Goal: Task Accomplishment & Management: Manage account settings

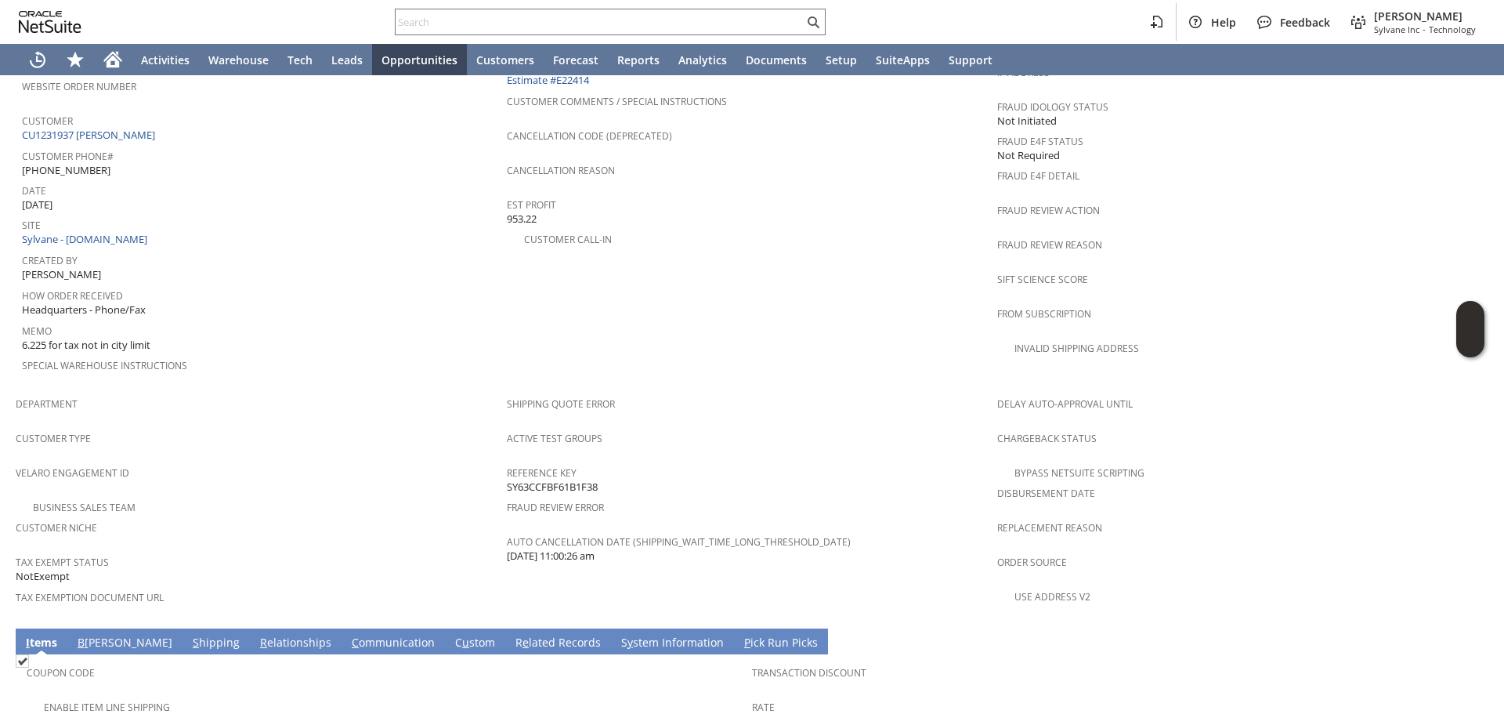
scroll to position [940, 0]
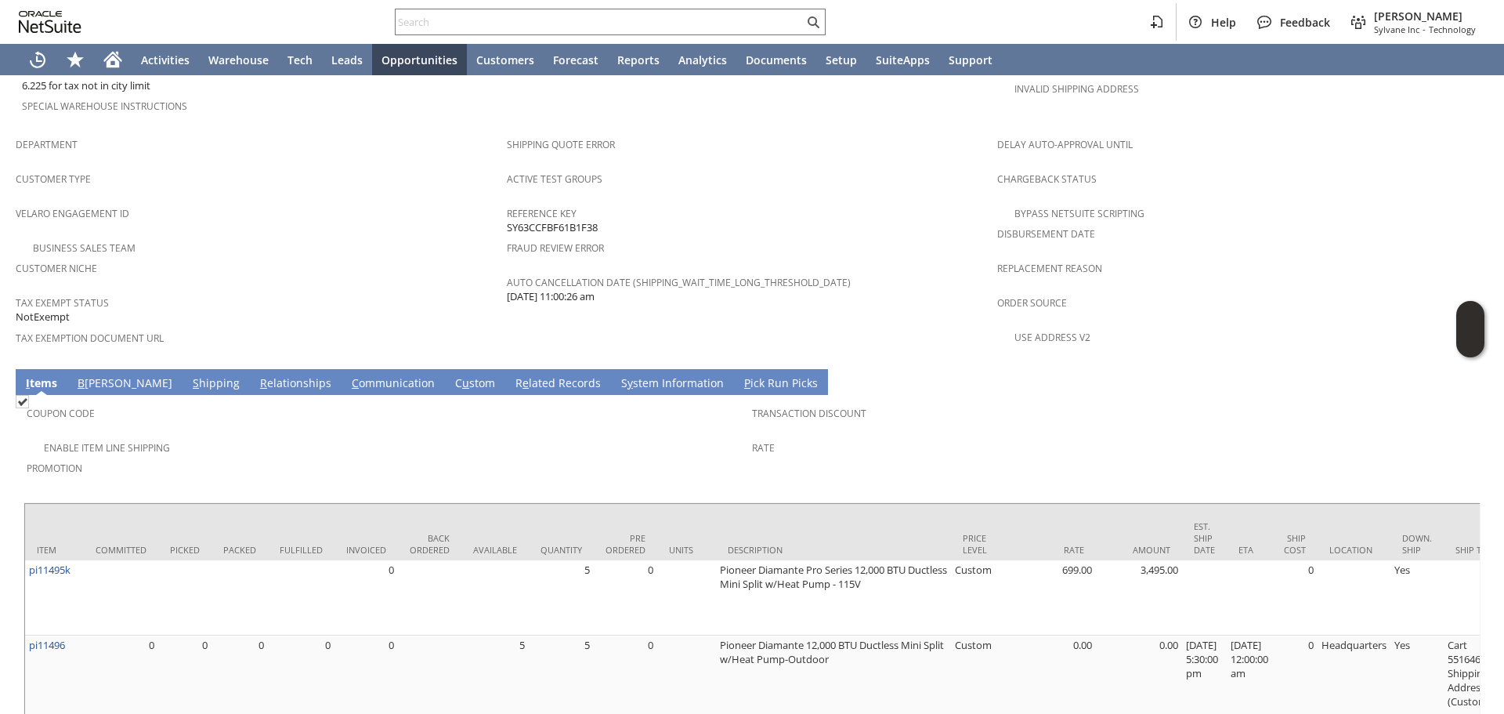
click at [621, 375] on link "S y stem Information" at bounding box center [672, 383] width 110 height 17
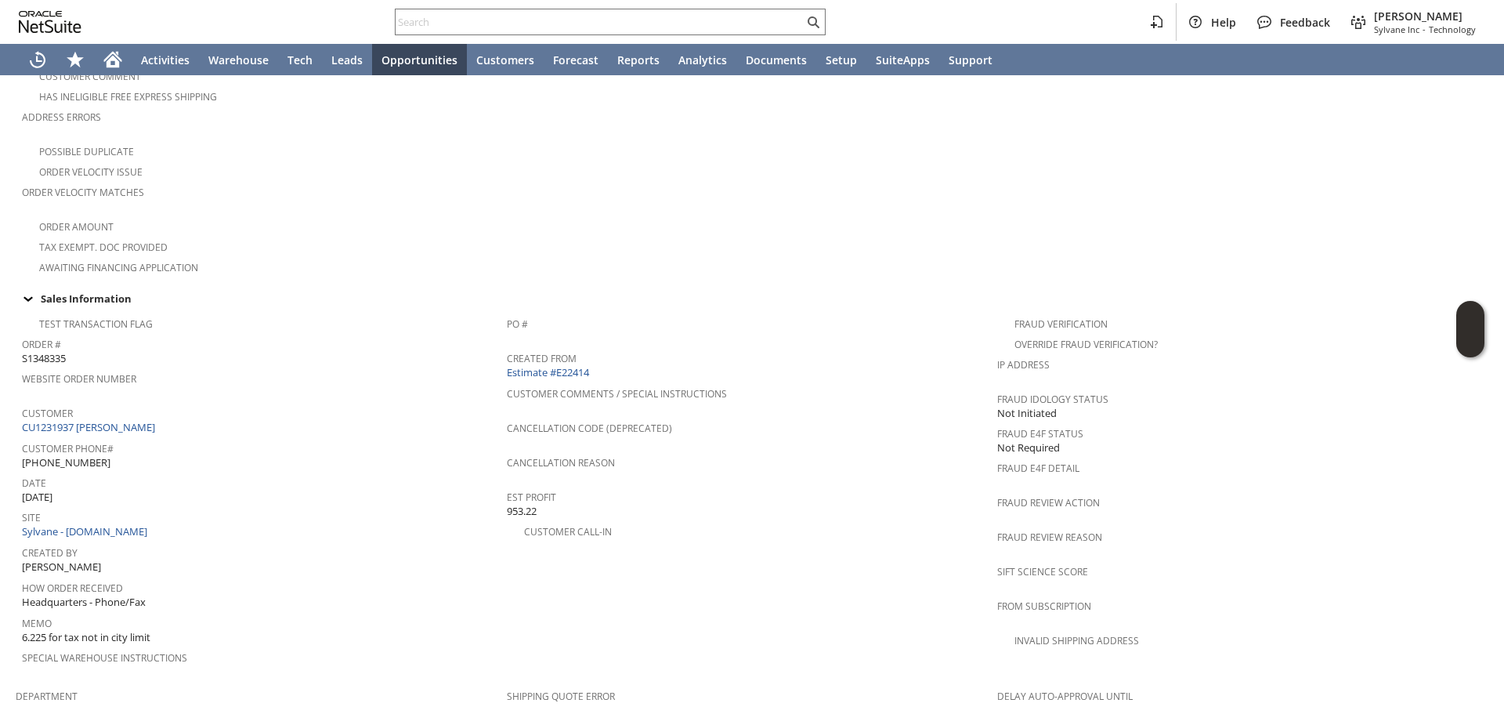
scroll to position [0, 0]
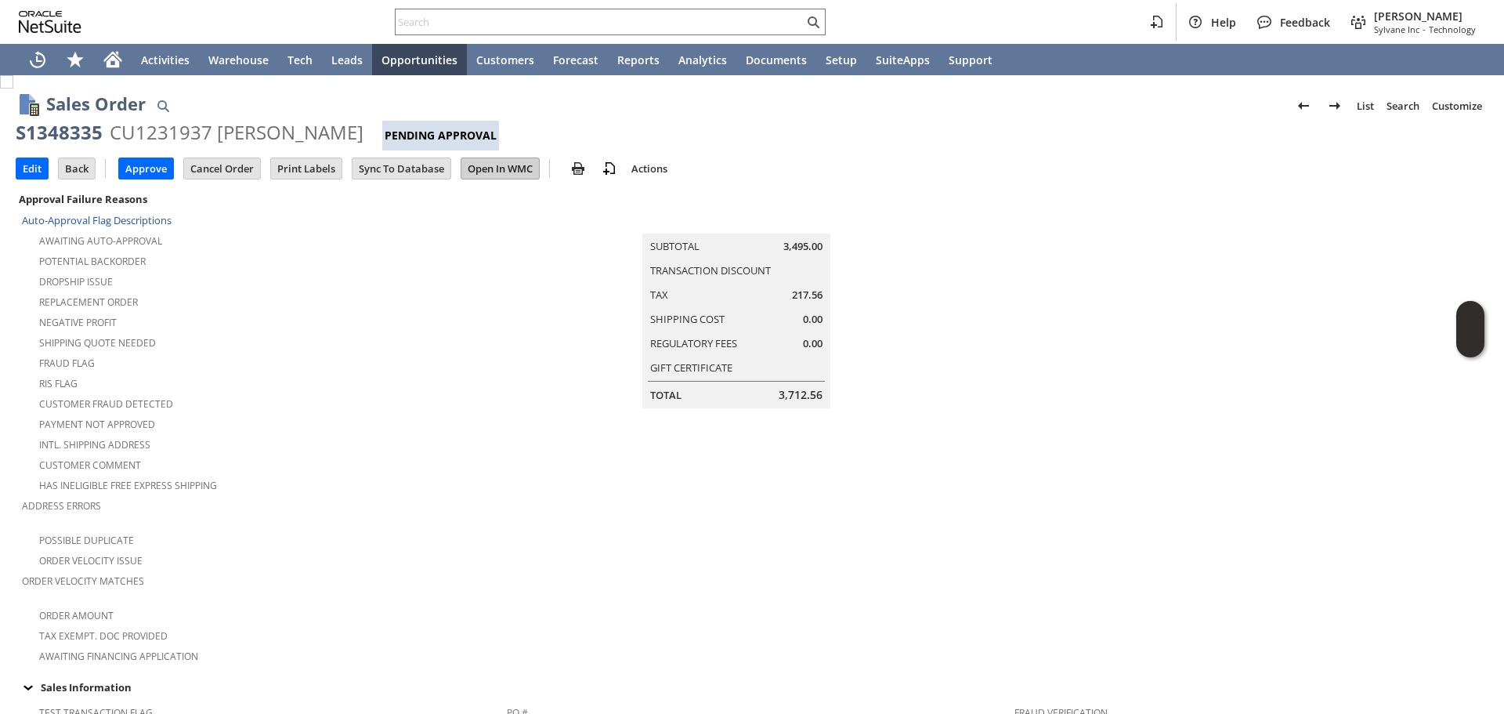
click at [494, 175] on input "Open In WMC" at bounding box center [500, 168] width 78 height 20
click at [866, 149] on div "S1348335 CU1231937 William Kraus Pending Approval" at bounding box center [752, 135] width 1473 height 31
click at [407, 173] on input "Sync To Database" at bounding box center [402, 168] width 98 height 20
click at [1082, 331] on td at bounding box center [1242, 427] width 491 height 476
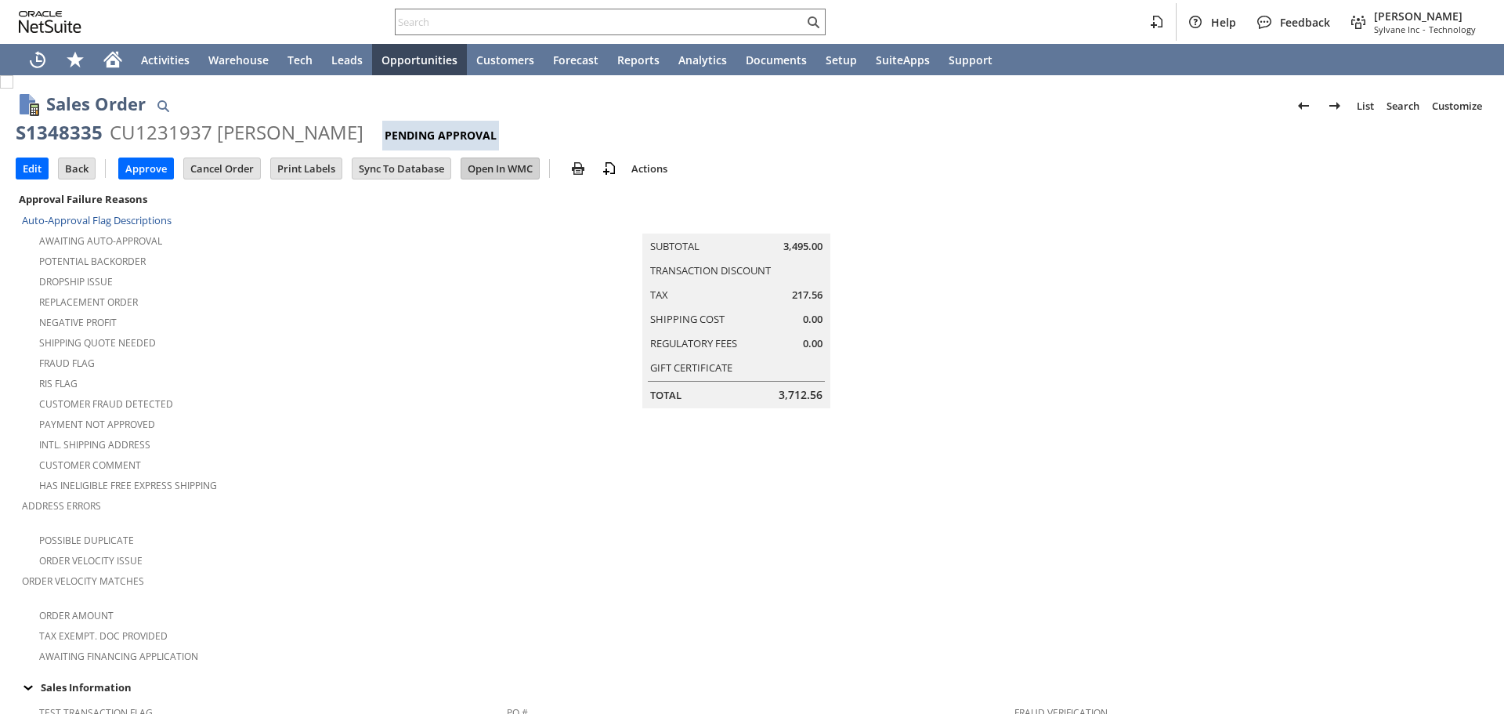
click at [503, 168] on input "Open In WMC" at bounding box center [500, 168] width 78 height 20
click at [827, 458] on td "Summary Subtotal 3,495.00 Transaction Discount Tax 217.56 Shipping Cost 0.00 Re…" at bounding box center [752, 427] width 491 height 476
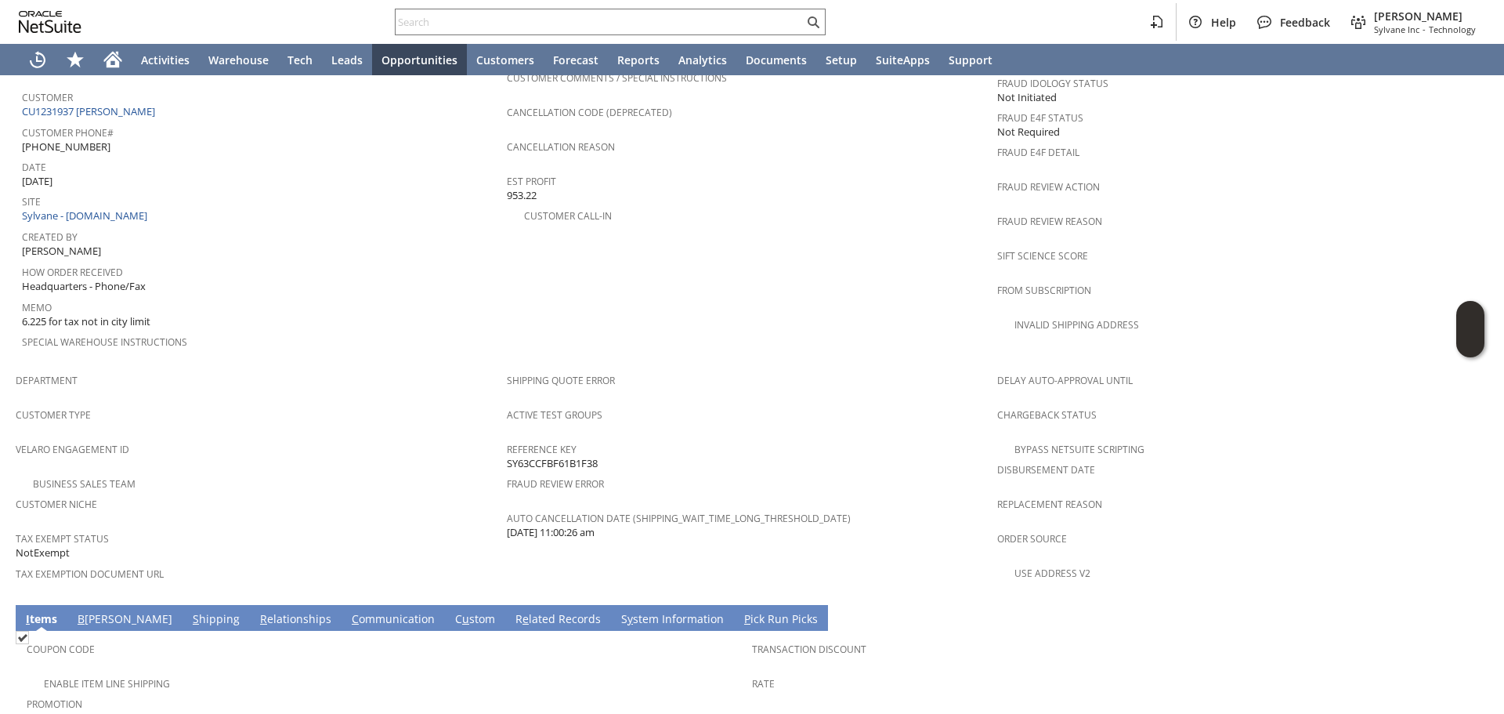
scroll to position [1060, 0]
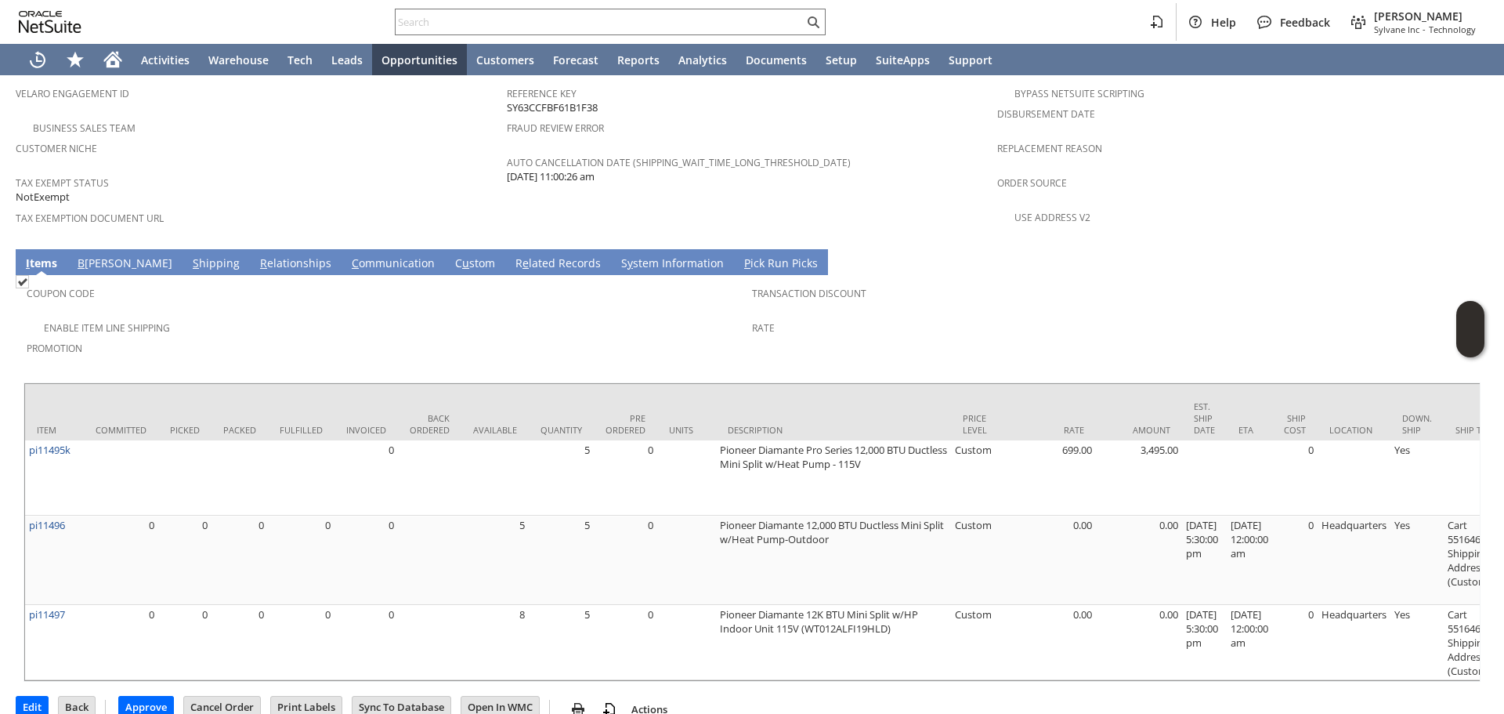
click at [630, 255] on link "S y stem Information" at bounding box center [672, 263] width 110 height 17
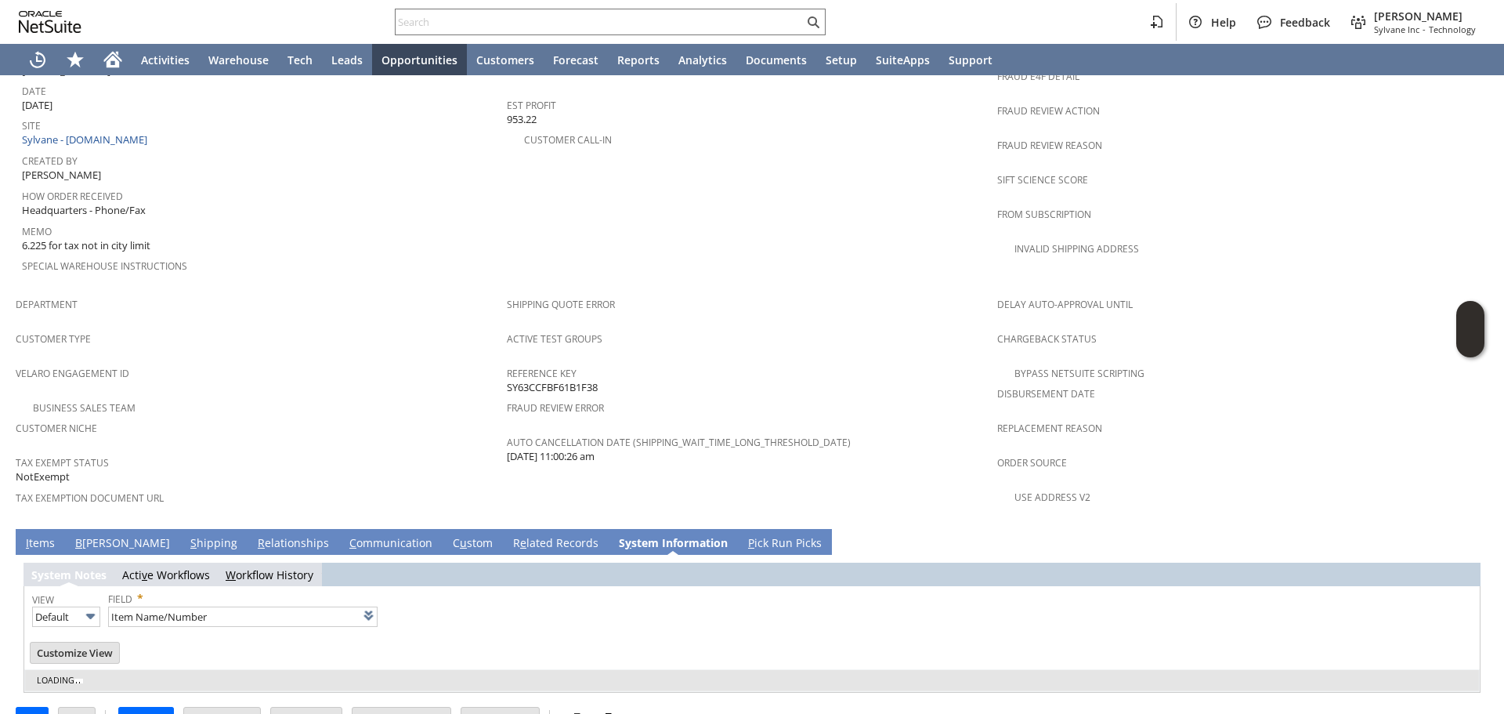
scroll to position [802, 0]
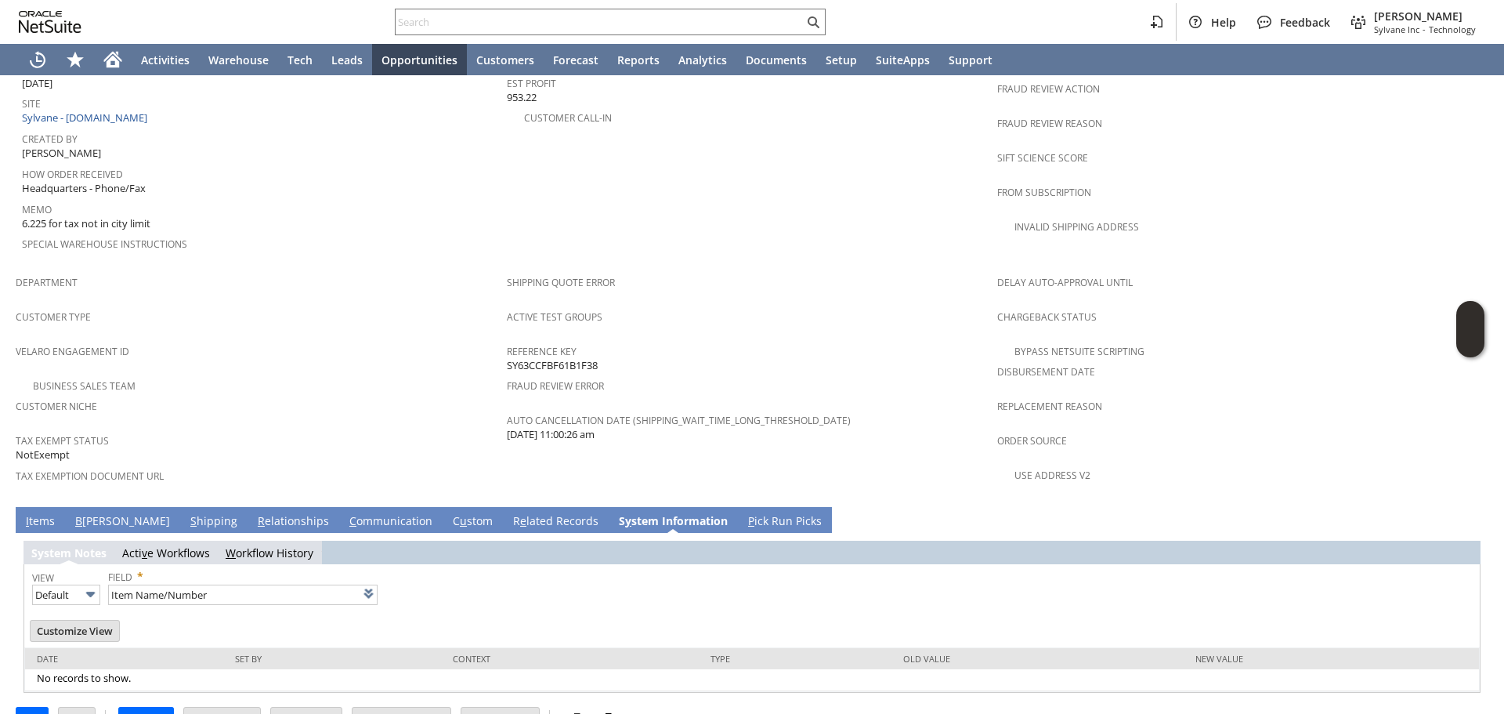
click at [241, 545] on link "W orkflow History" at bounding box center [270, 552] width 88 height 15
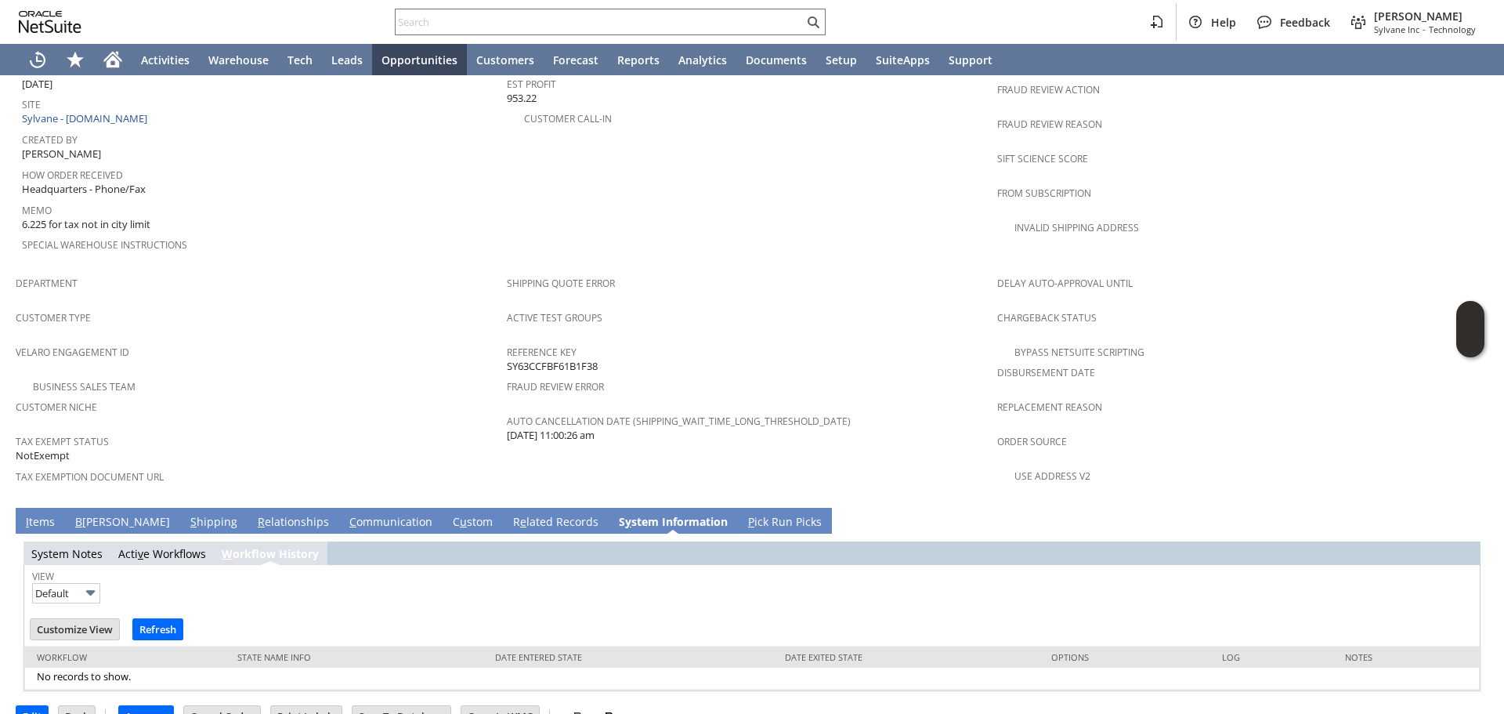
scroll to position [0, 0]
click at [164, 546] on link "Acti v e Workflows" at bounding box center [162, 553] width 88 height 15
click at [90, 546] on link "System Notes" at bounding box center [66, 553] width 71 height 15
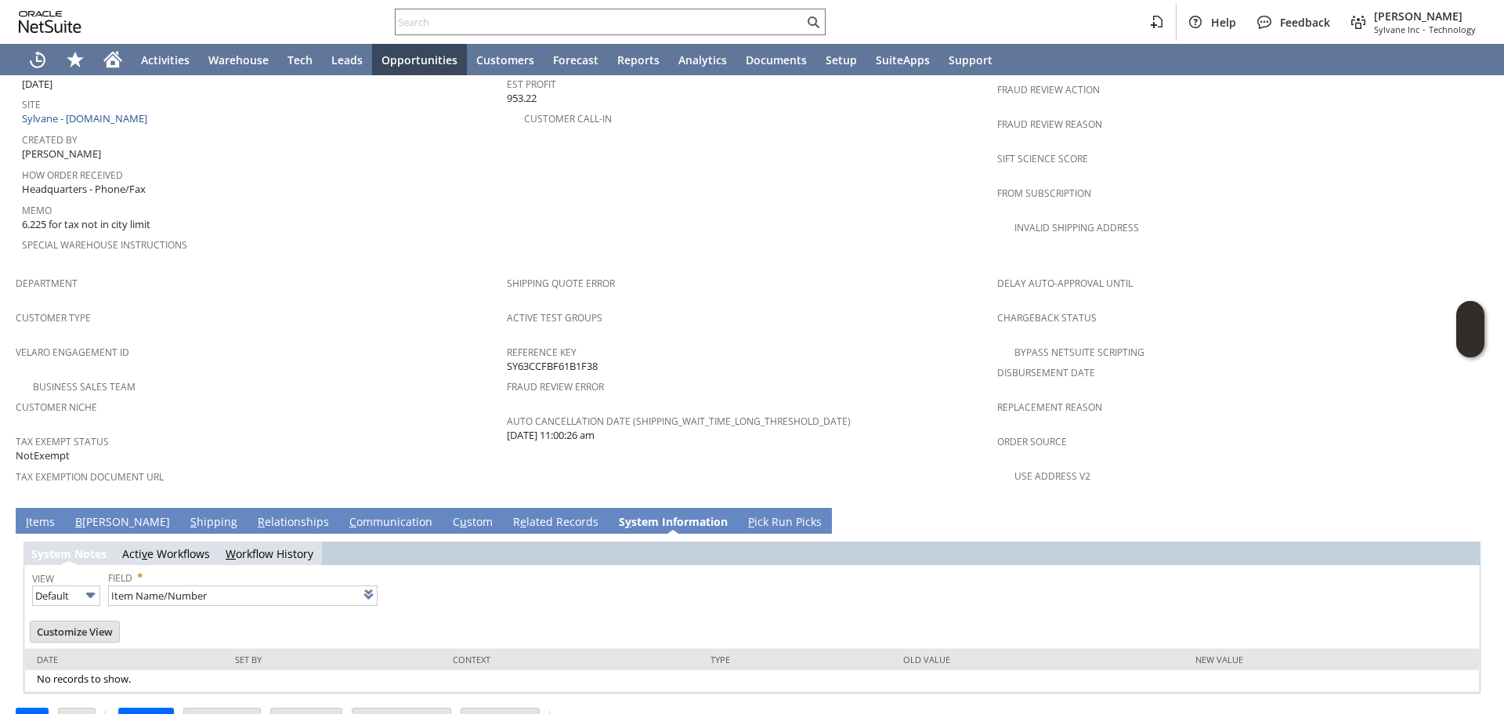
scroll to position [802, 0]
click at [361, 584] on span at bounding box center [369, 593] width 18 height 18
click at [314, 584] on input "Item Name/Number" at bounding box center [244, 594] width 270 height 20
drag, startPoint x: 248, startPoint y: 559, endPoint x: 65, endPoint y: 555, distance: 182.6
click at [65, 564] on tr "View Default Field * Item Name/Number List" at bounding box center [208, 585] width 353 height 42
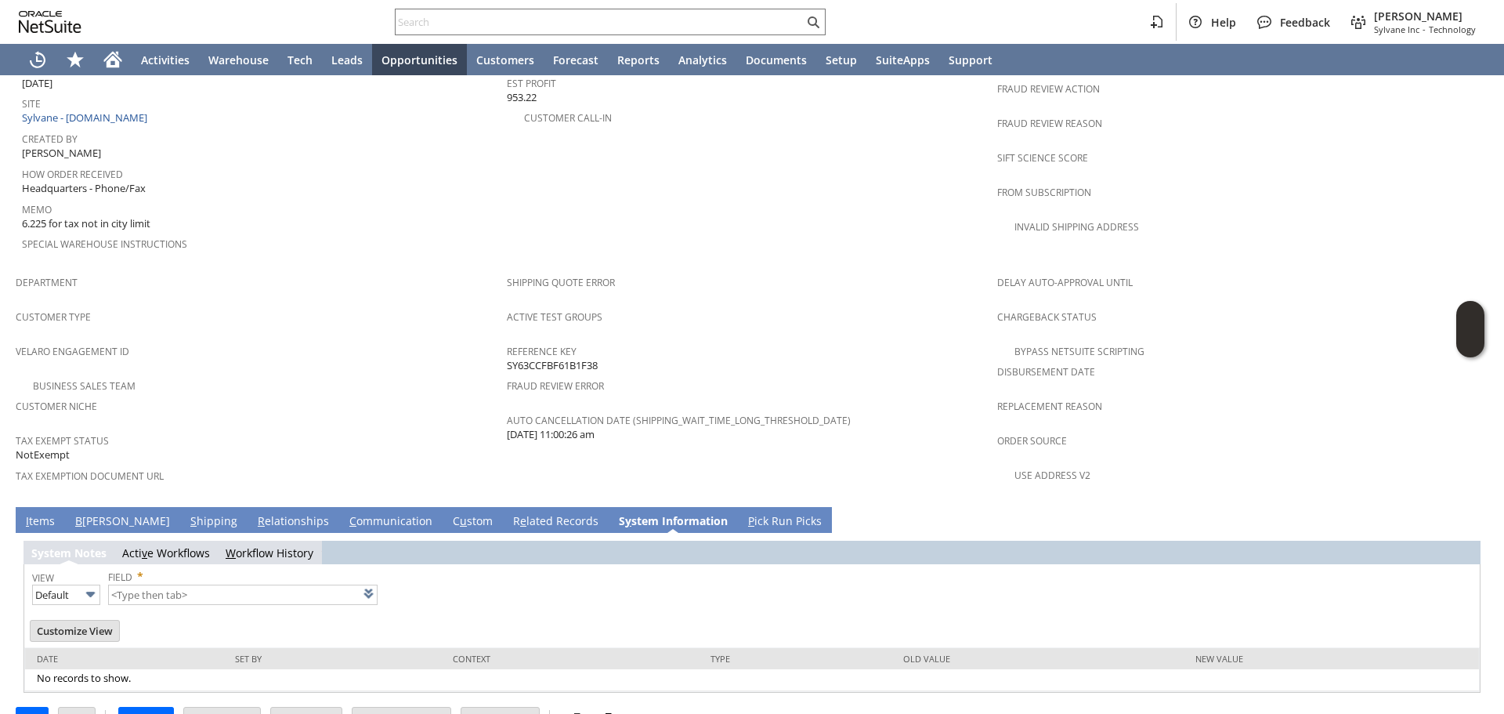
click at [360, 584] on span at bounding box center [369, 593] width 18 height 18
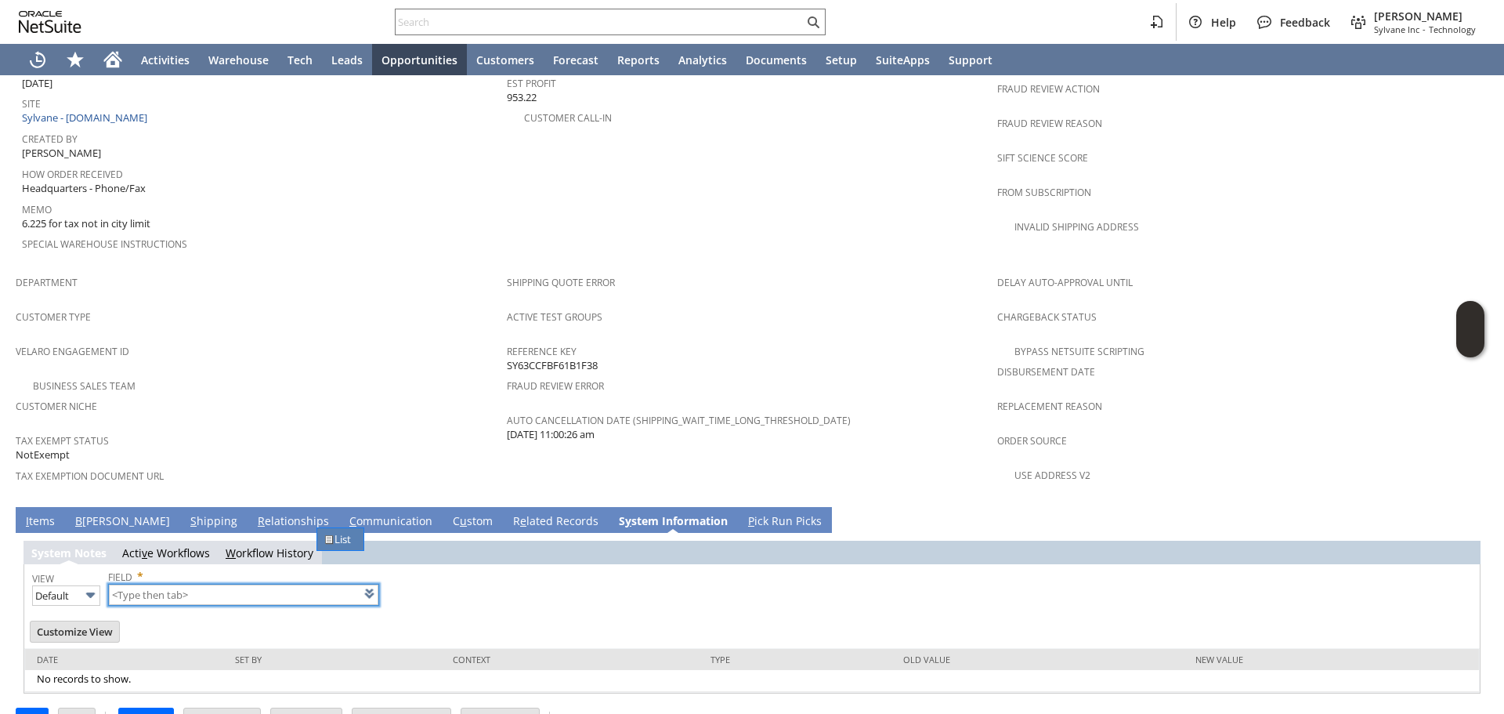
click at [346, 537] on link "List" at bounding box center [340, 539] width 46 height 22
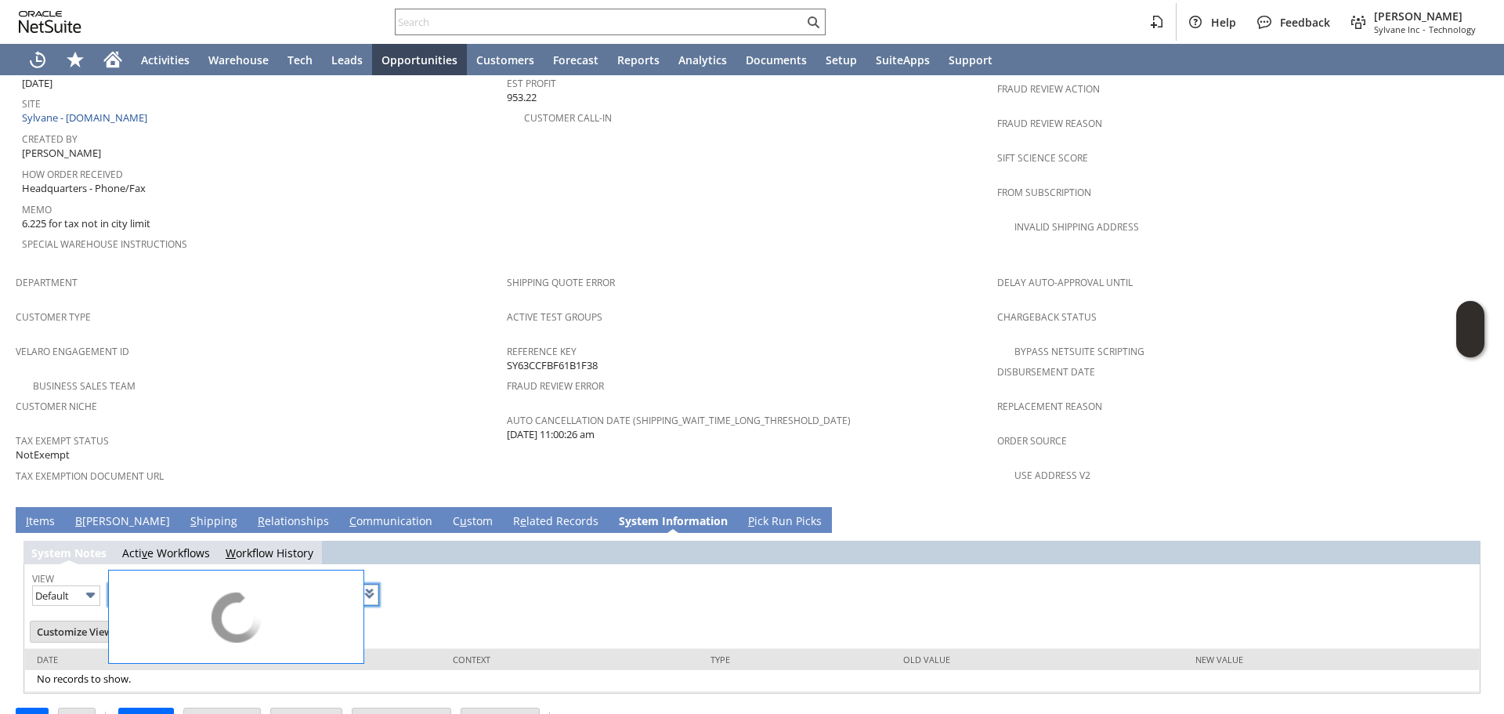
type input "1 to 25 of 90"
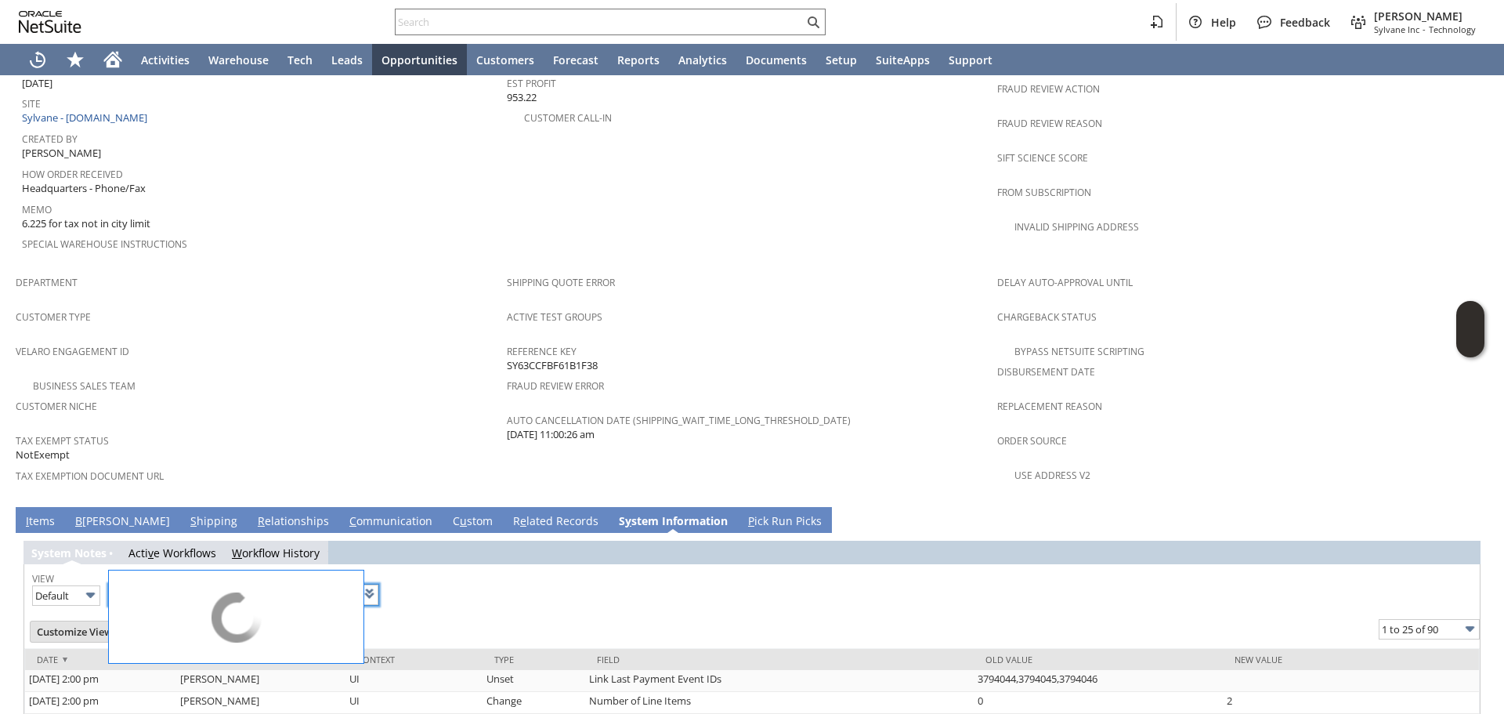
click at [462, 564] on div "View Default Field * List" at bounding box center [752, 585] width 1440 height 43
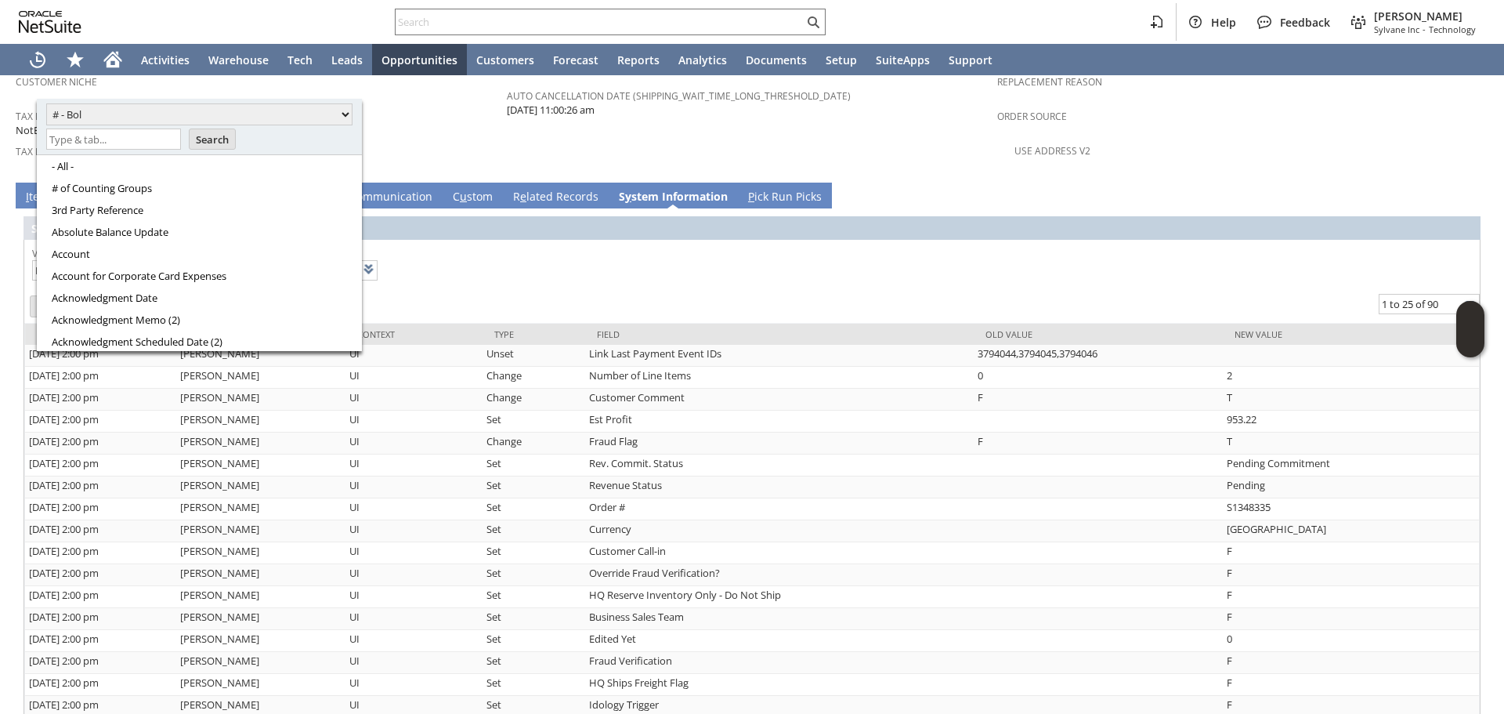
scroll to position [881, 0]
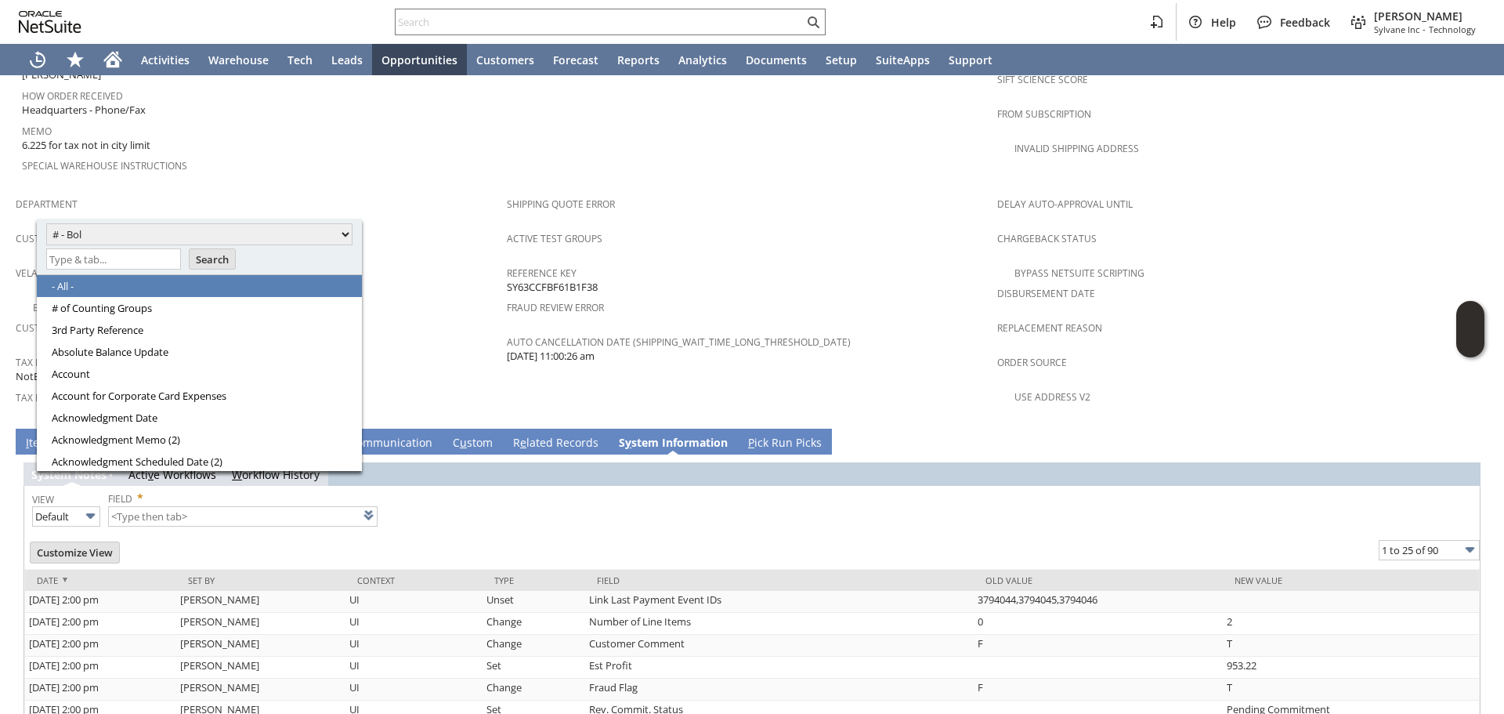
click at [63, 291] on link "- All -" at bounding box center [205, 286] width 306 height 14
type input "- All -"
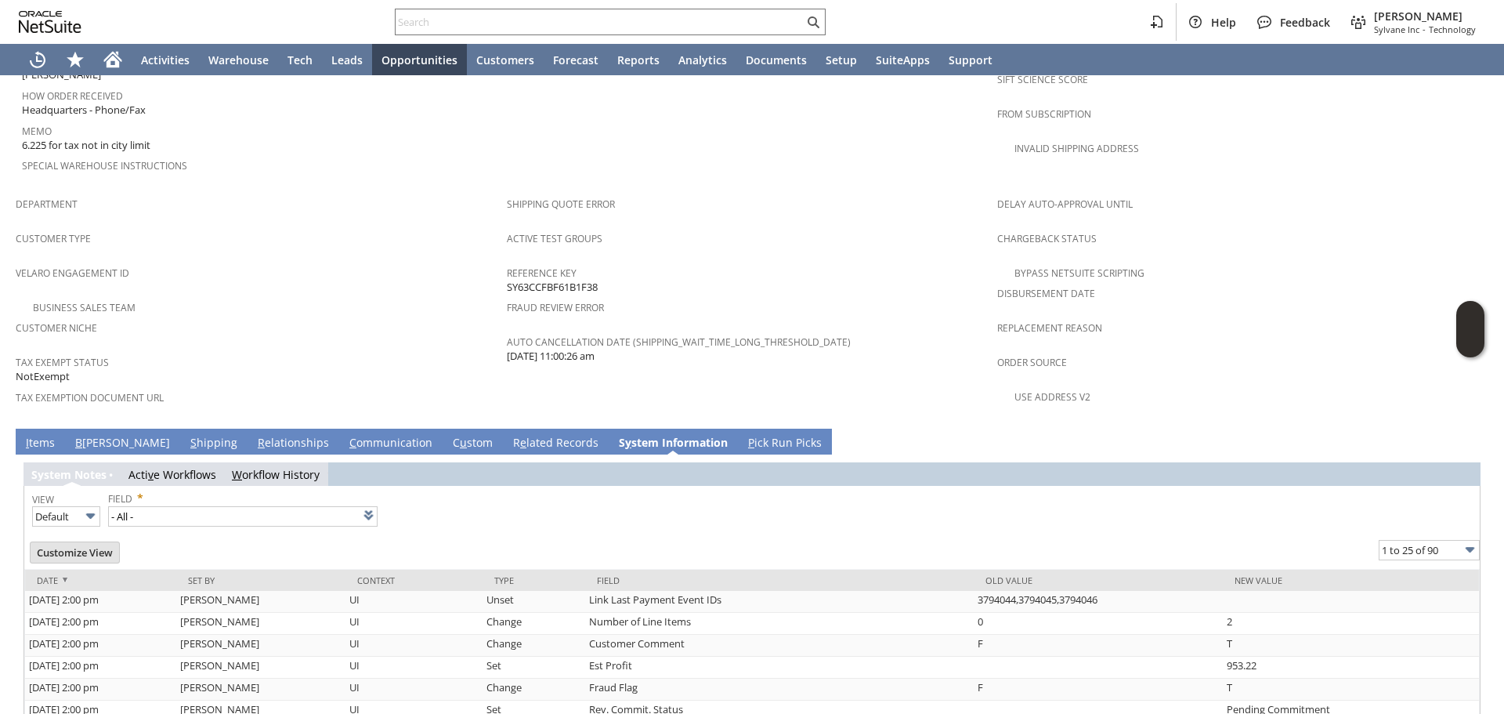
click at [435, 486] on div "View Default Field * - All - List" at bounding box center [752, 507] width 1440 height 42
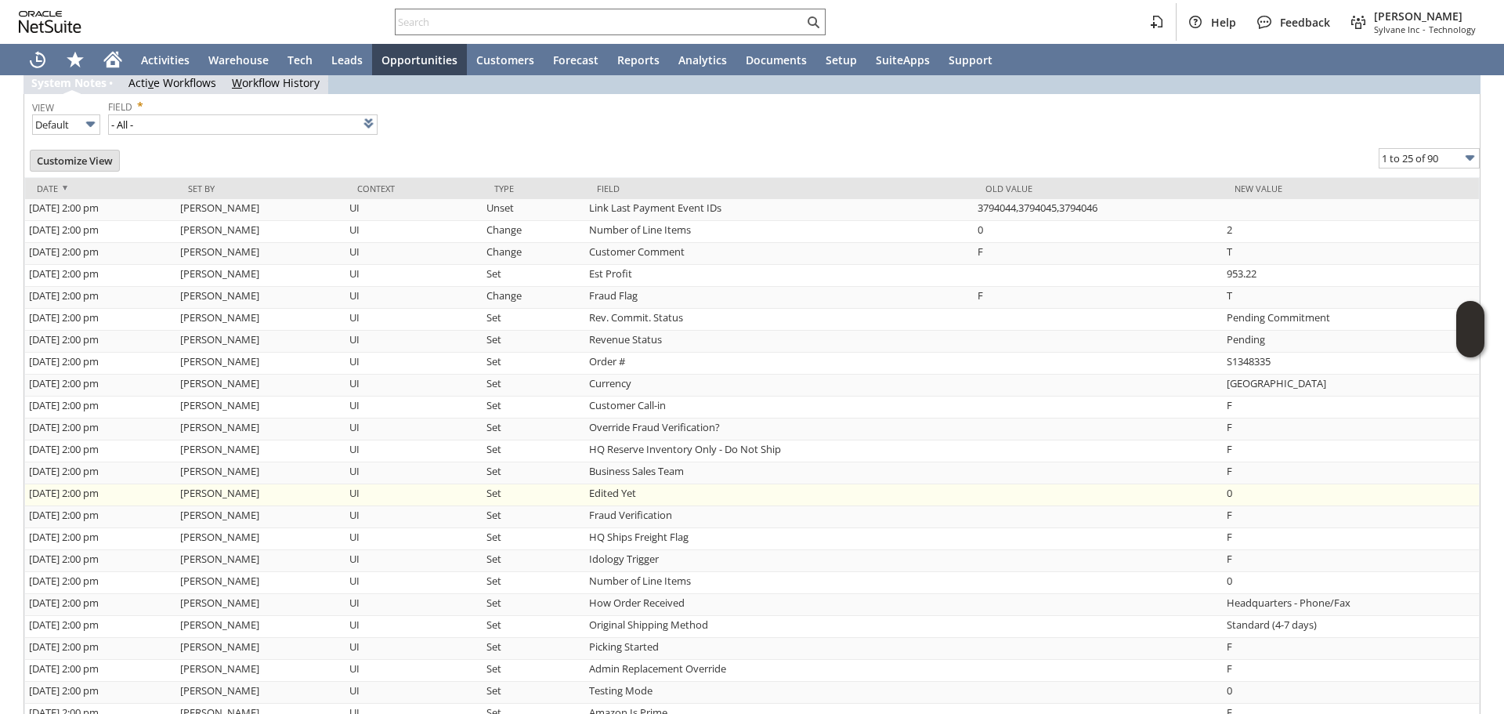
type input "1 to 25 of 90"
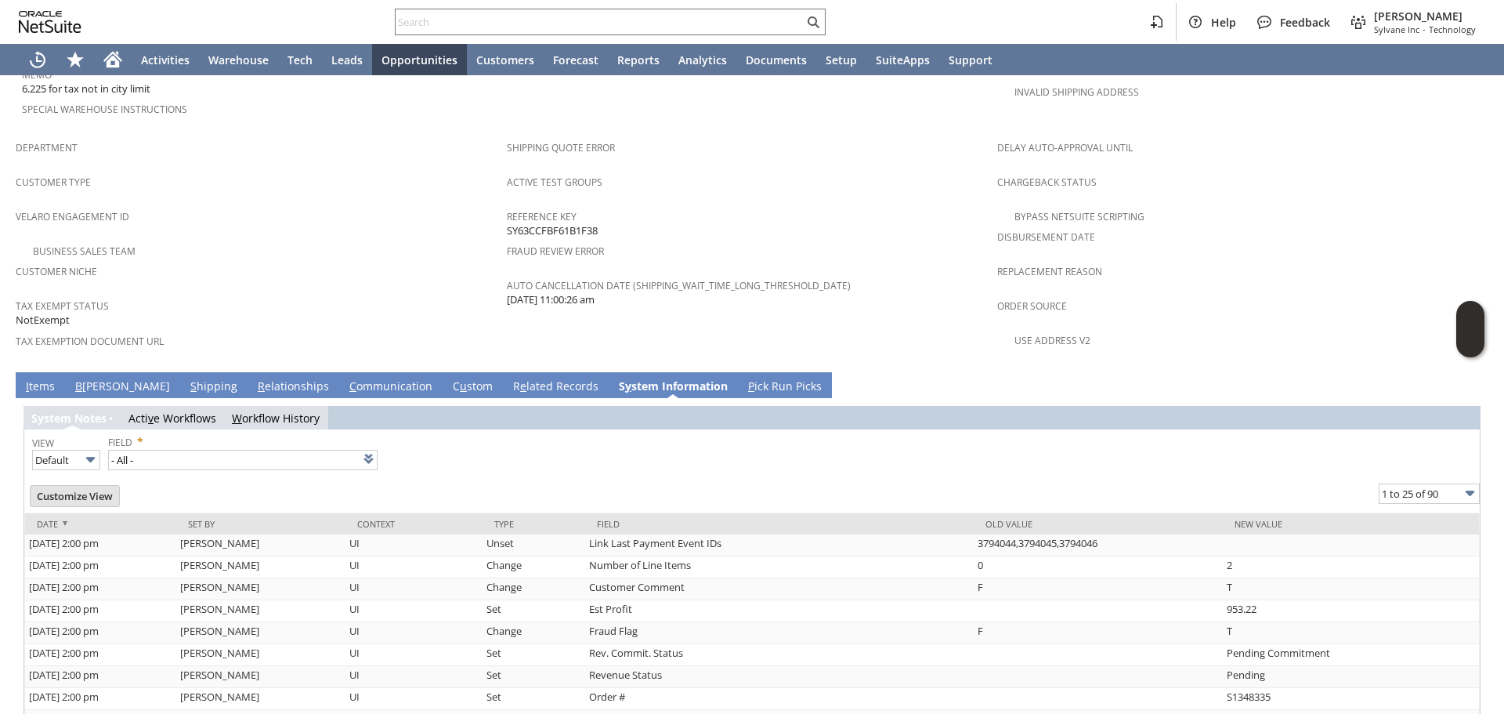
scroll to position [780, 0]
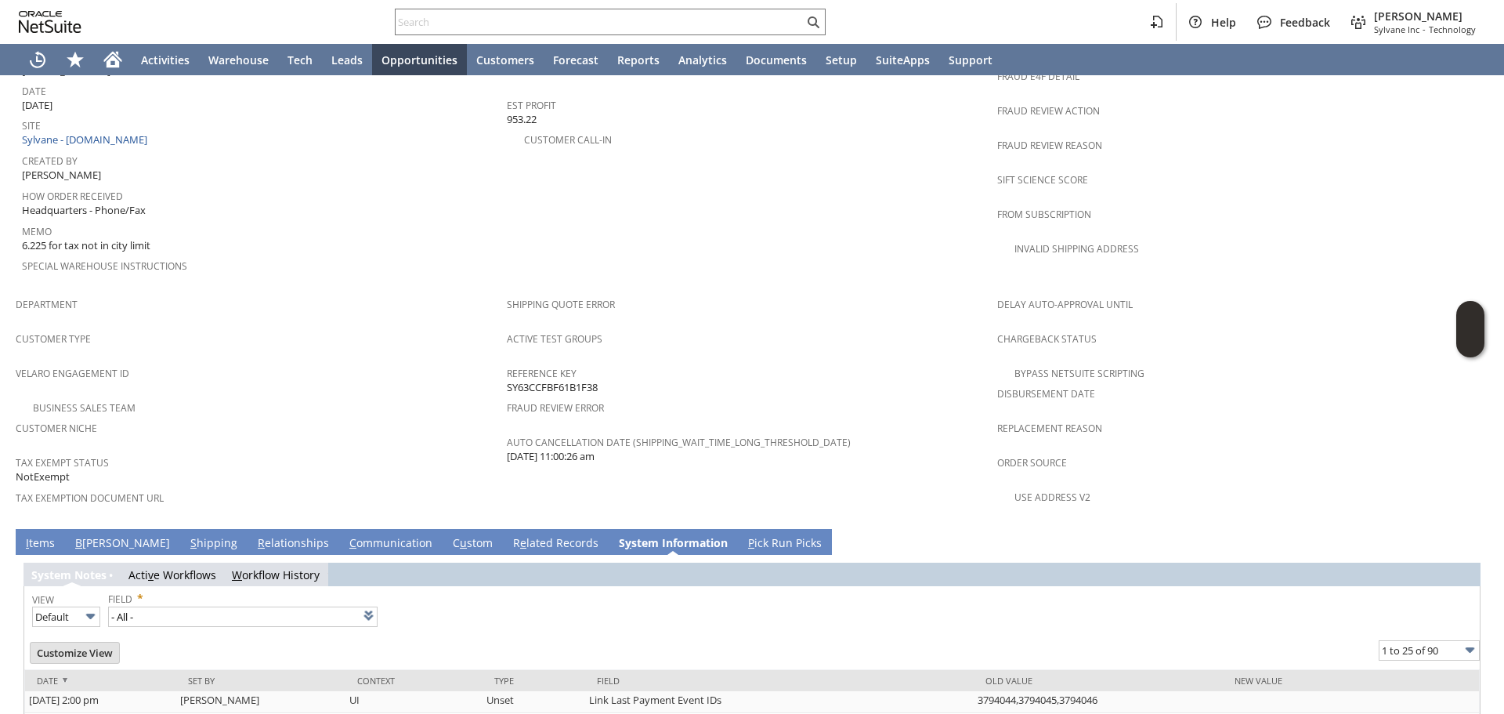
click at [1251, 245] on td "Fraud Verification Override Fraud Verification? IP Address Fraud Idology Status…" at bounding box center [1242, 103] width 491 height 372
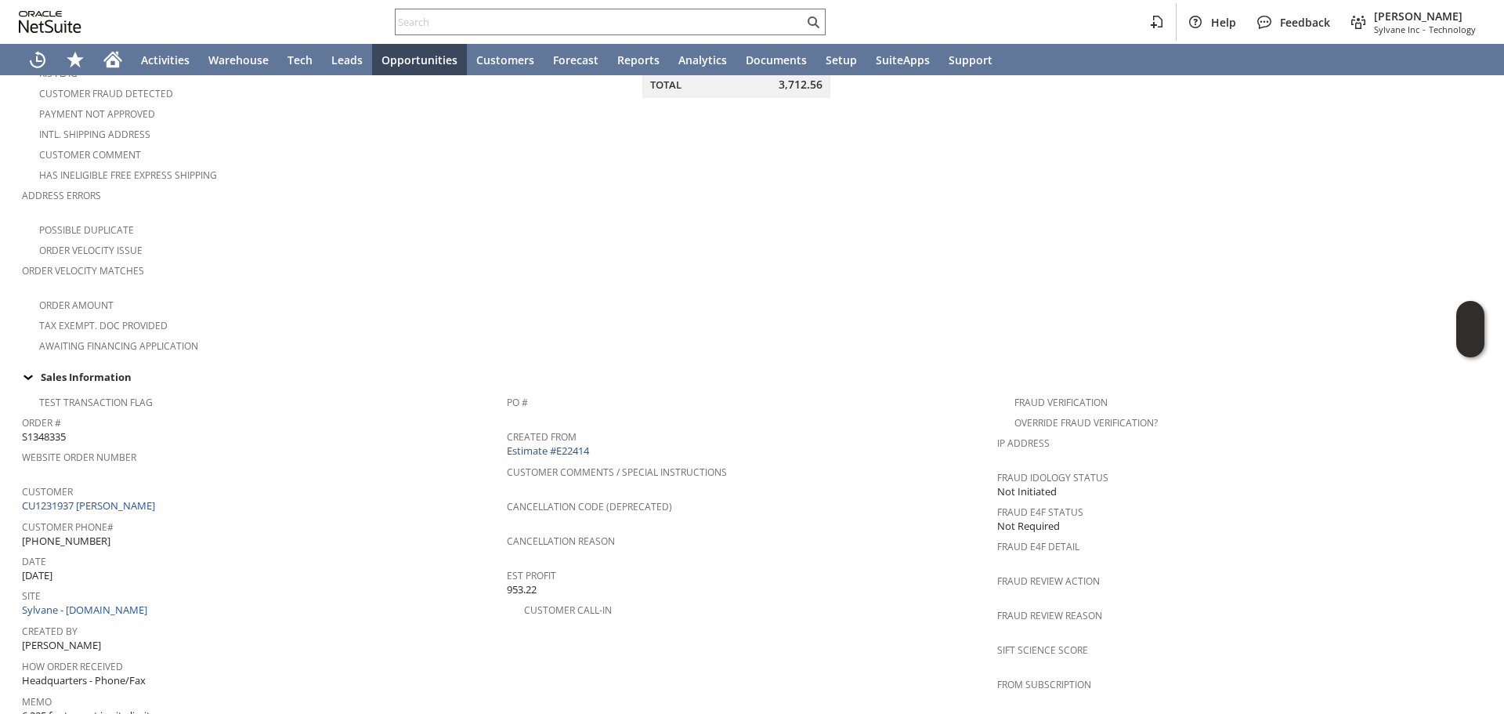
scroll to position [0, 0]
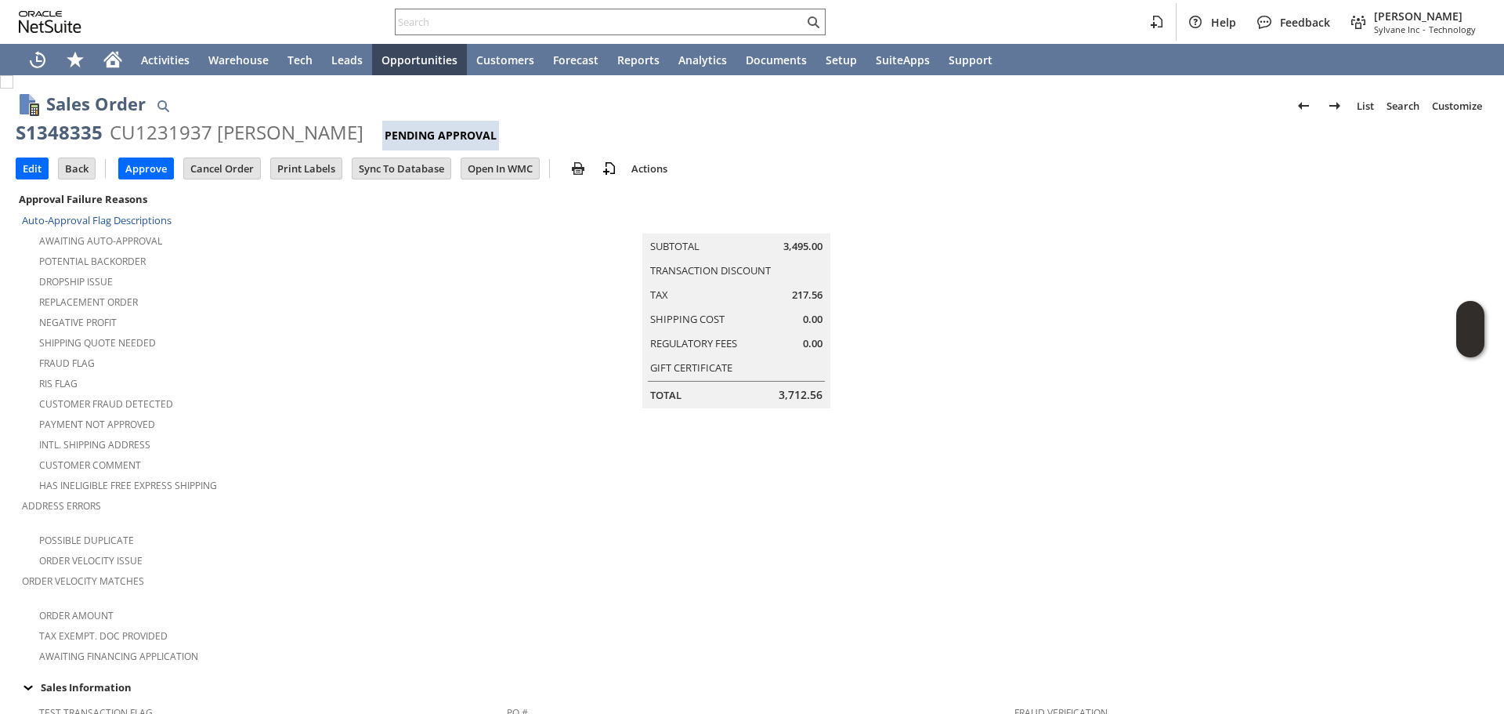
click at [1121, 284] on td at bounding box center [1242, 427] width 491 height 476
click at [416, 166] on input "Sync To Database" at bounding box center [402, 168] width 98 height 20
click at [1096, 274] on td at bounding box center [1242, 427] width 491 height 476
click at [946, 337] on td "Summary Subtotal 3,495.00 Transaction Discount Tax 217.56 Shipping Cost 0.00 Re…" at bounding box center [752, 298] width 491 height 219
click at [25, 163] on input "Edit" at bounding box center [31, 168] width 31 height 20
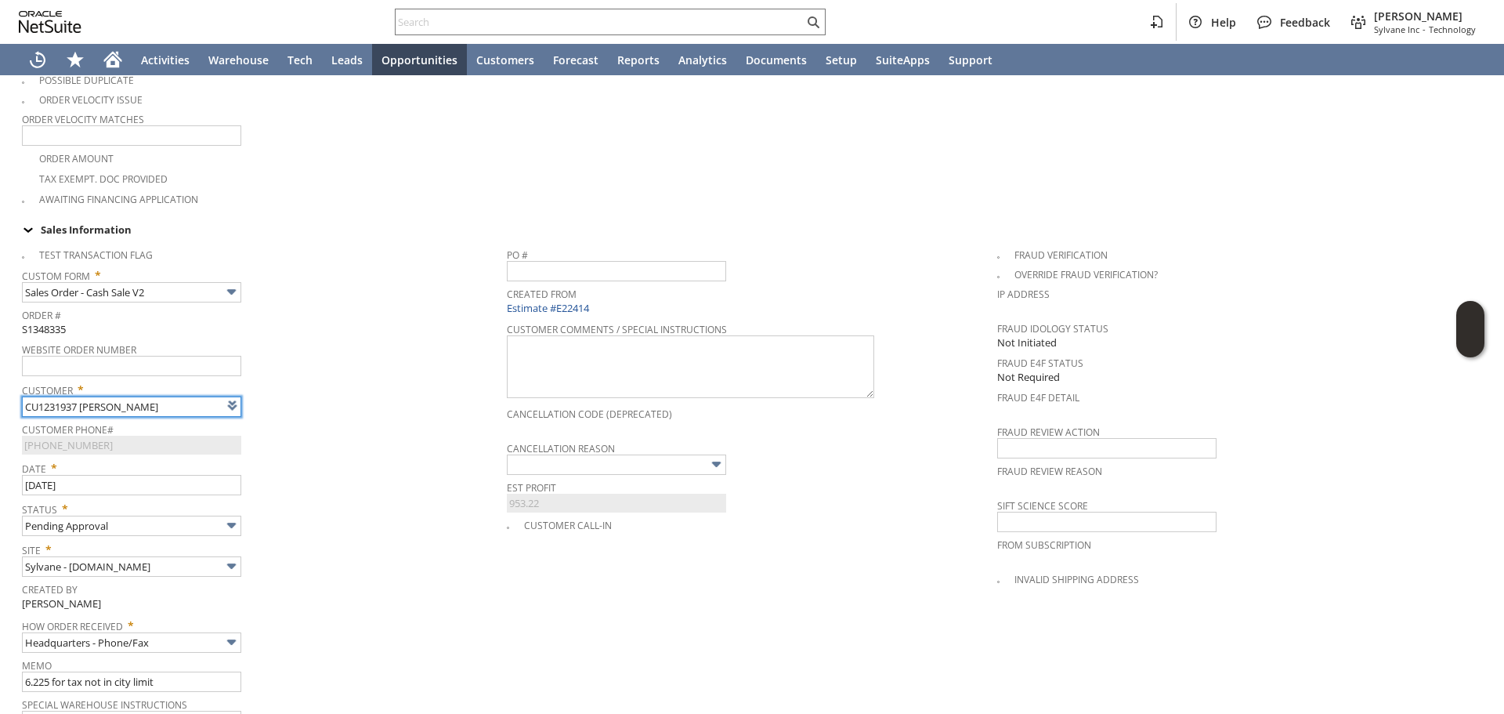
type input "Intelligent Recommendations¹⁰"
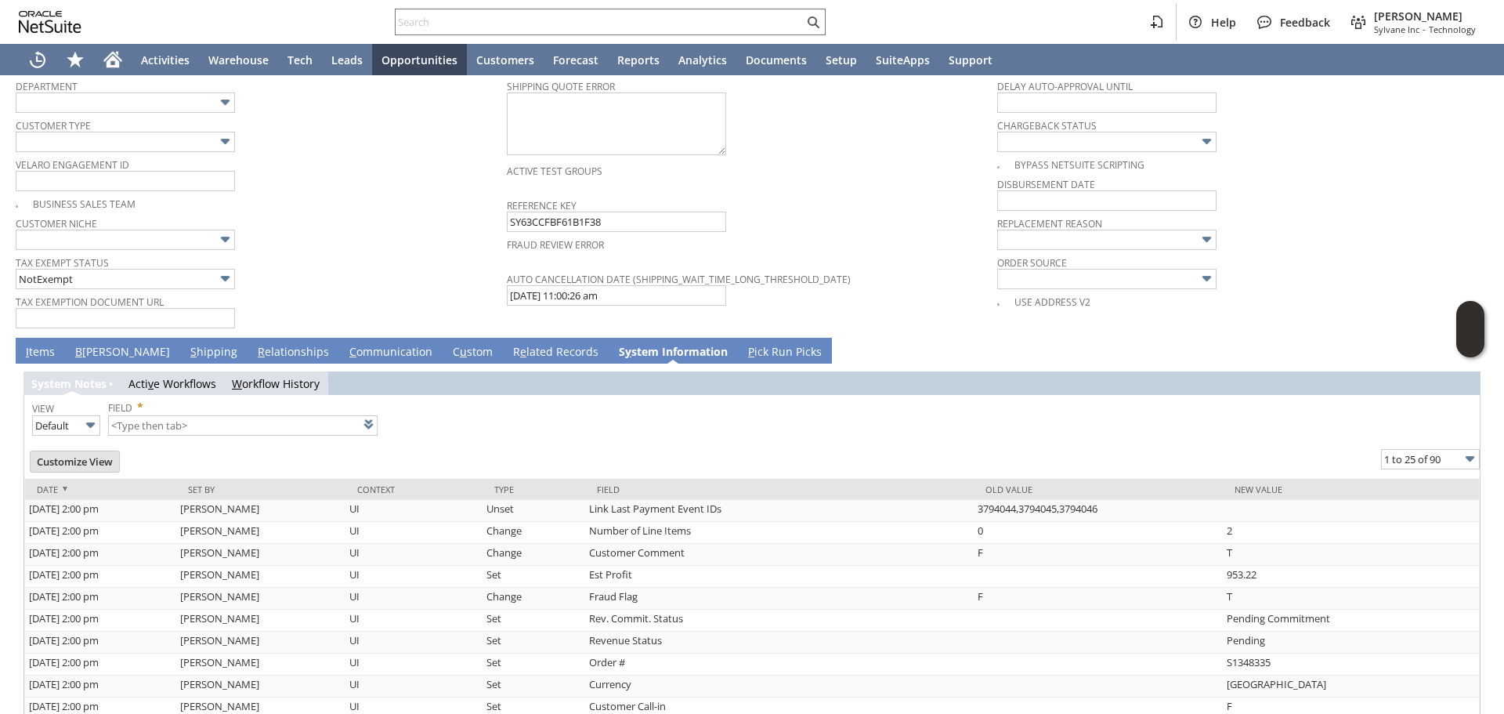
scroll to position [1113, 0]
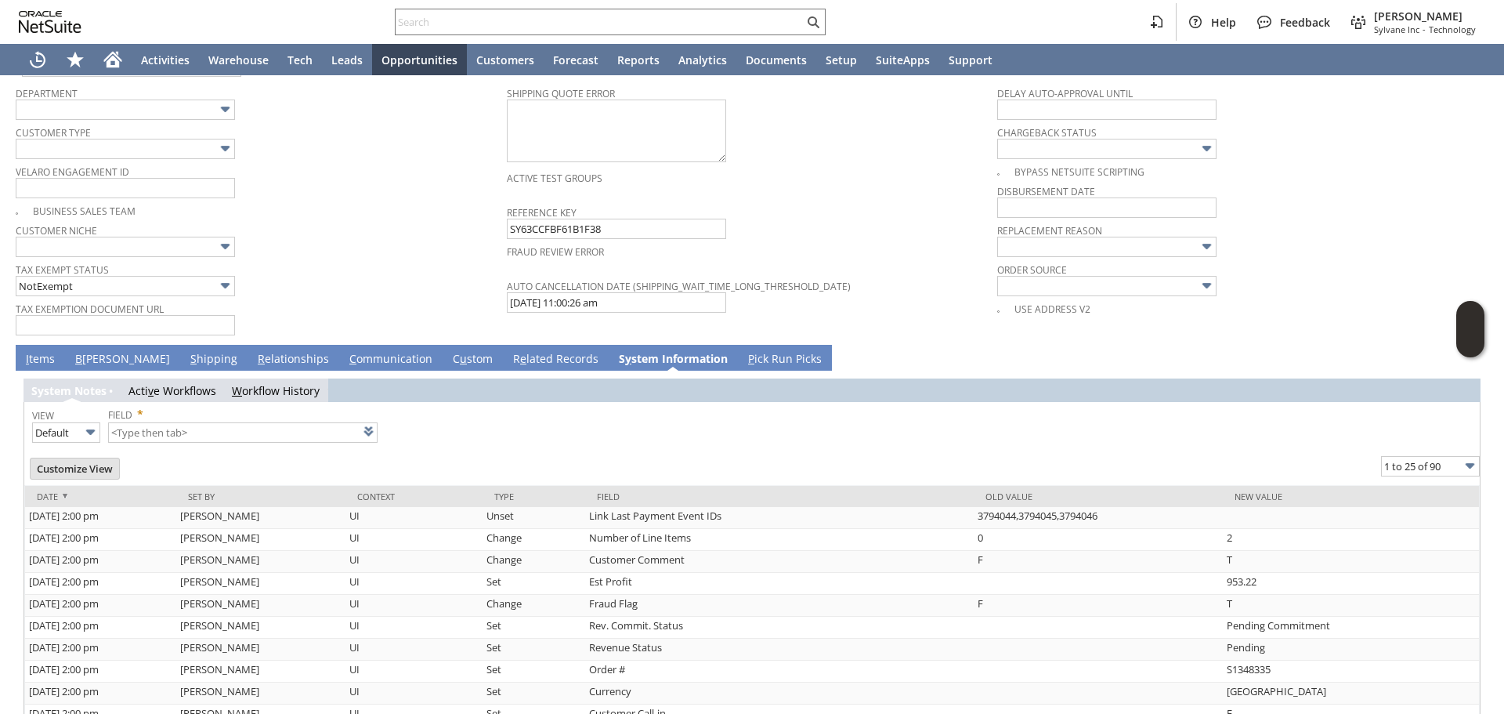
click at [56, 351] on link "I tems" at bounding box center [40, 359] width 37 height 17
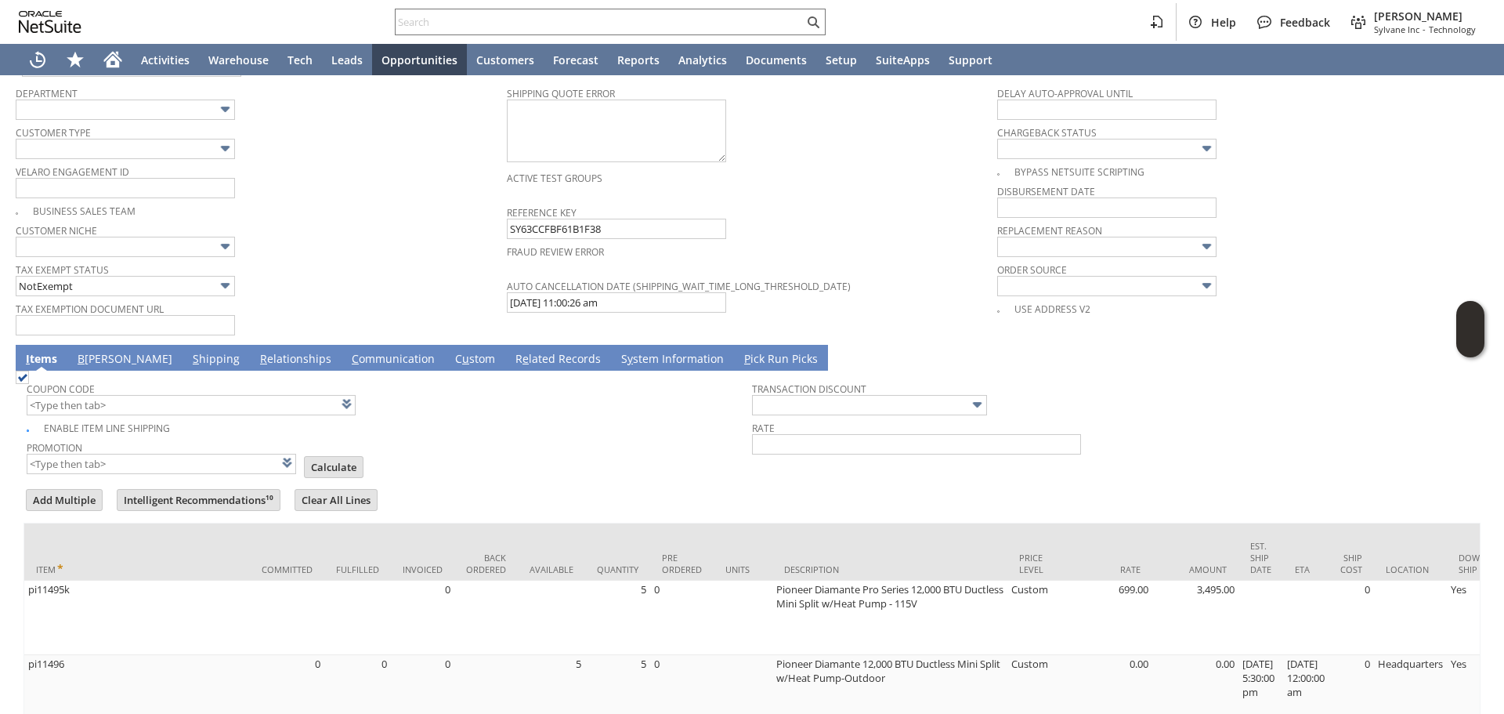
click at [395, 272] on div "Tax Exempt Status NotExempt" at bounding box center [257, 278] width 483 height 38
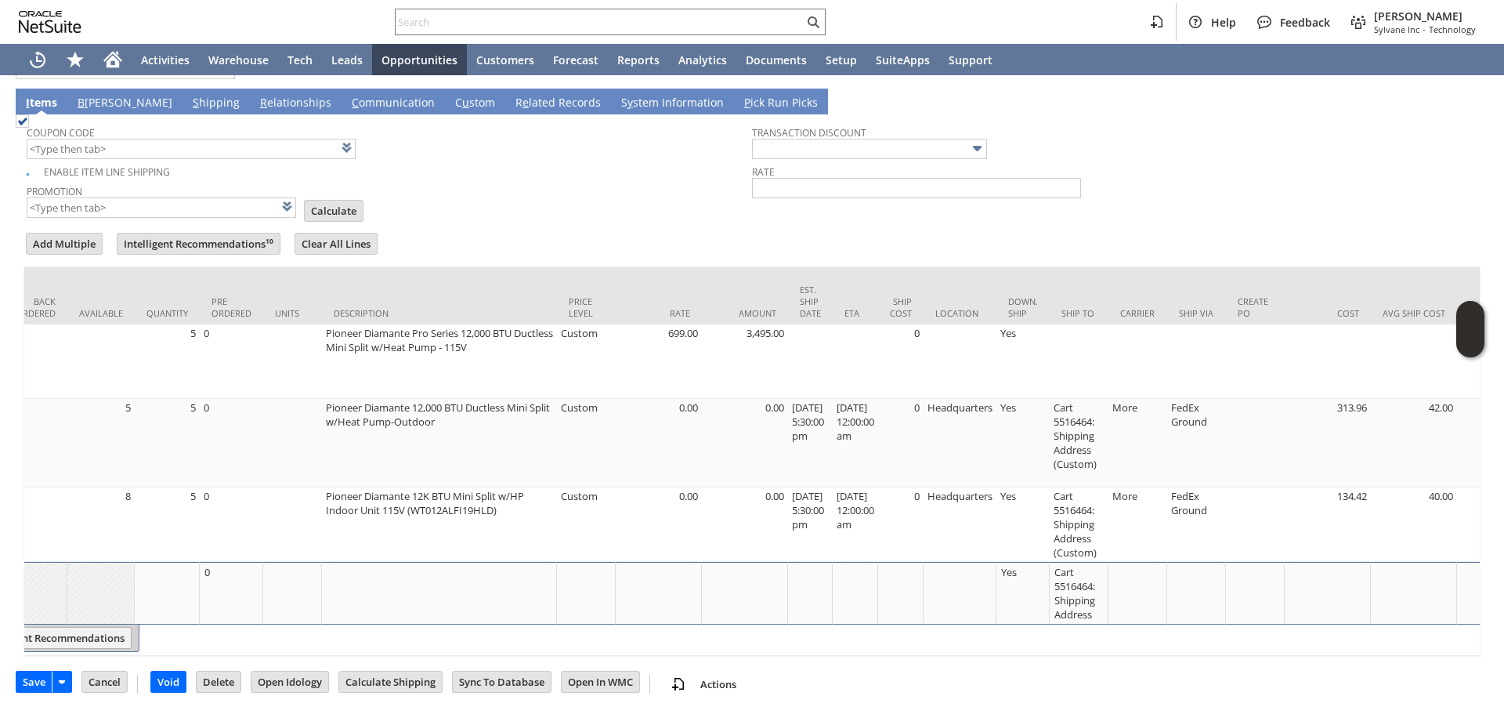
scroll to position [0, 455]
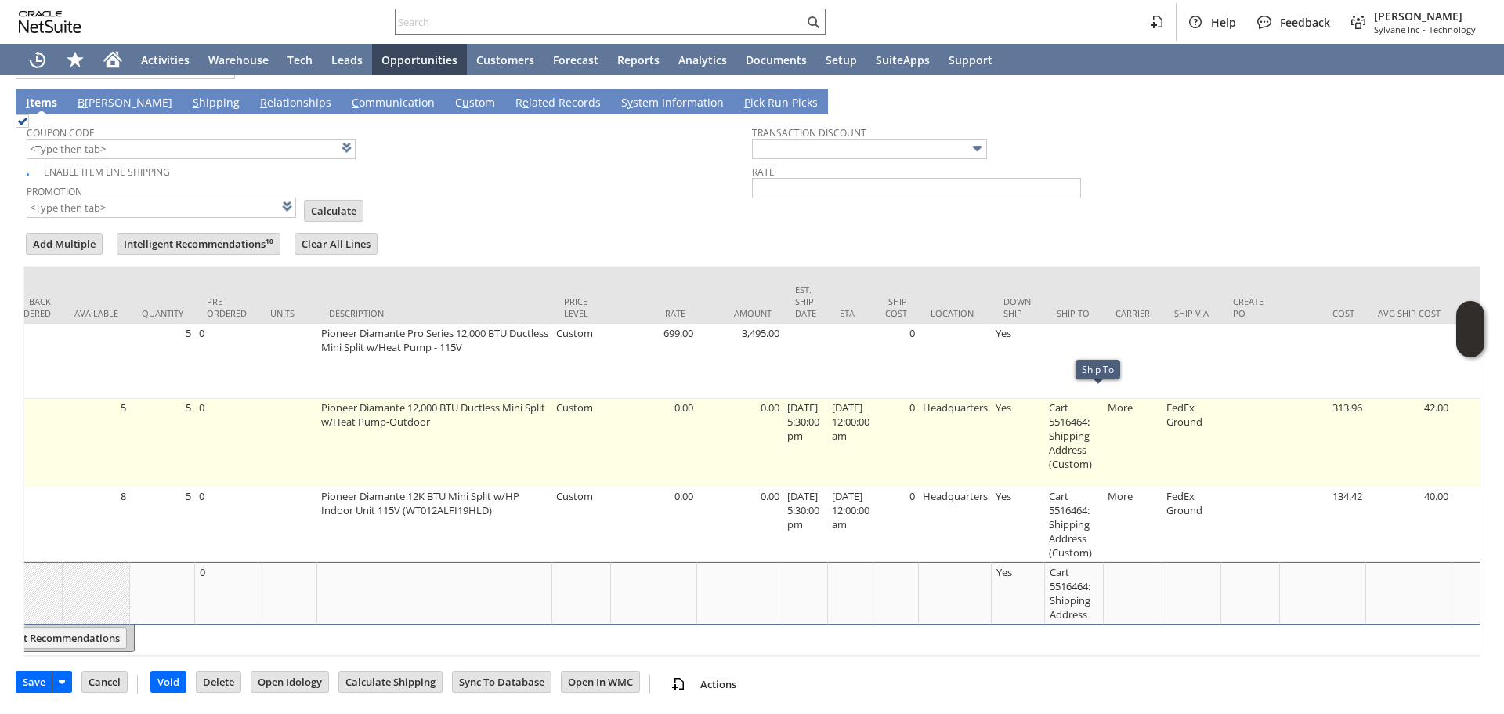
click at [1094, 440] on td "Cart 5516464: Shipping Address (Custom)" at bounding box center [1074, 443] width 59 height 89
type input "Cart 5516464: Shipping Address (Custom)"
type input "OK"
type input "Make Copy"
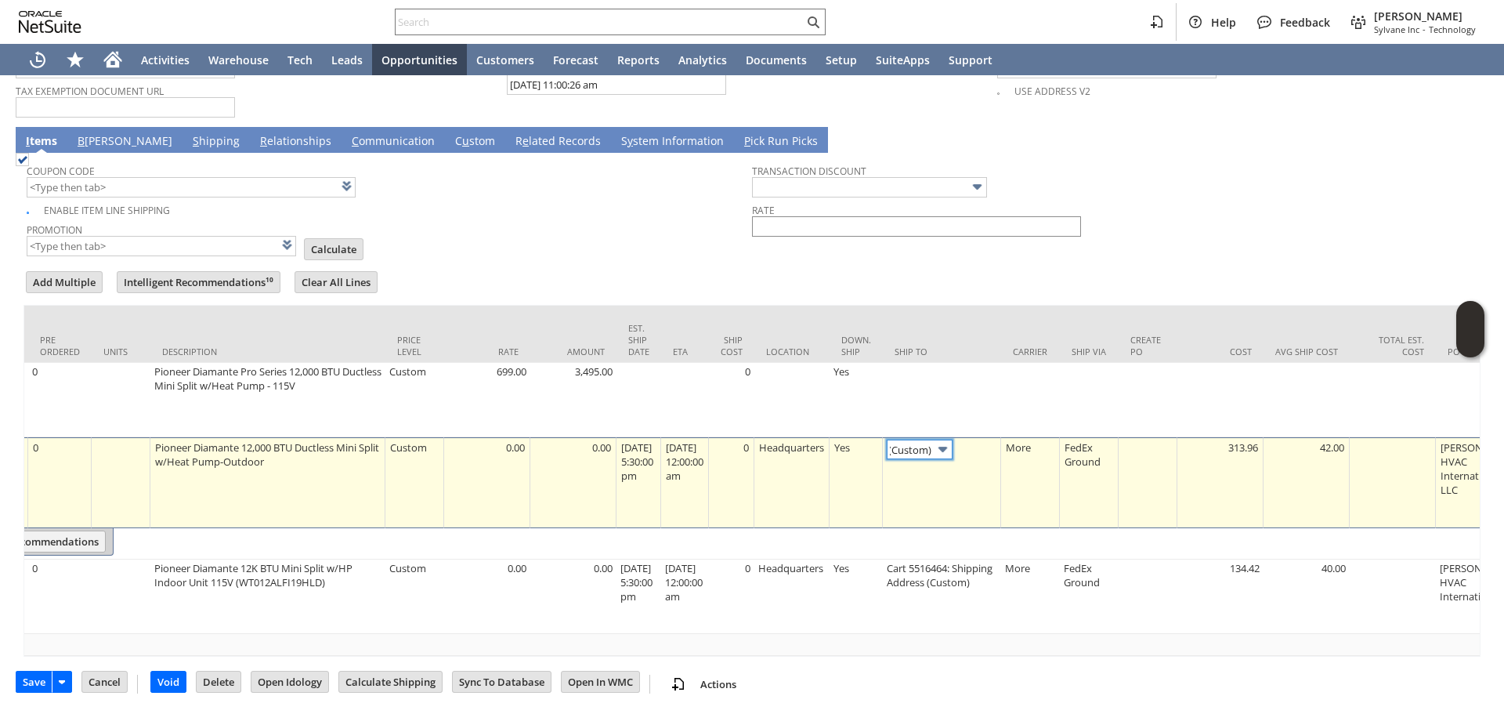
scroll to position [0, 0]
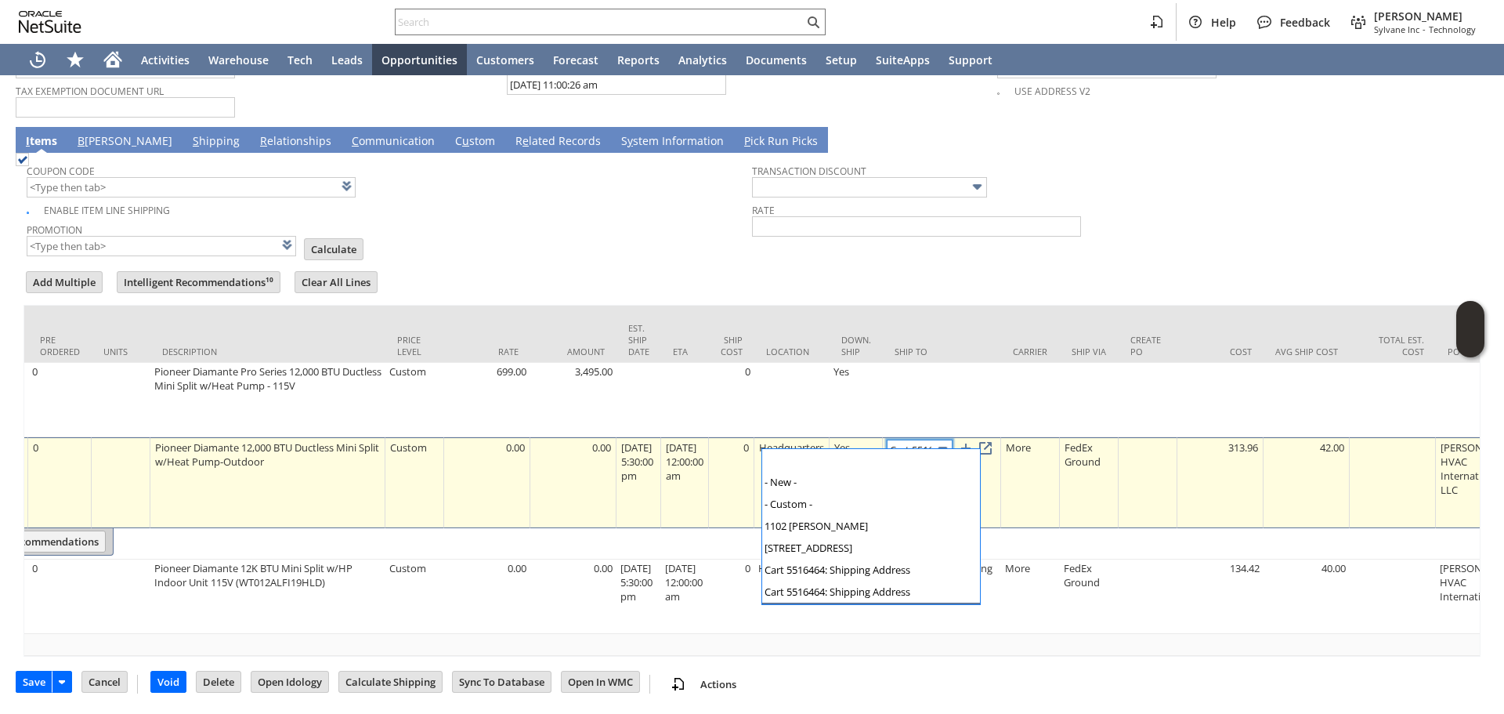
click at [952, 440] on img at bounding box center [943, 449] width 18 height 18
click at [994, 440] on link at bounding box center [985, 448] width 17 height 17
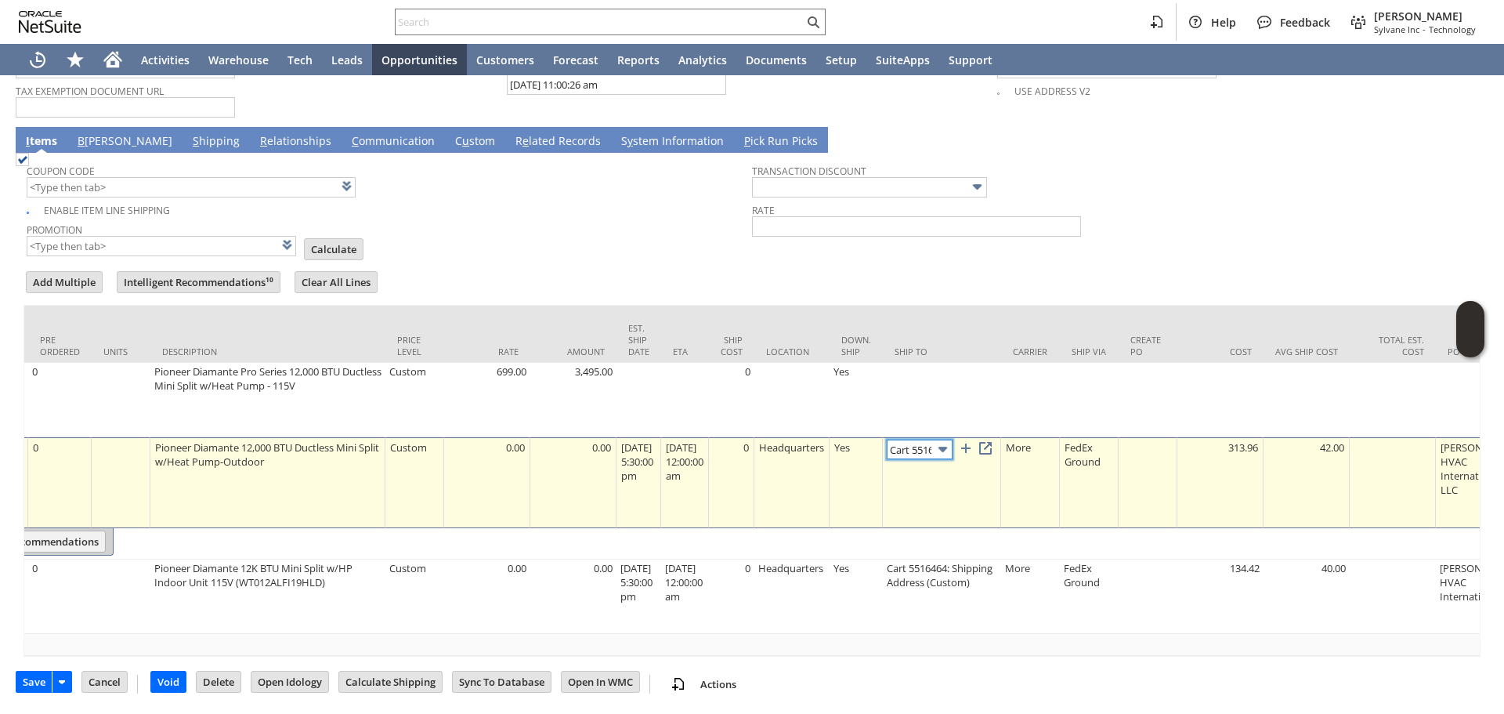
click at [952, 442] on img at bounding box center [943, 449] width 18 height 18
click at [994, 440] on link at bounding box center [985, 448] width 17 height 17
click at [952, 440] on img at bounding box center [943, 449] width 18 height 18
click at [994, 443] on link at bounding box center [985, 448] width 17 height 17
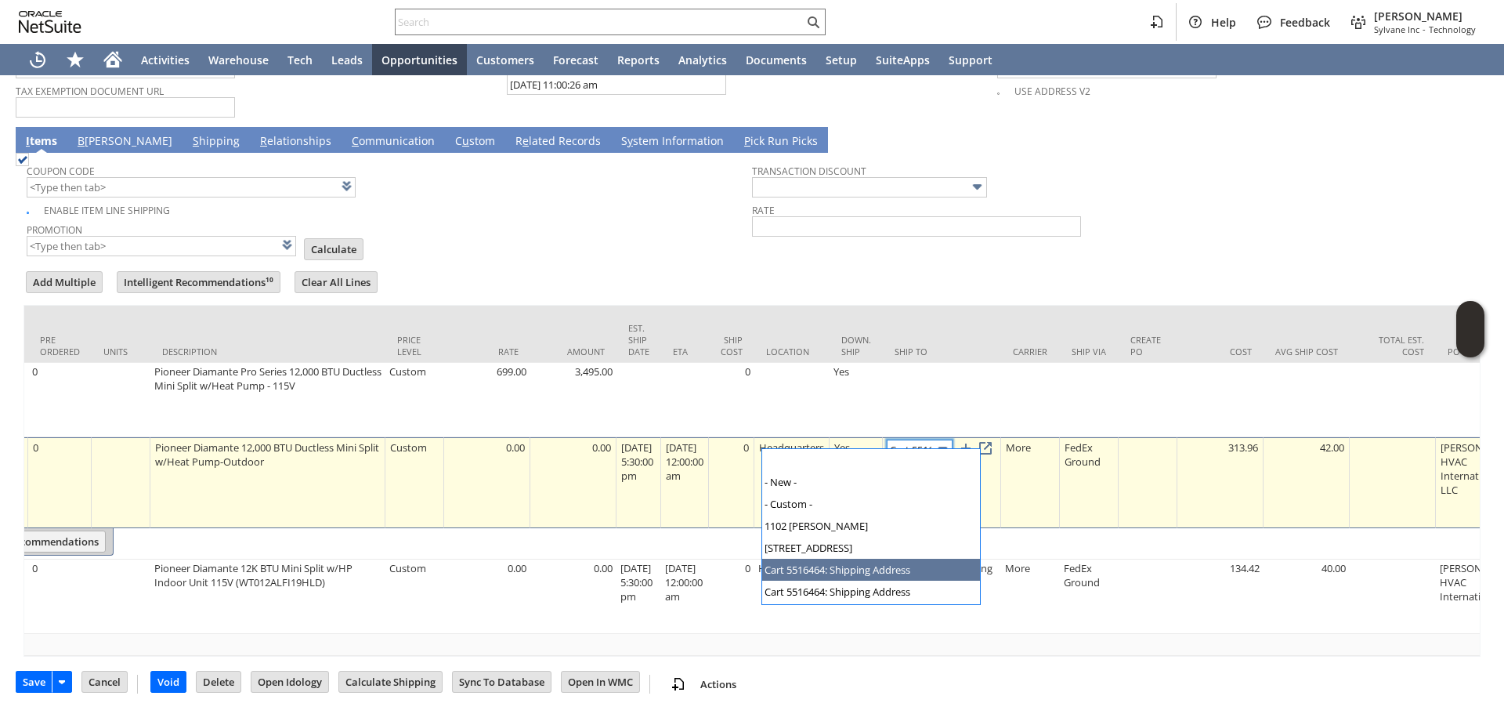
click at [952, 444] on img at bounding box center [943, 449] width 18 height 18
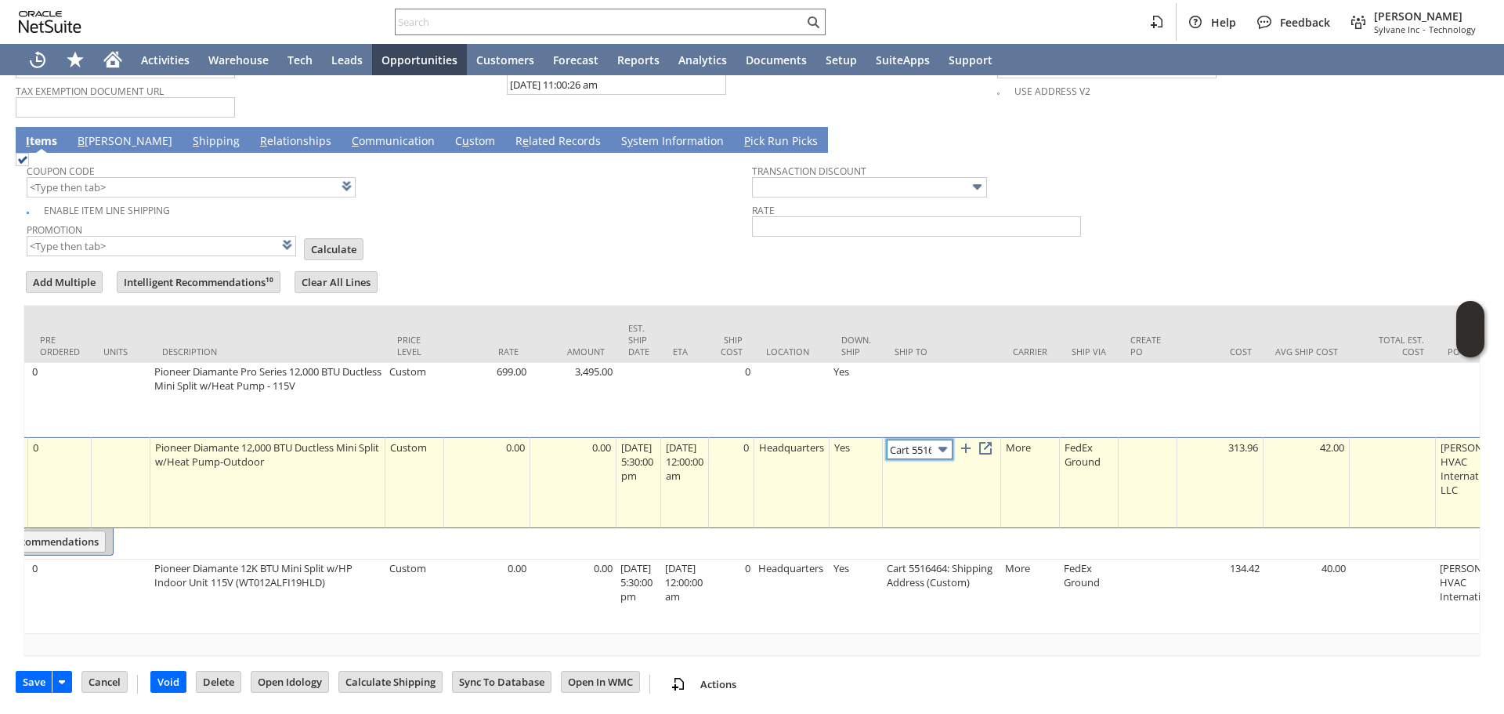
click at [952, 442] on img at bounding box center [943, 449] width 18 height 18
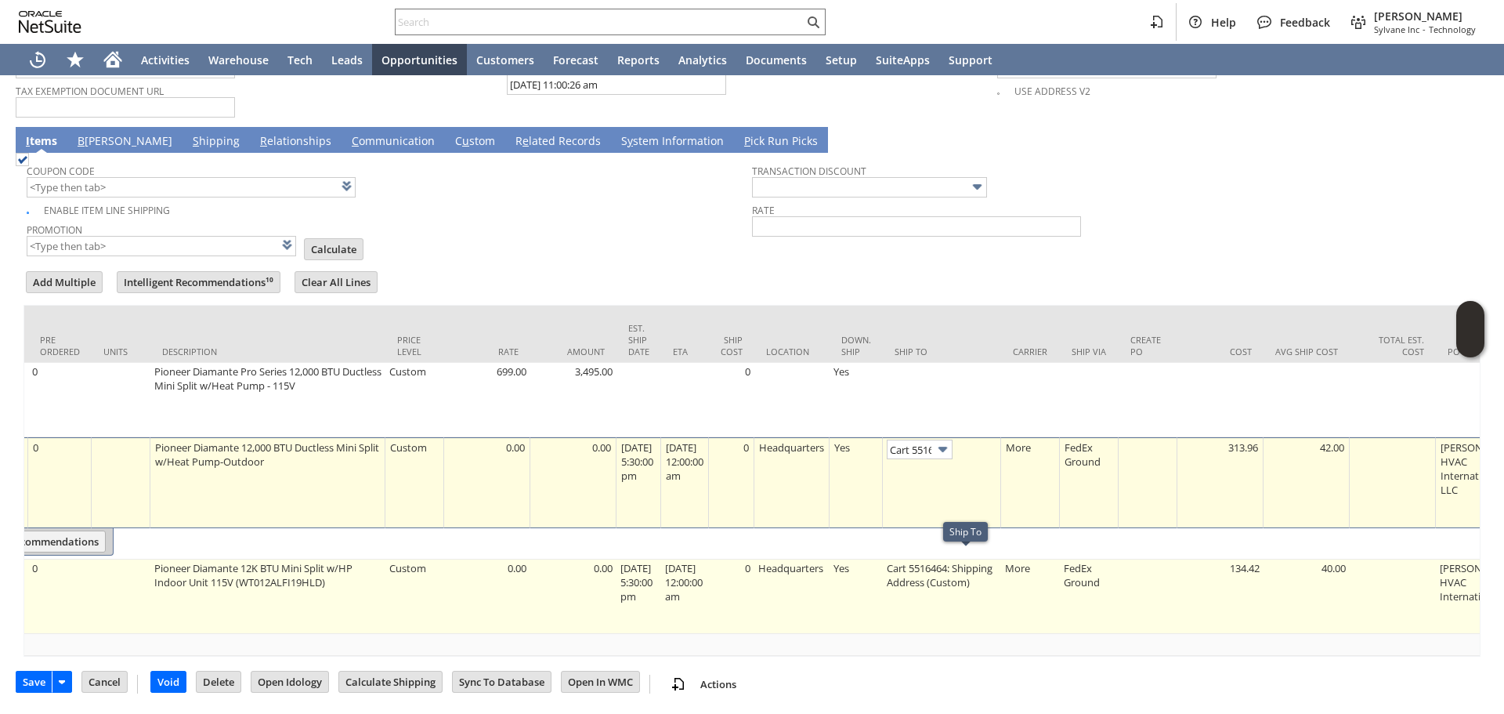
click at [954, 568] on td "Cart 5516464: Shipping Address (Custom)" at bounding box center [942, 596] width 118 height 74
type input "Cart 5516464: Shipping Address (Custom)"
type input "OK"
type input "Make Copy"
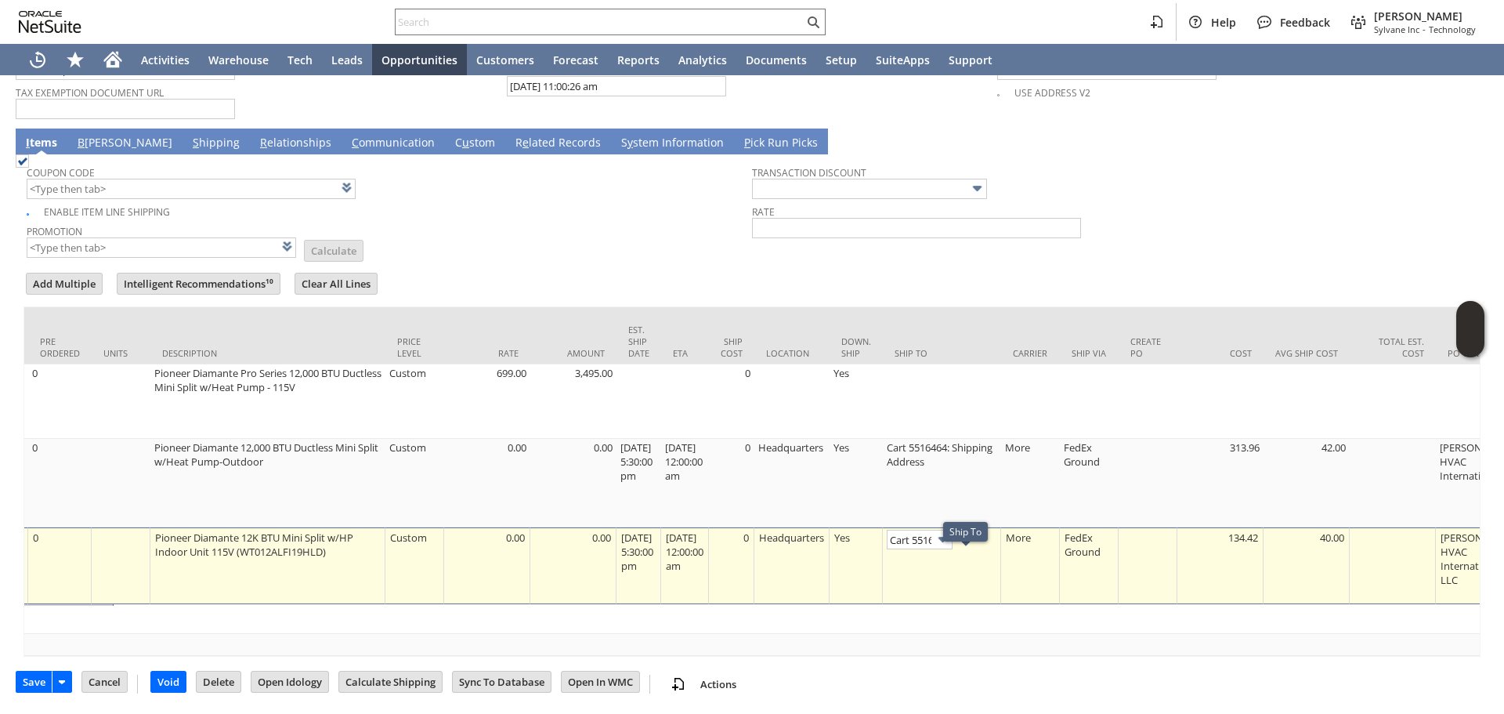
scroll to position [1304, 0]
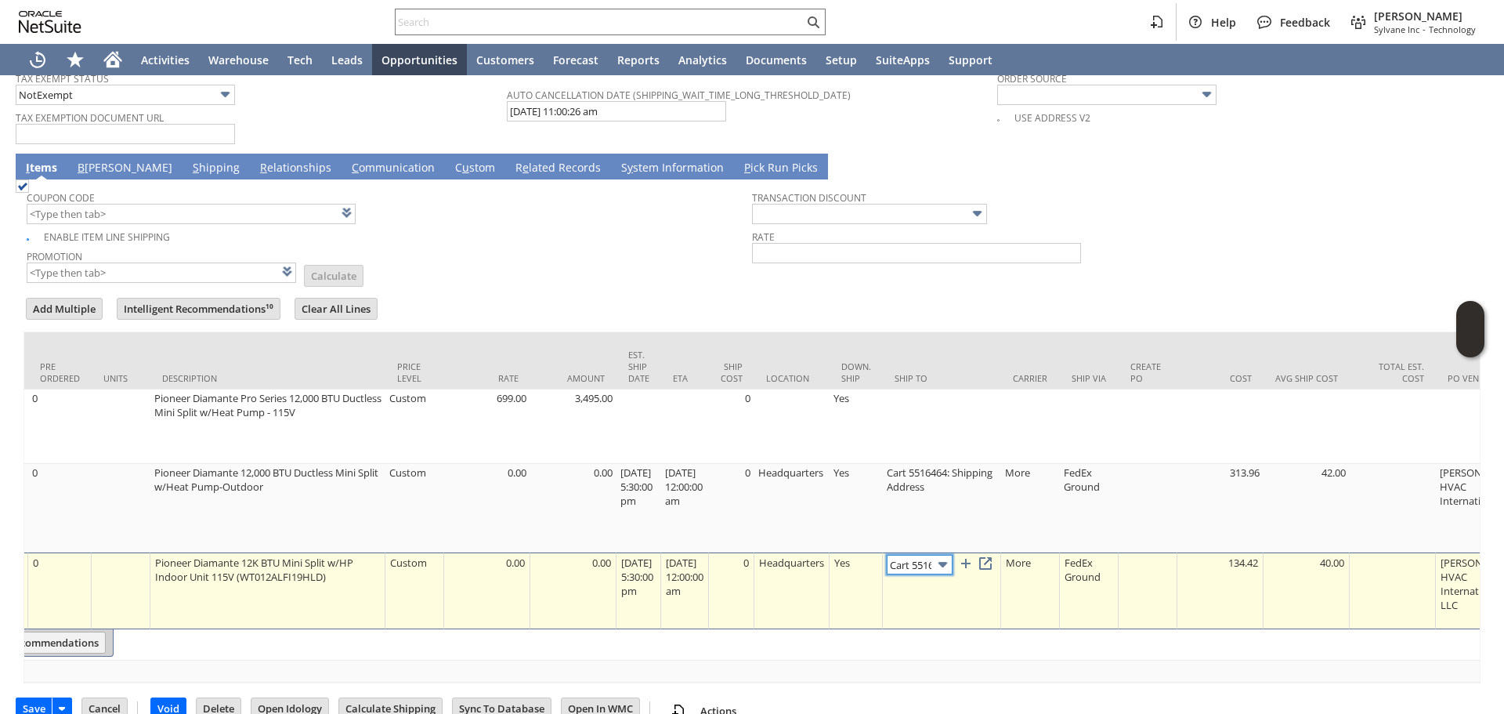
click at [952, 560] on img at bounding box center [943, 564] width 18 height 18
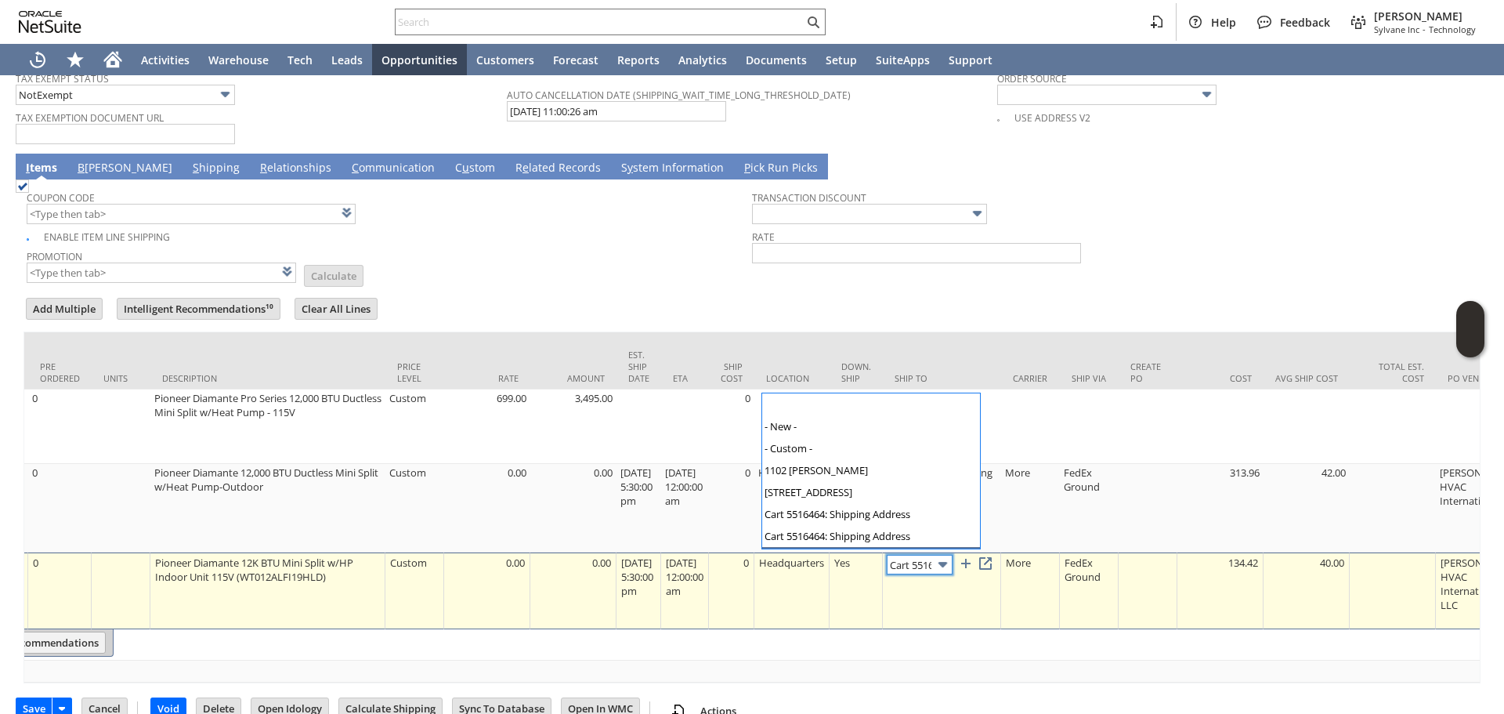
scroll to position [20, 0]
click at [994, 561] on link at bounding box center [985, 563] width 17 height 17
click at [952, 563] on img at bounding box center [943, 564] width 18 height 18
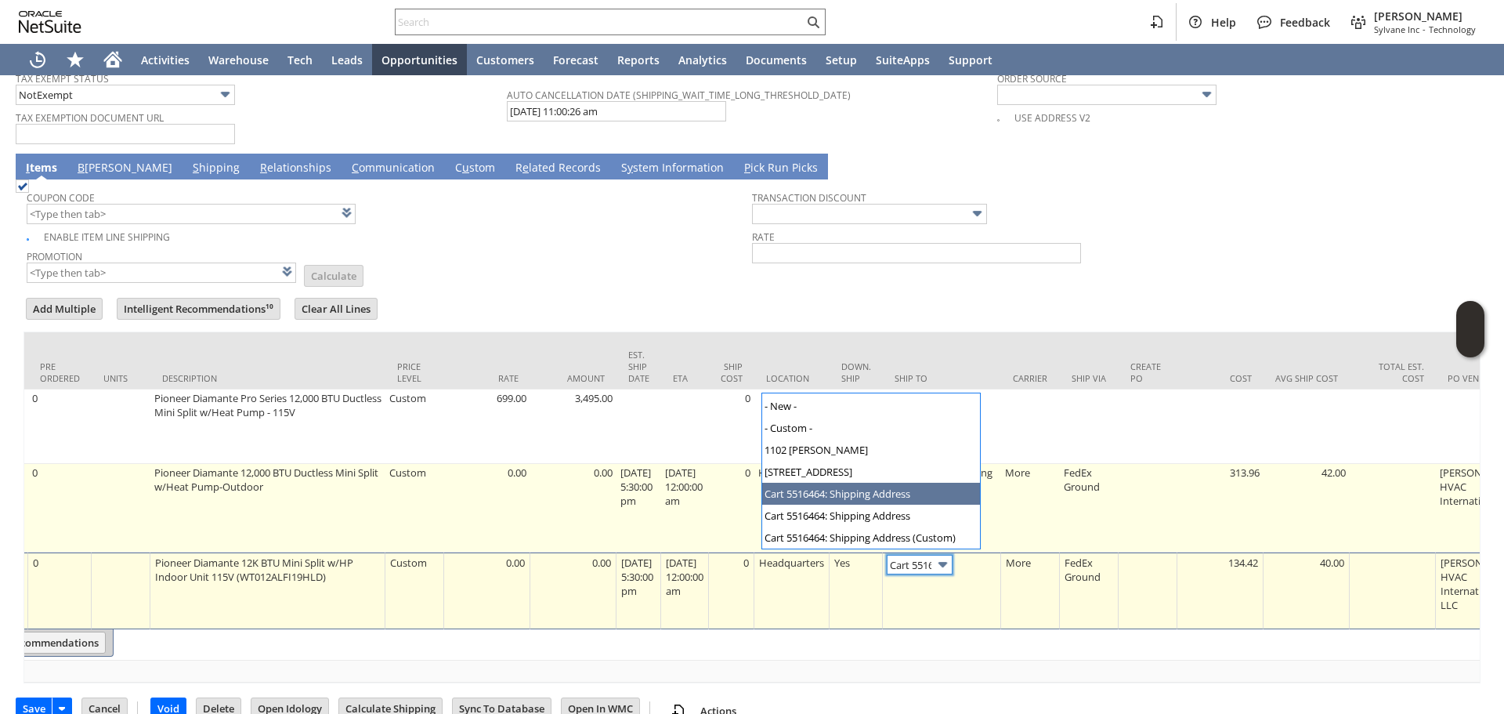
drag, startPoint x: 929, startPoint y: 494, endPoint x: 964, endPoint y: 484, distance: 35.7
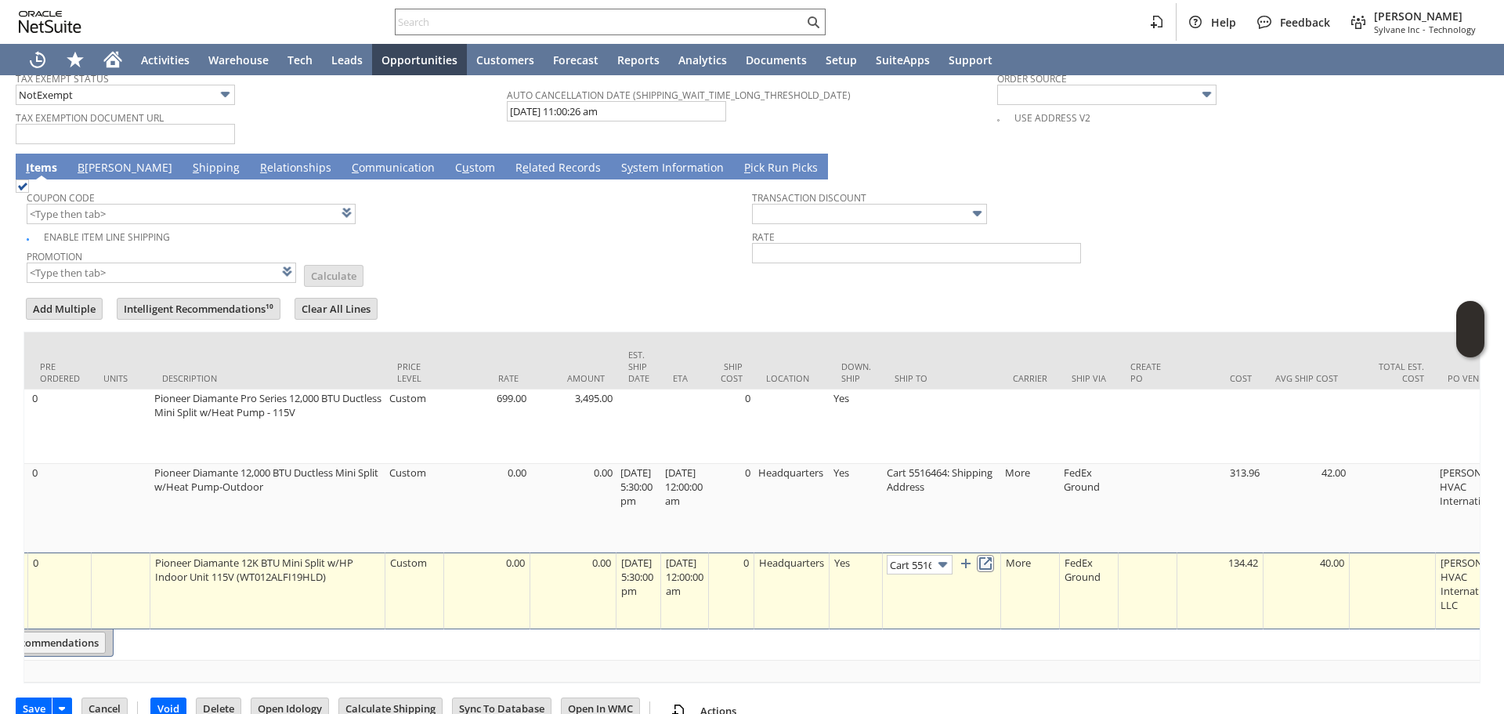
click at [994, 557] on link at bounding box center [985, 563] width 17 height 17
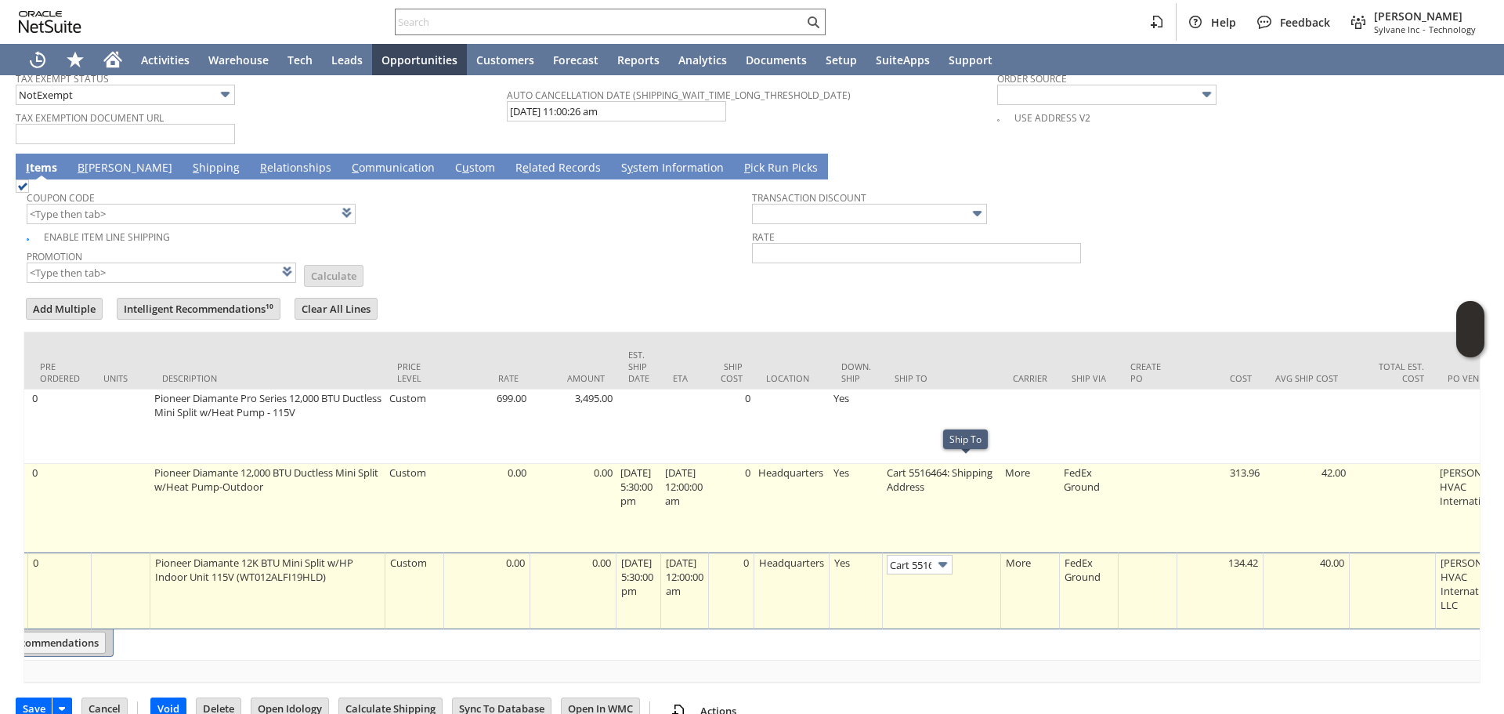
click at [976, 505] on td "Cart 5516464: Shipping Address" at bounding box center [942, 508] width 118 height 89
type input "Cart 5516464: Shipping Address"
type input "OK"
type input "Make Copy"
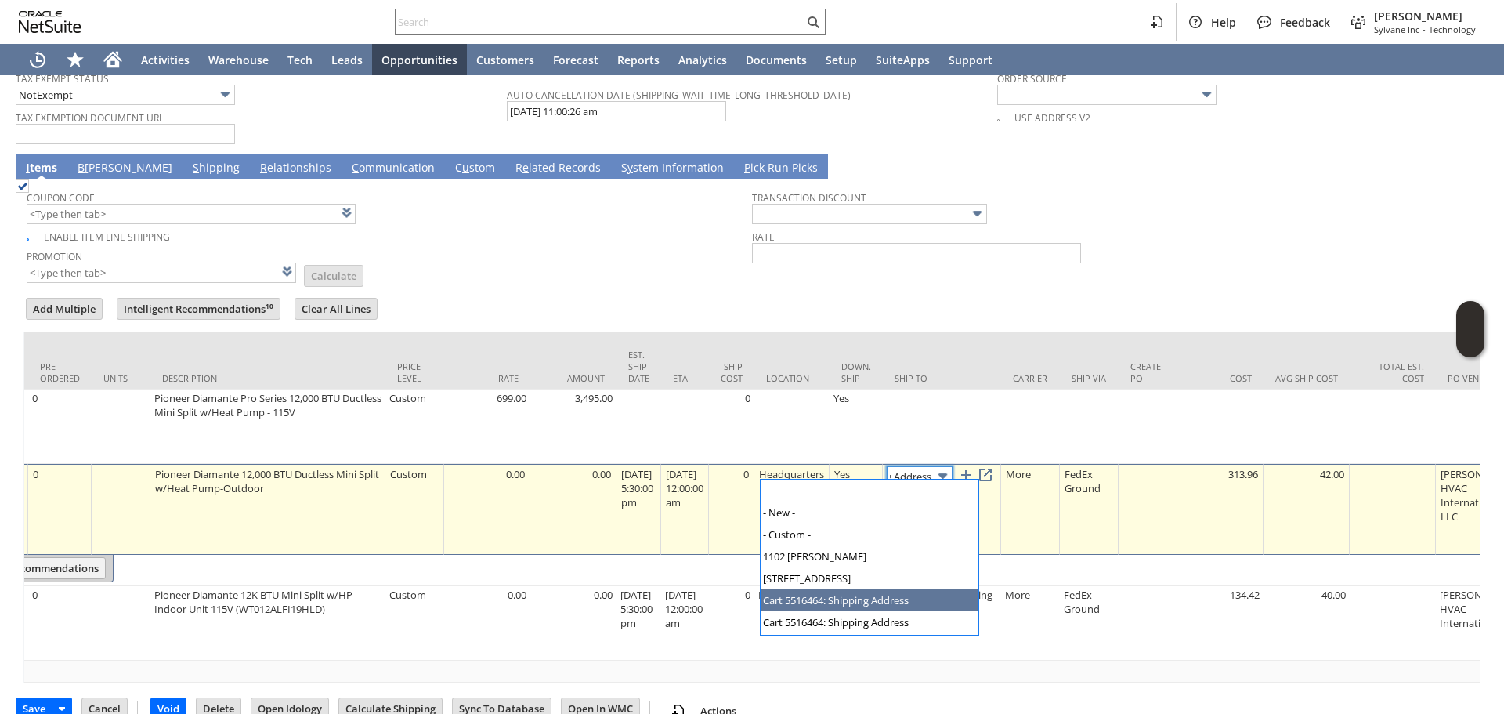
scroll to position [0, 0]
click at [952, 476] on img at bounding box center [943, 476] width 18 height 18
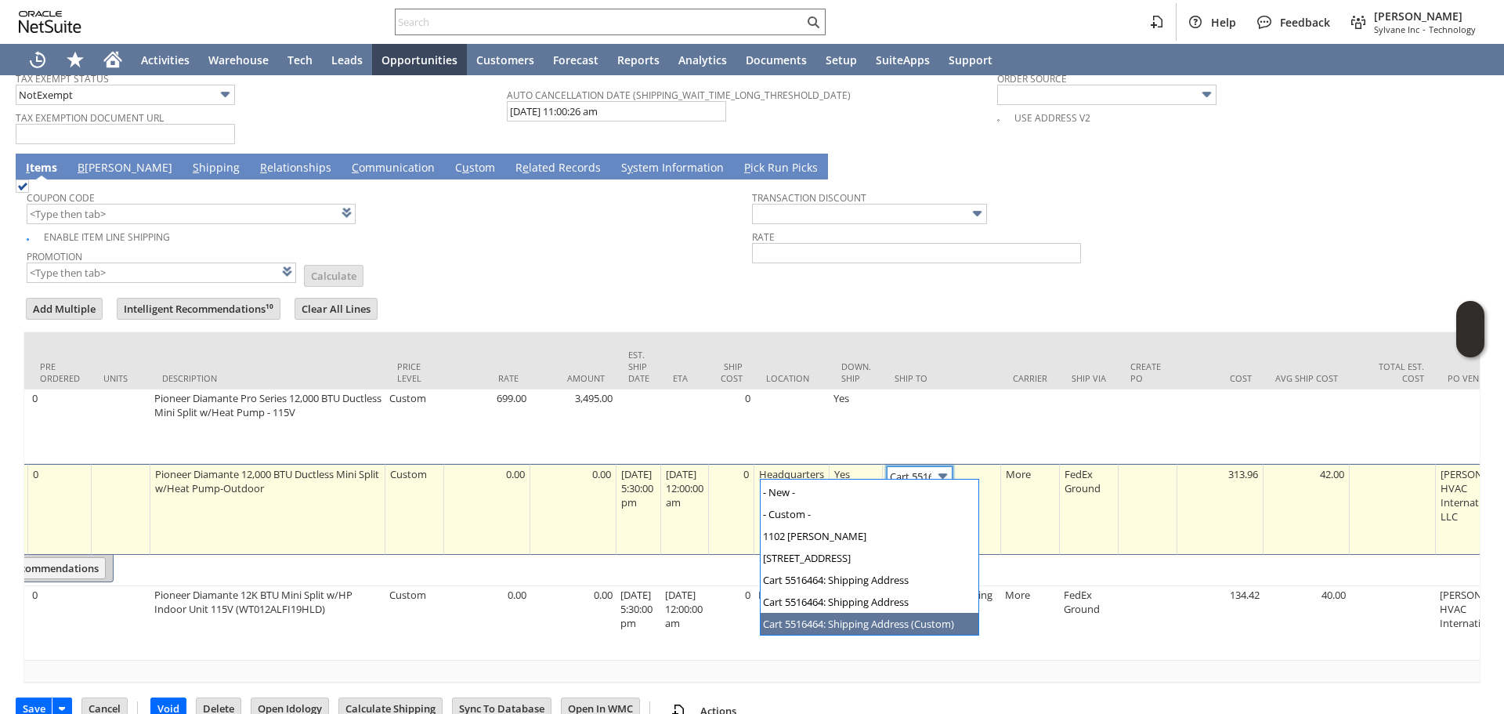
type input "Cart 5516464: Shipping Address (Custom)"
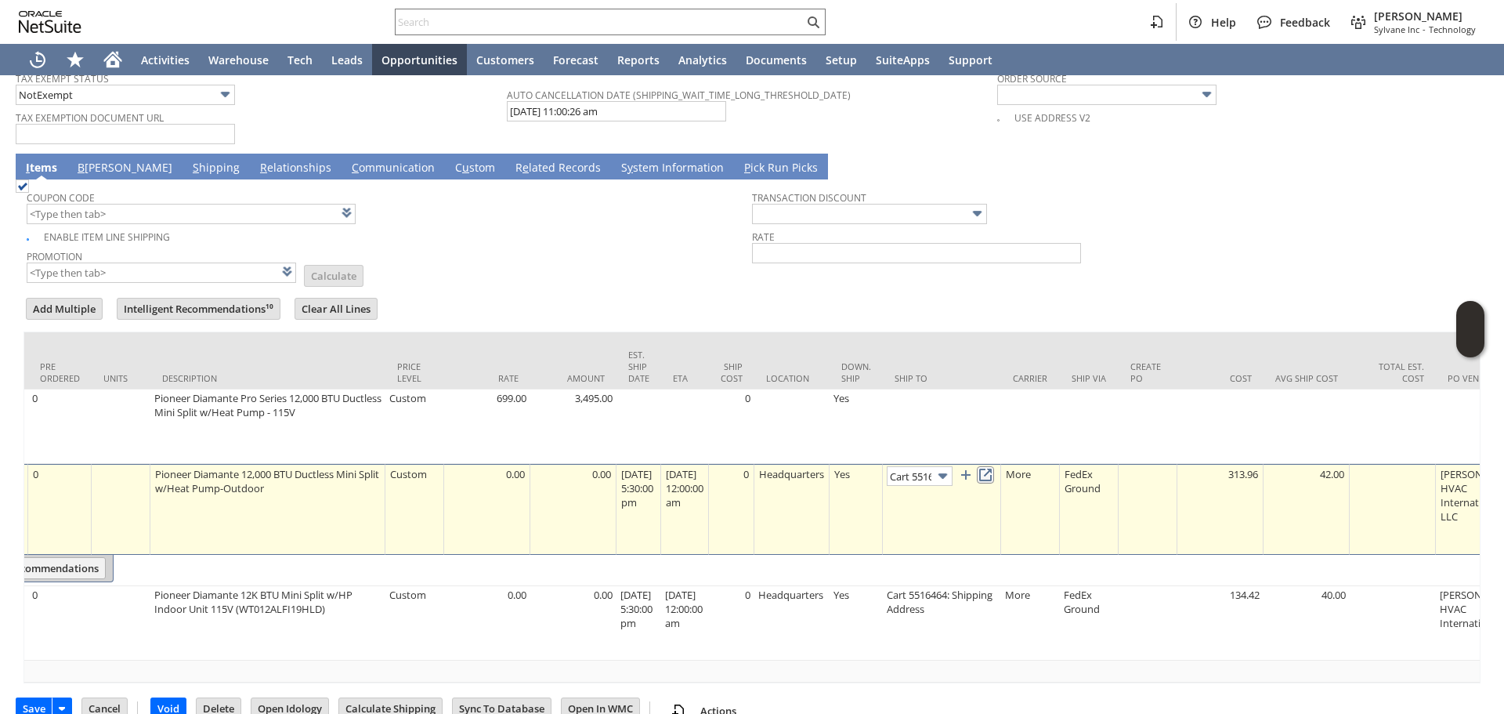
click at [994, 471] on link at bounding box center [985, 474] width 17 height 17
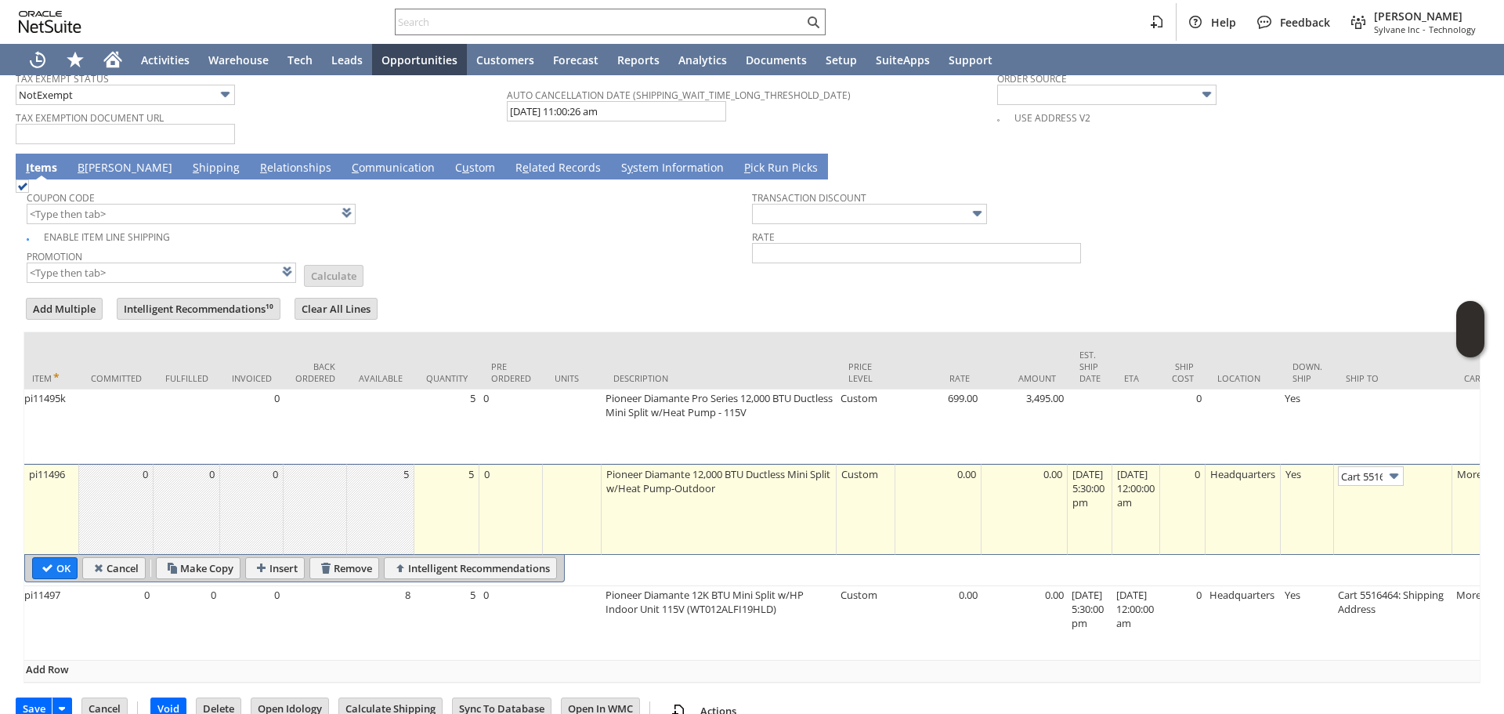
scroll to position [0, 0]
click at [97, 706] on input "Cancel" at bounding box center [104, 708] width 45 height 20
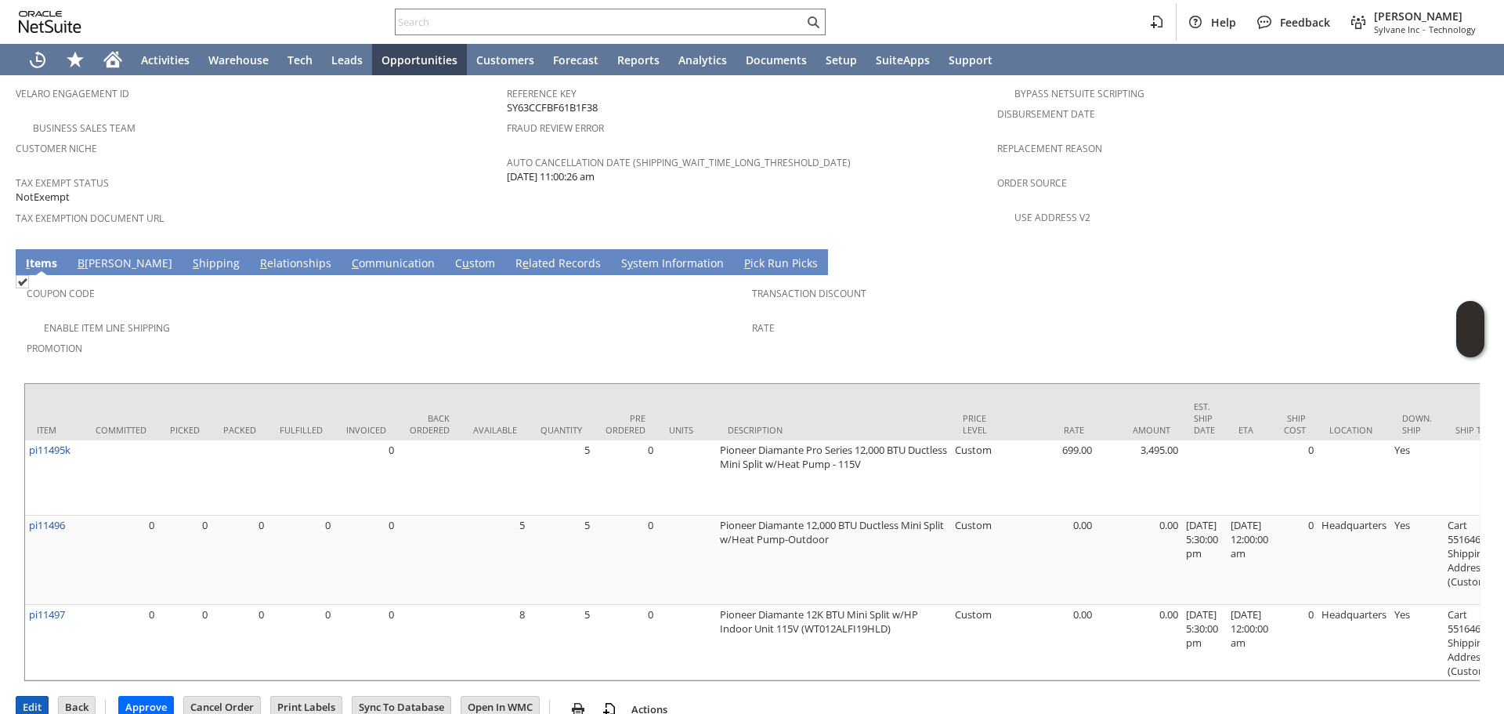
click at [38, 696] on input "Edit" at bounding box center [31, 706] width 31 height 20
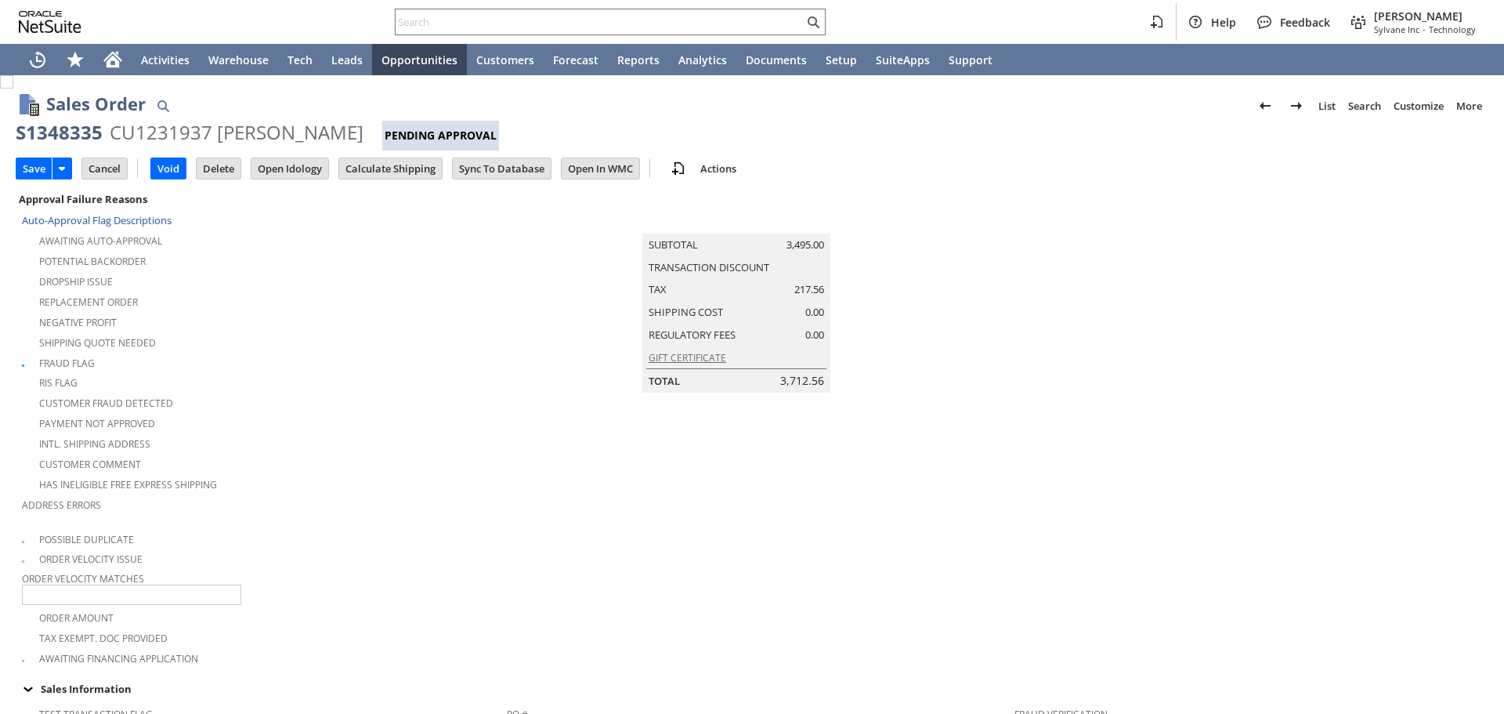
type input "Add"
type input "Copy Previous"
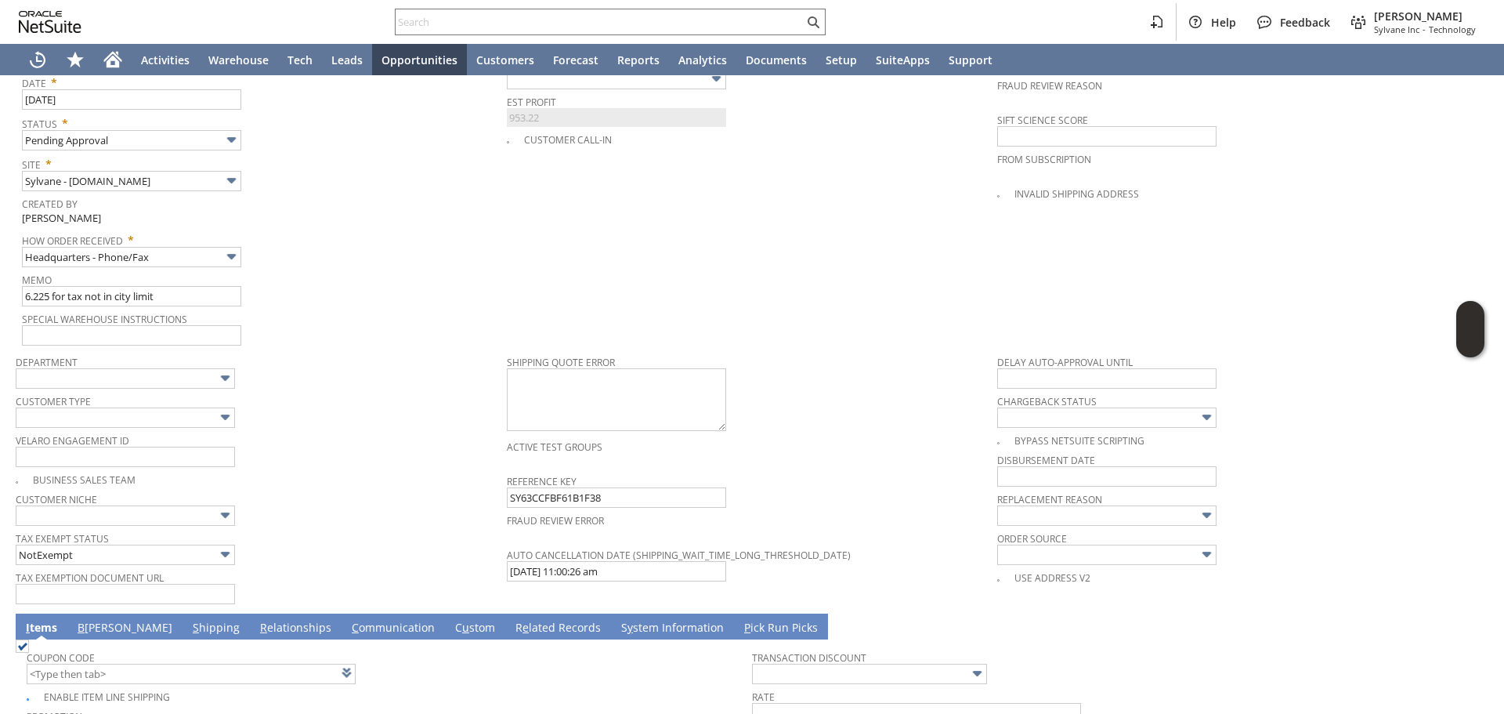
type input "Intelligent Recommendations¹⁰"
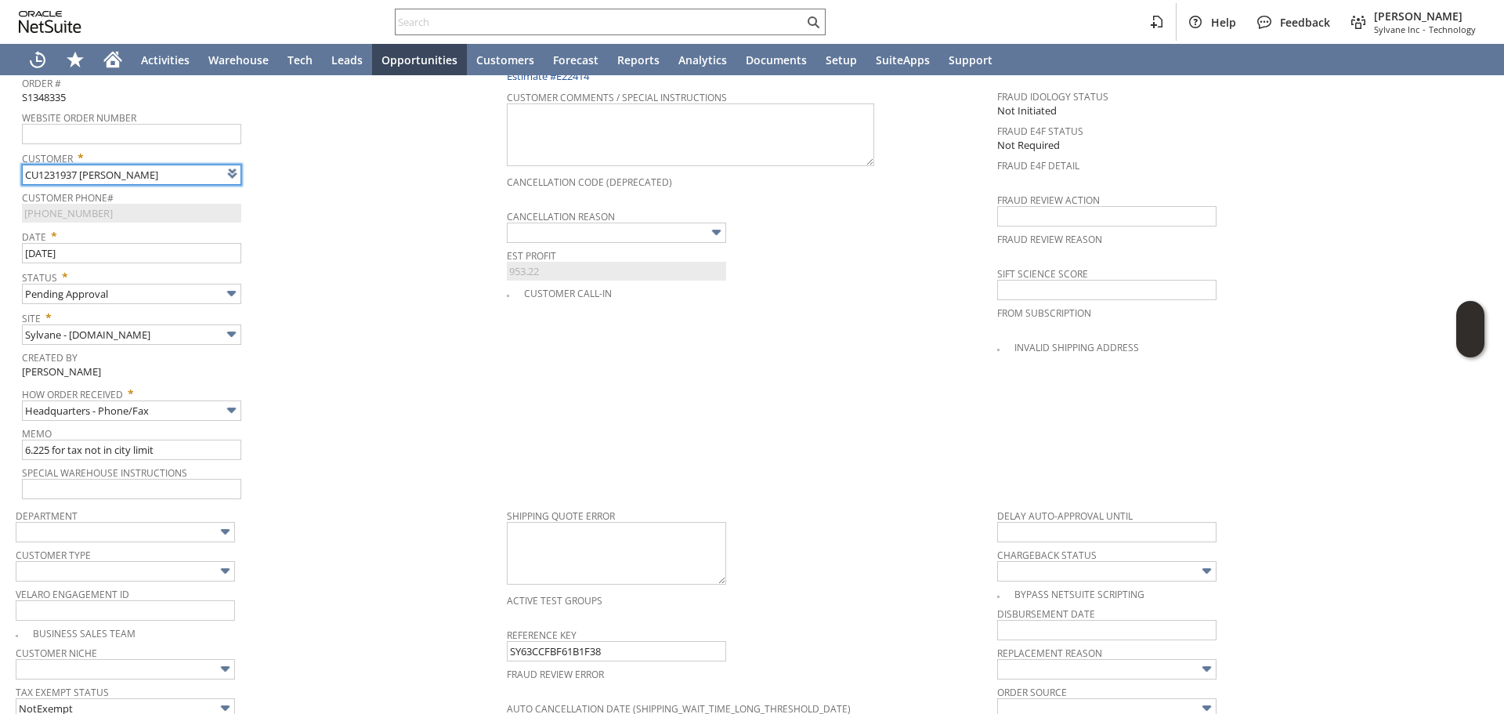
scroll to position [459, 0]
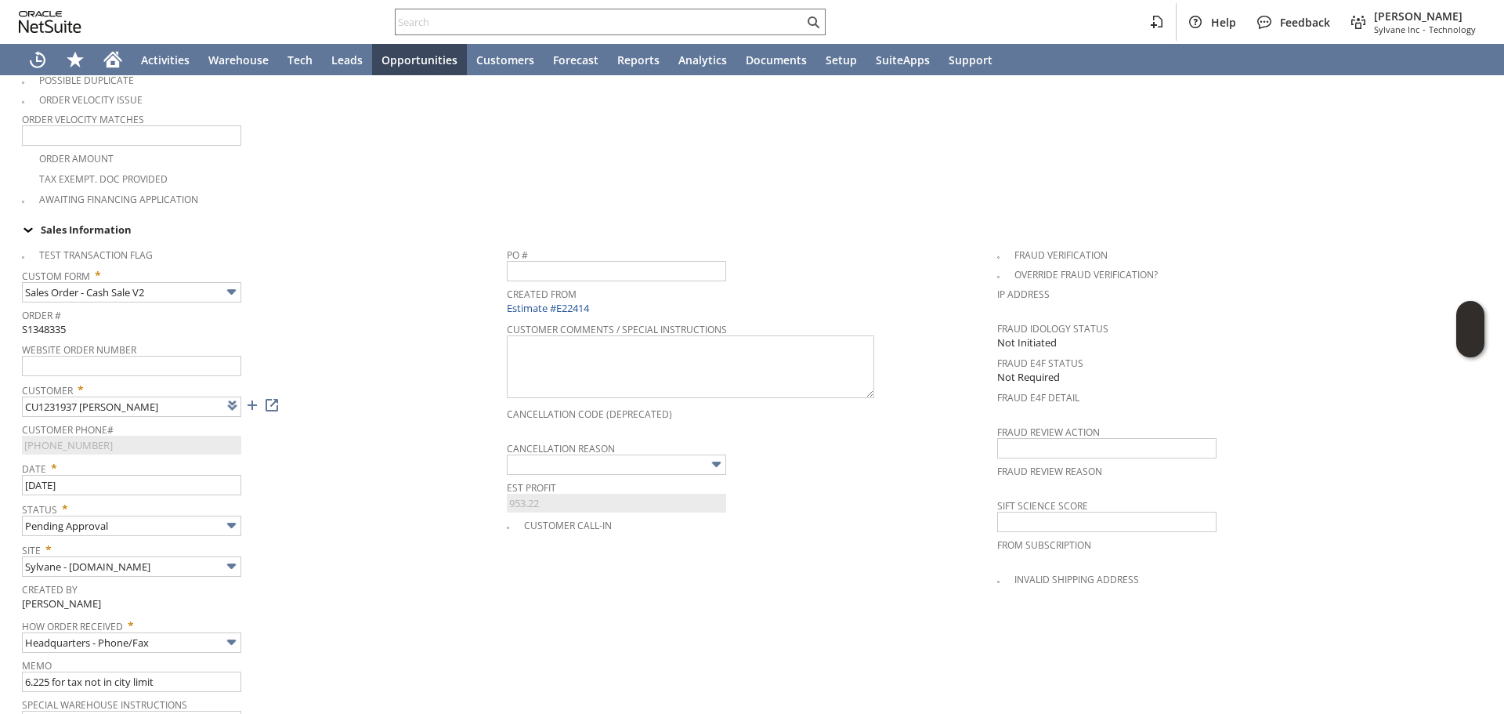
click at [232, 399] on span at bounding box center [232, 405] width 18 height 18
click at [331, 351] on div "Website Order Number" at bounding box center [260, 357] width 477 height 38
click at [278, 396] on link at bounding box center [271, 404] width 17 height 17
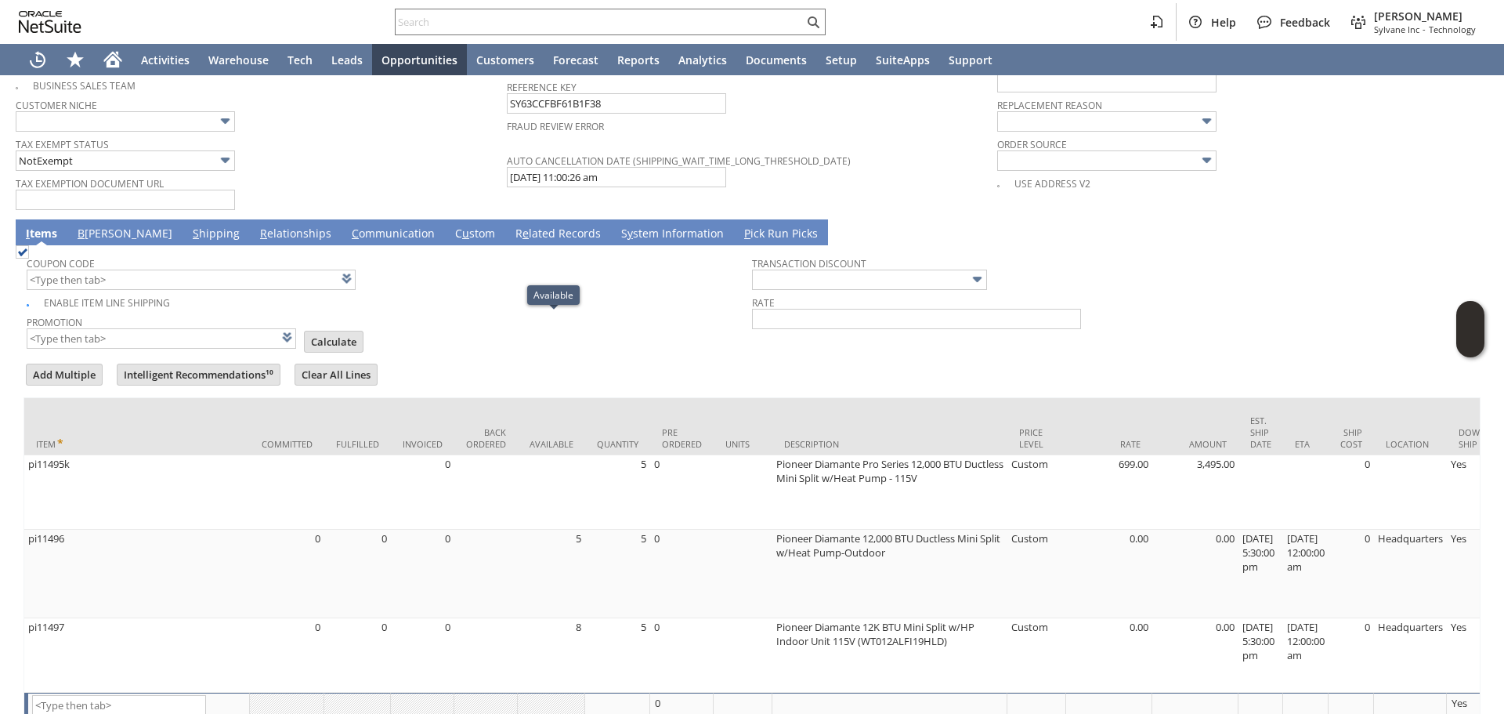
scroll to position [1061, 0]
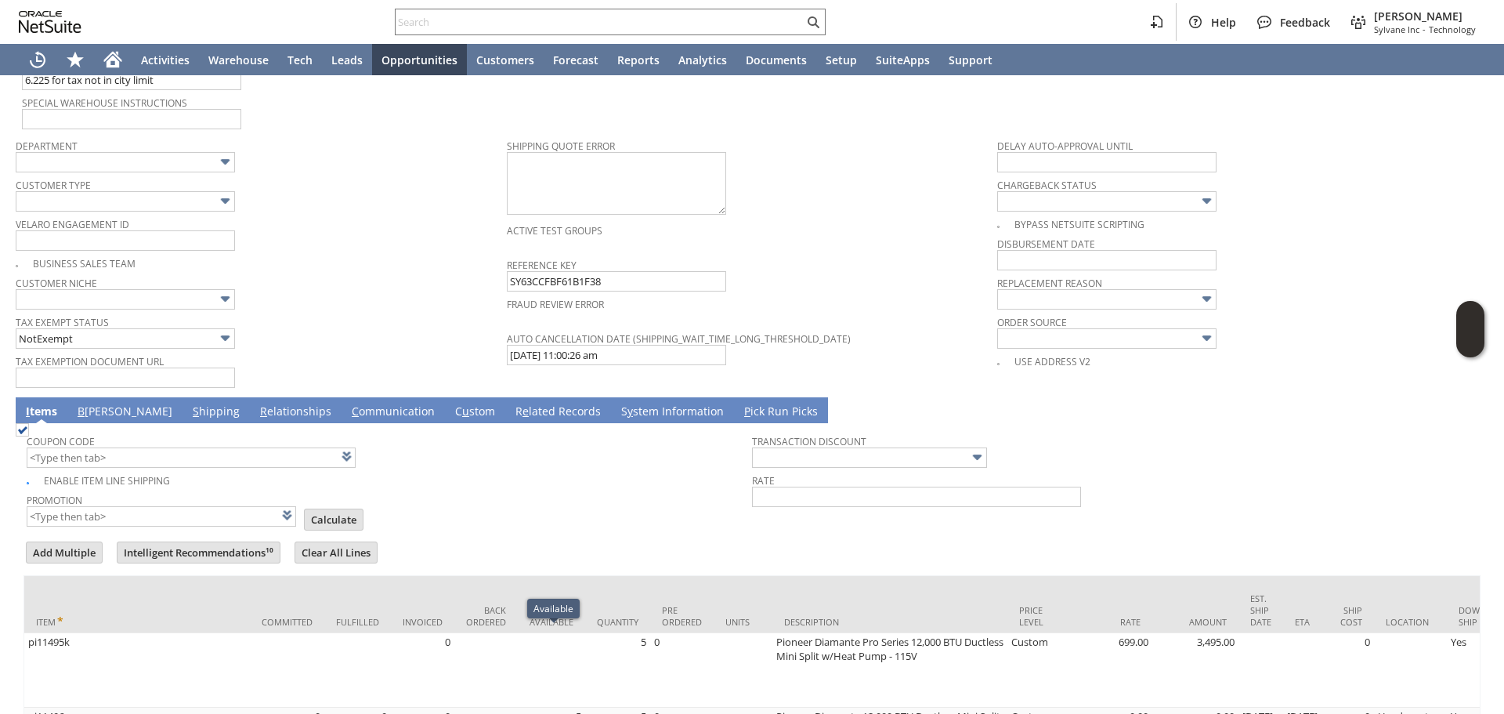
click at [189, 408] on link "S hipping" at bounding box center [216, 411] width 55 height 17
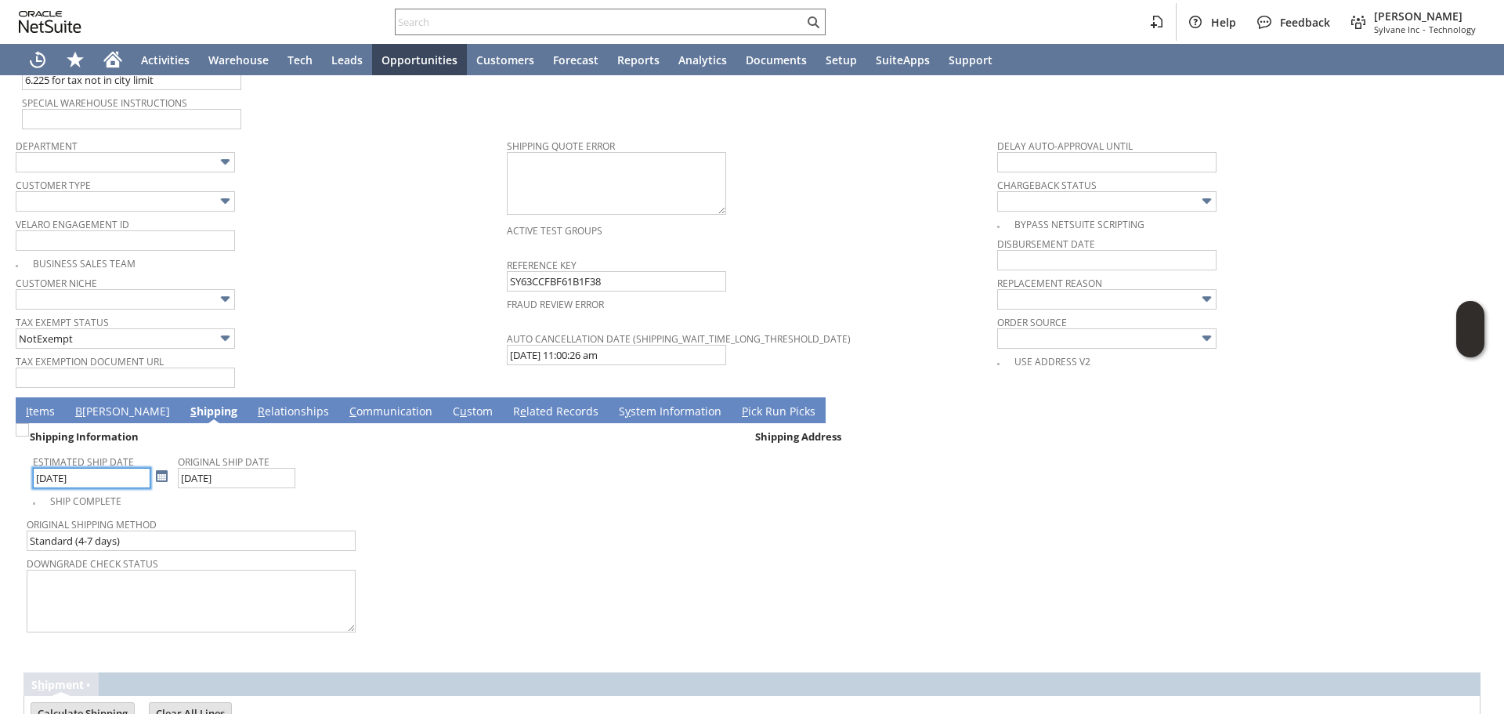
scroll to position [1233, 0]
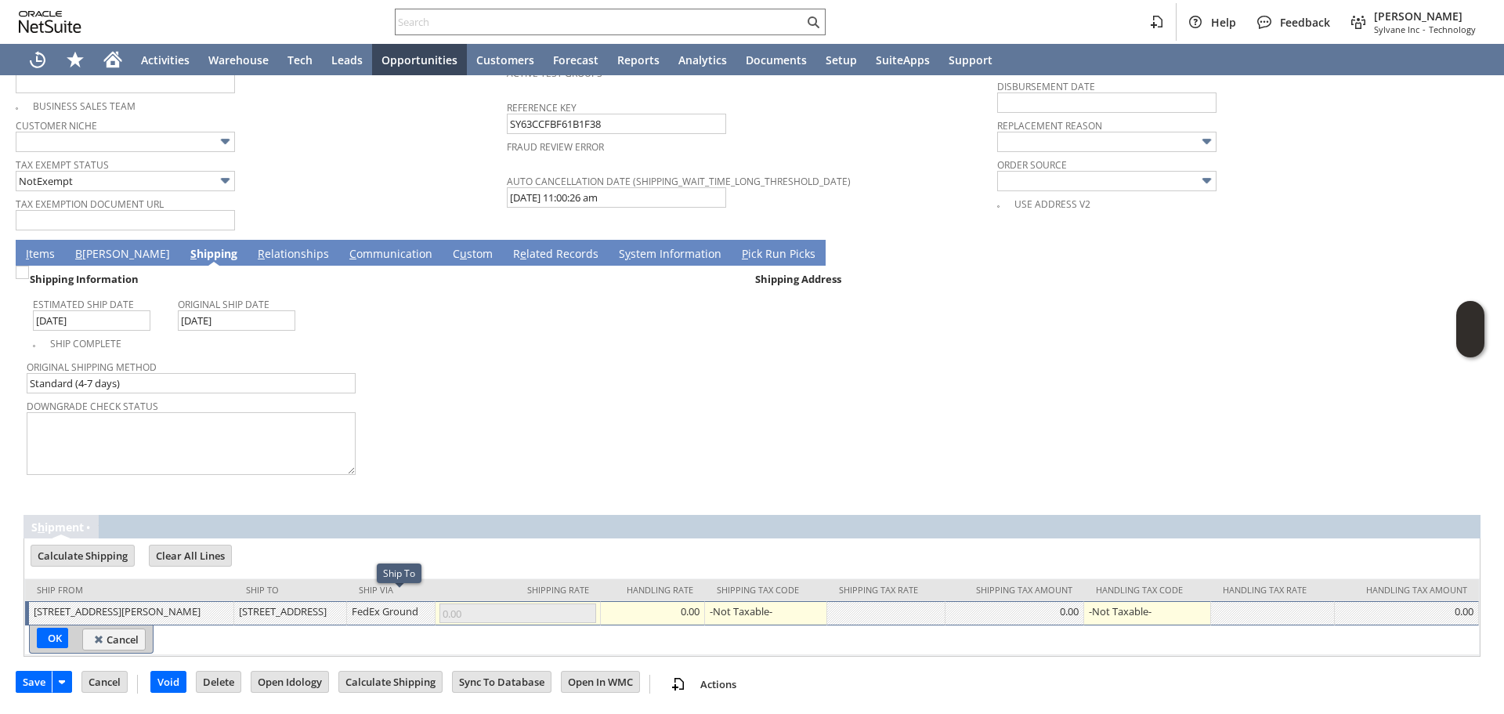
click at [49, 246] on link "I tems" at bounding box center [40, 254] width 37 height 17
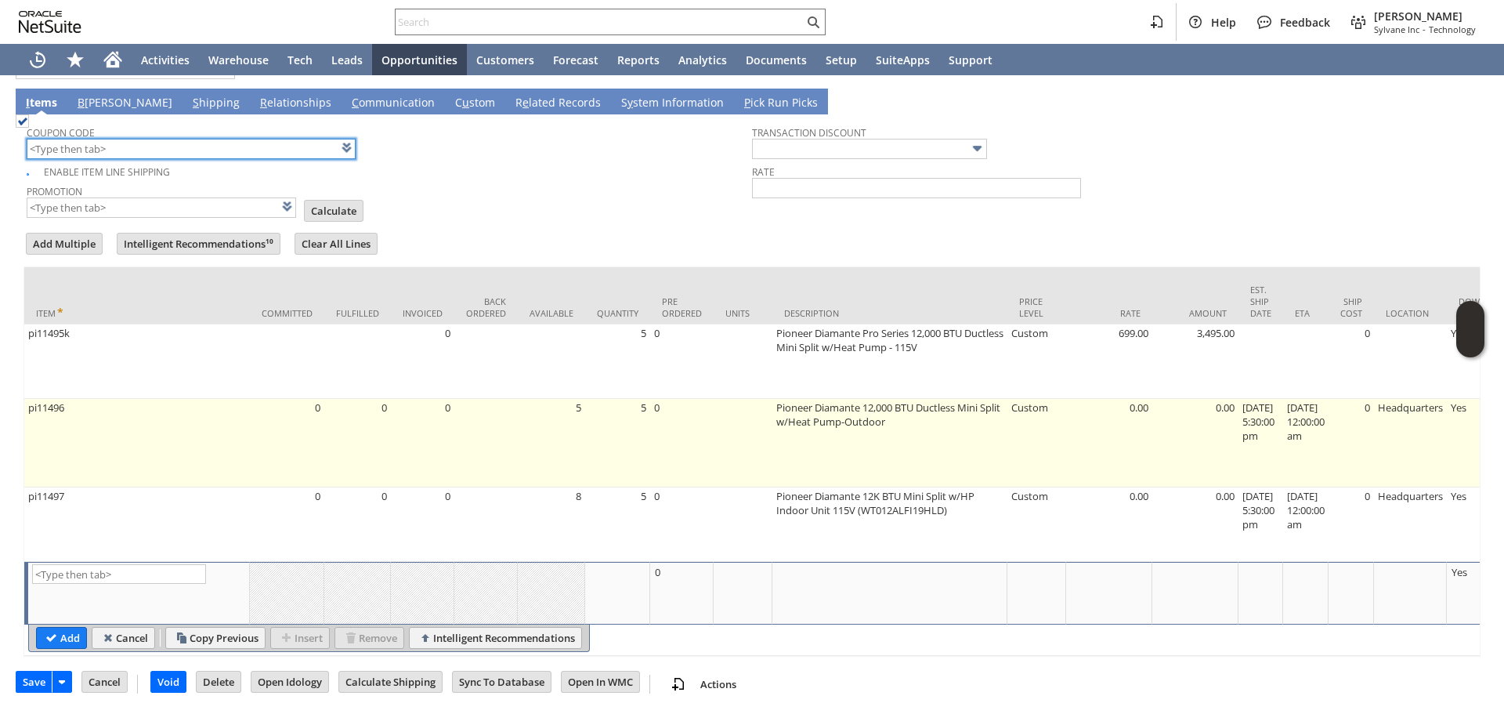
scroll to position [1374, 0]
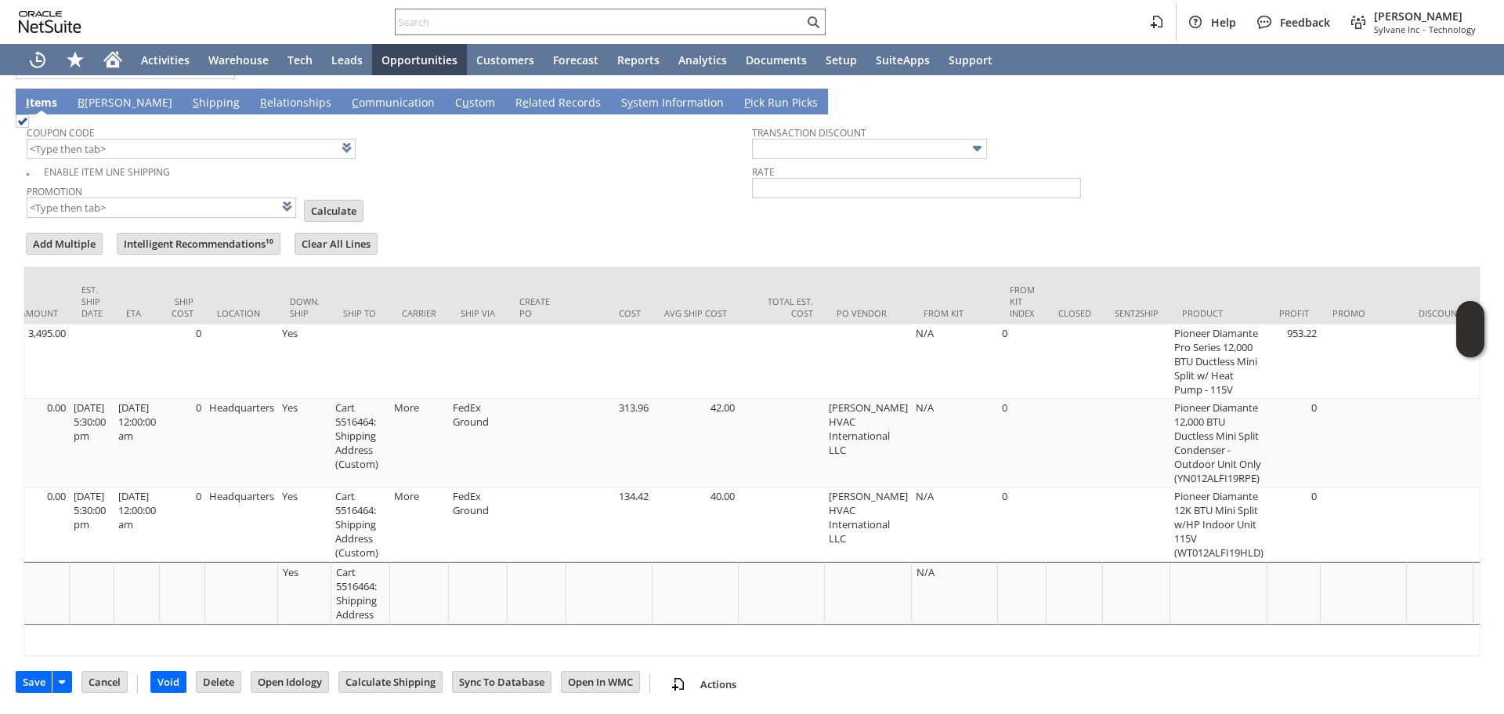
scroll to position [0, 1024]
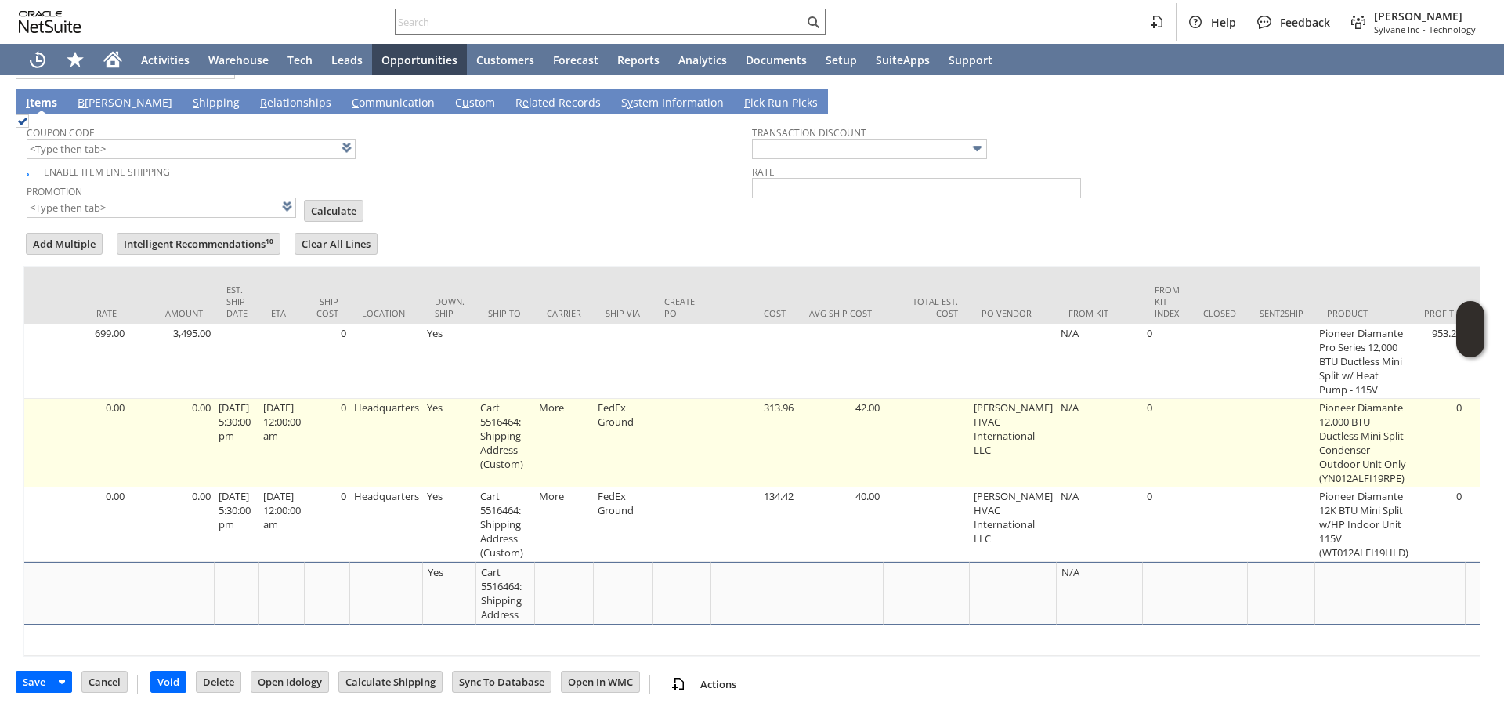
click at [512, 425] on td "Cart 5516464: Shipping Address (Custom)" at bounding box center [505, 443] width 59 height 89
type input "Cart 5516464: Shipping Address (Custom)"
type input "OK"
type input "Make Copy"
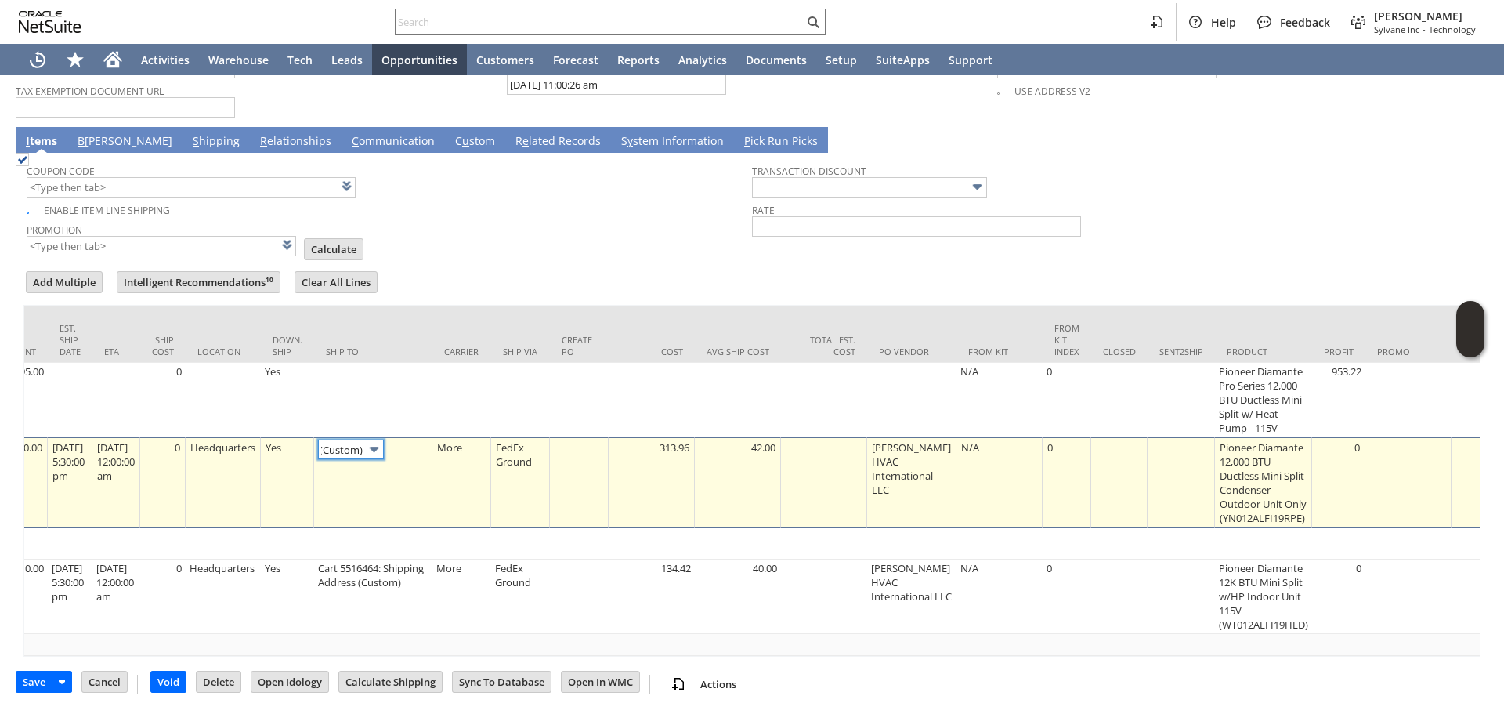
scroll to position [0, 0]
click at [425, 443] on link at bounding box center [416, 448] width 17 height 17
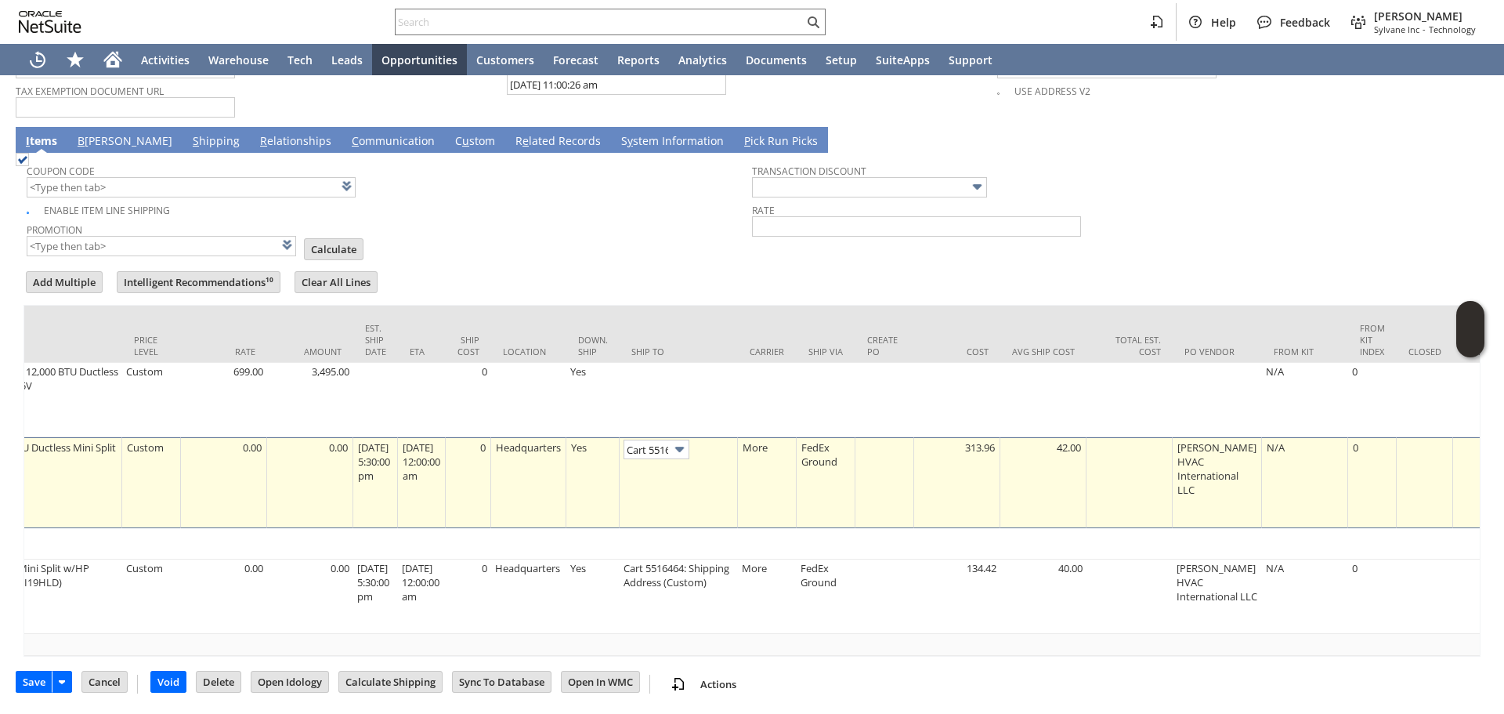
scroll to position [0, 1017]
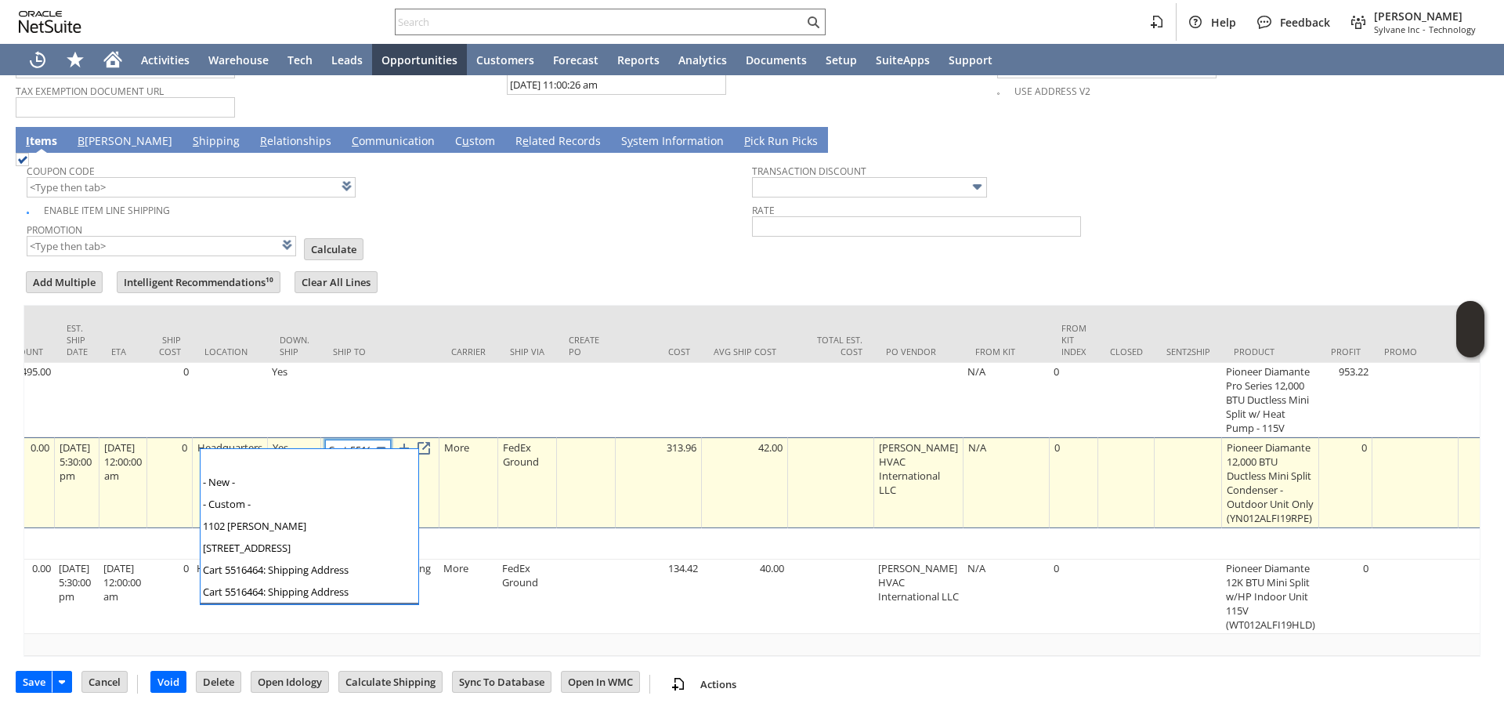
click at [390, 440] on img at bounding box center [381, 449] width 18 height 18
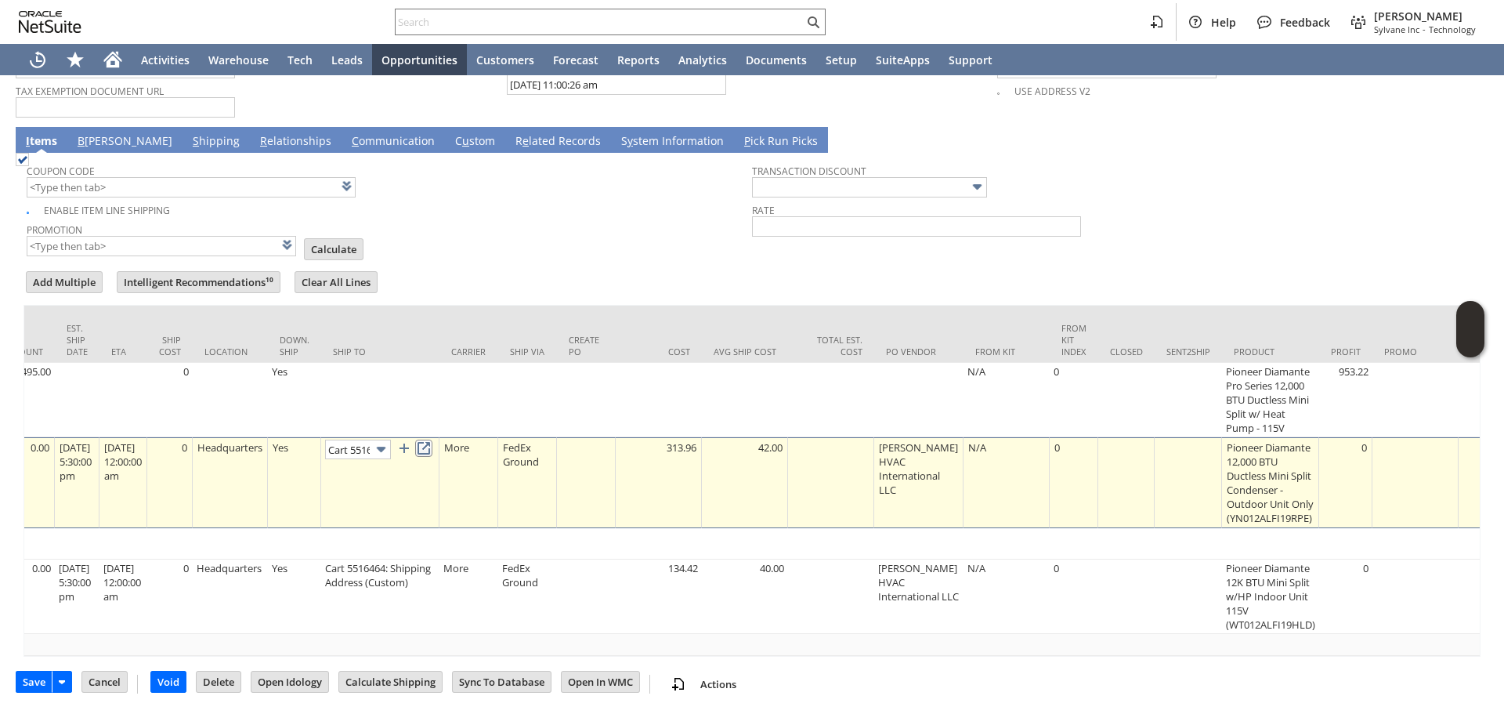
click at [432, 440] on link at bounding box center [423, 448] width 17 height 17
click at [390, 441] on img at bounding box center [381, 449] width 18 height 18
click at [432, 440] on link at bounding box center [423, 448] width 17 height 17
click at [1335, 236] on td "Transaction Discount Rate" at bounding box center [1114, 207] width 725 height 102
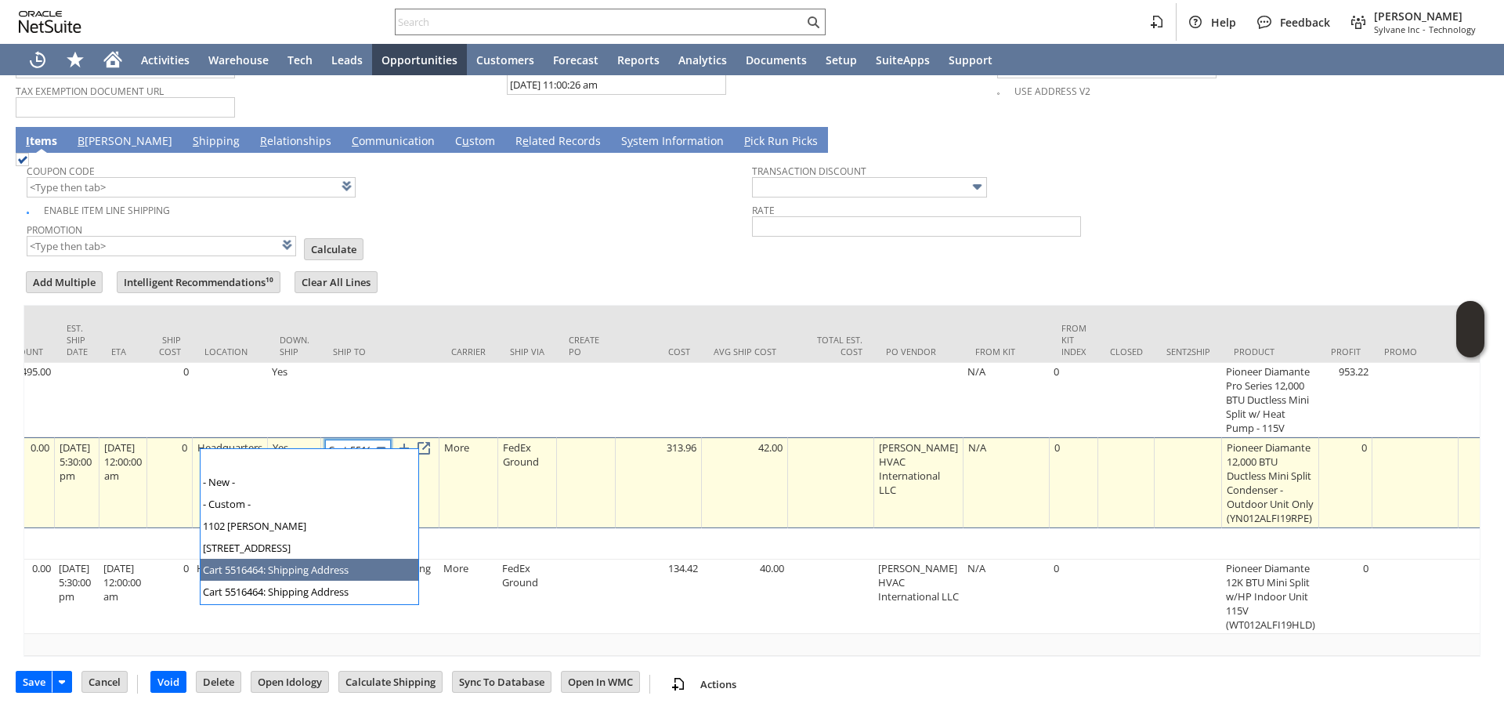
click at [390, 440] on img at bounding box center [381, 449] width 18 height 18
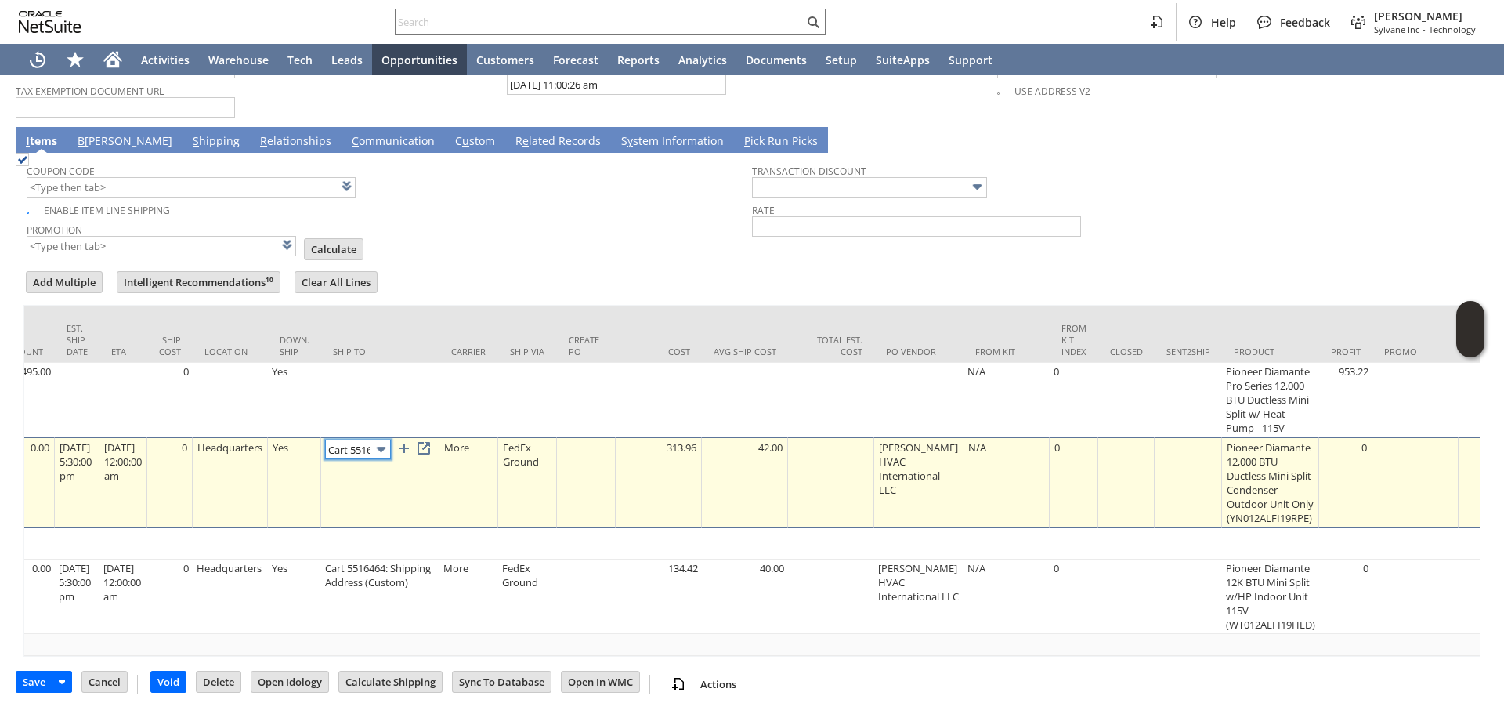
click at [390, 440] on img at bounding box center [381, 449] width 18 height 18
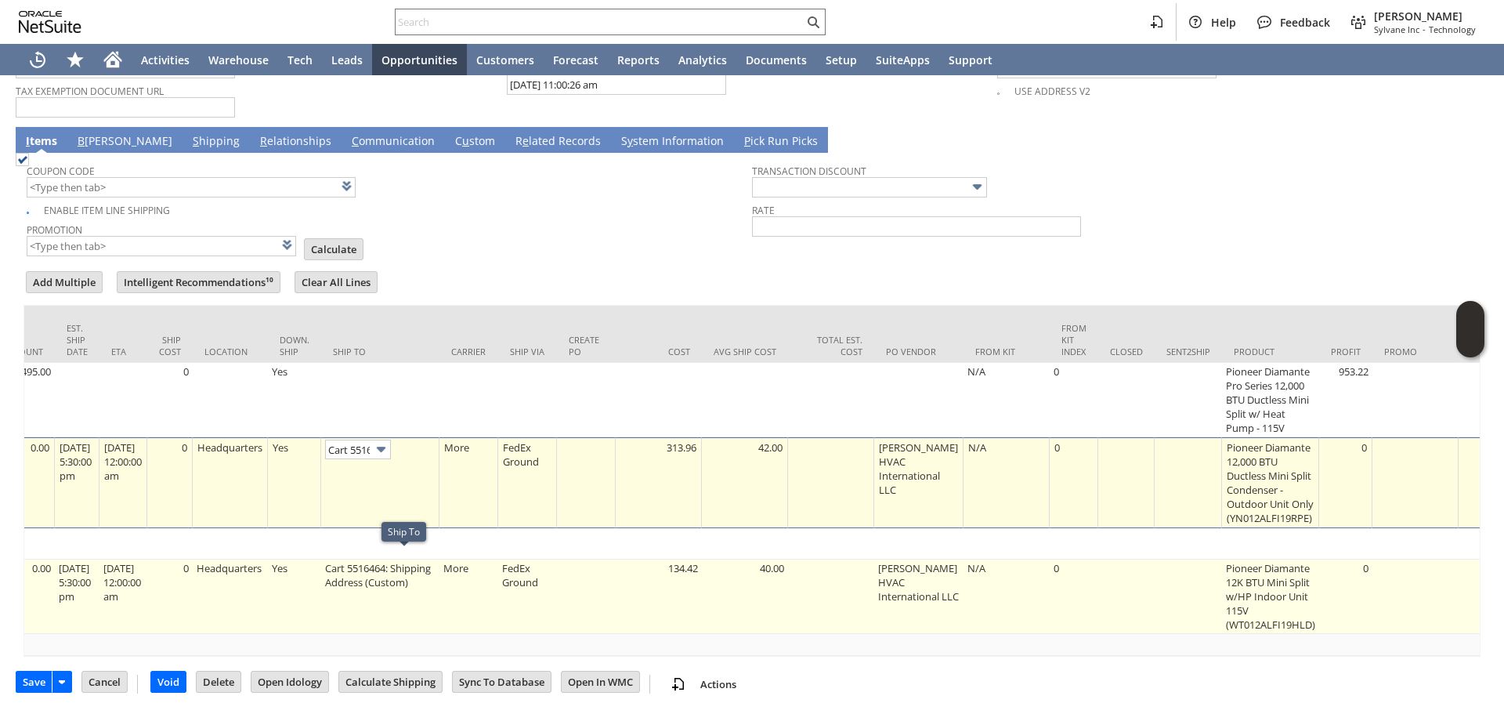
click at [395, 583] on td "Cart 5516464: Shipping Address (Custom)" at bounding box center [380, 596] width 118 height 74
type input "Cart 5516464: Shipping Address (Custom)"
type input "OK"
type input "Make Copy"
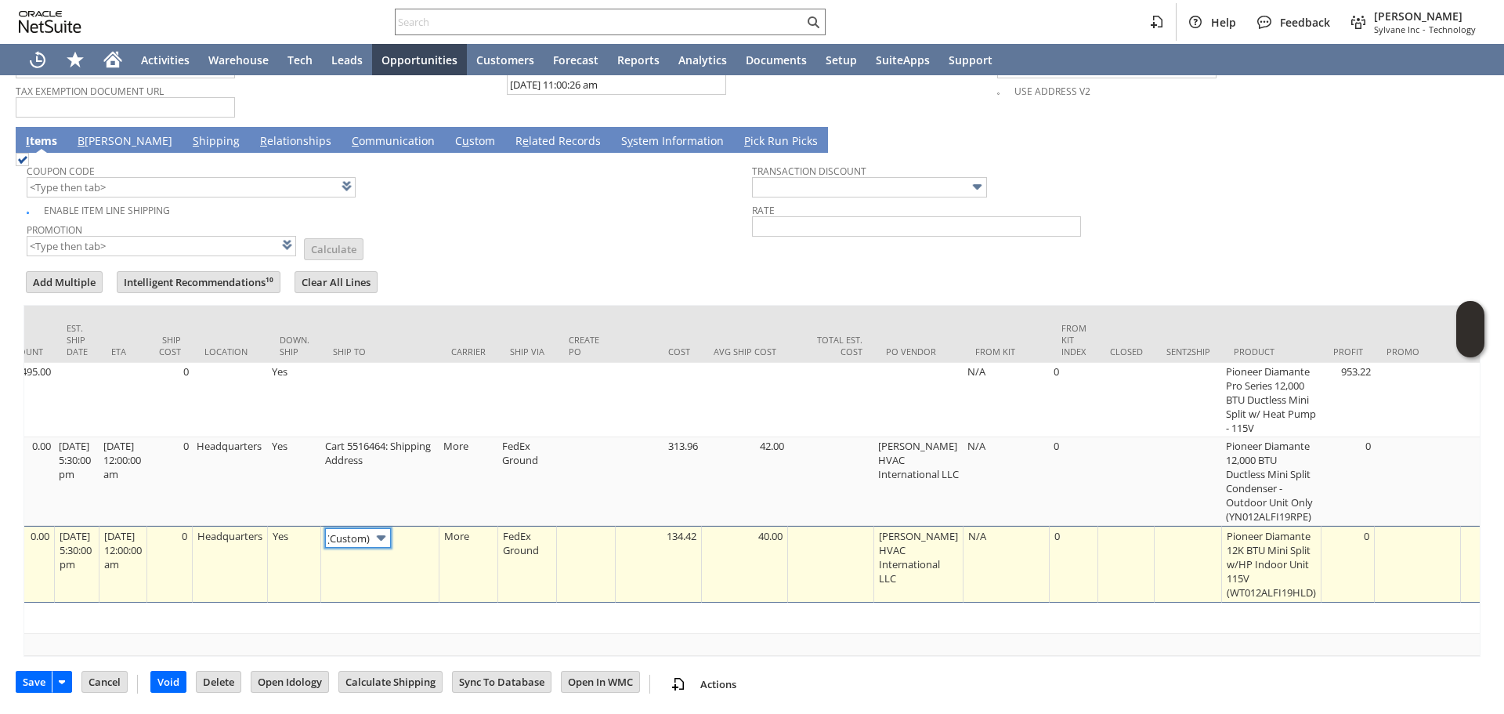
scroll to position [0, 0]
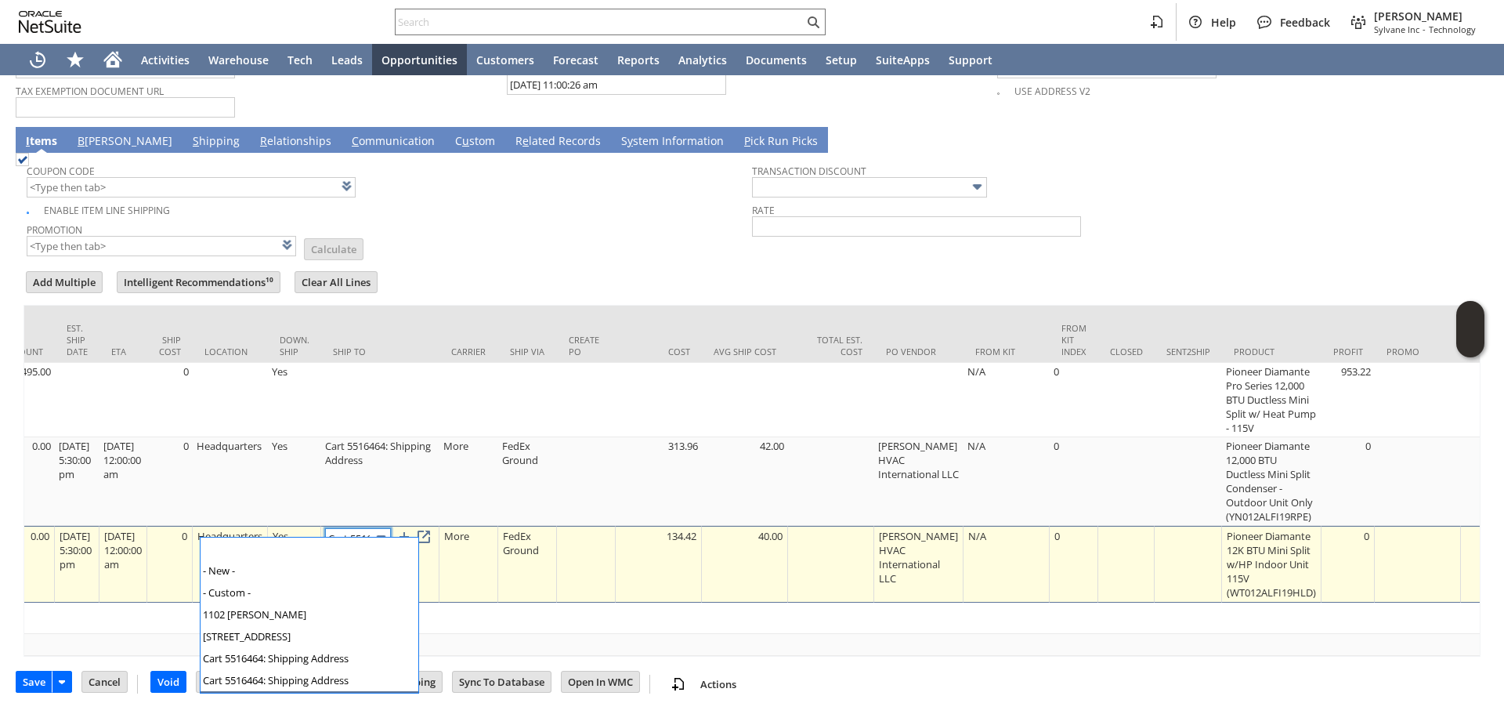
click at [390, 529] on img at bounding box center [381, 538] width 18 height 18
type input "Cart 5516464: Shipping Address"
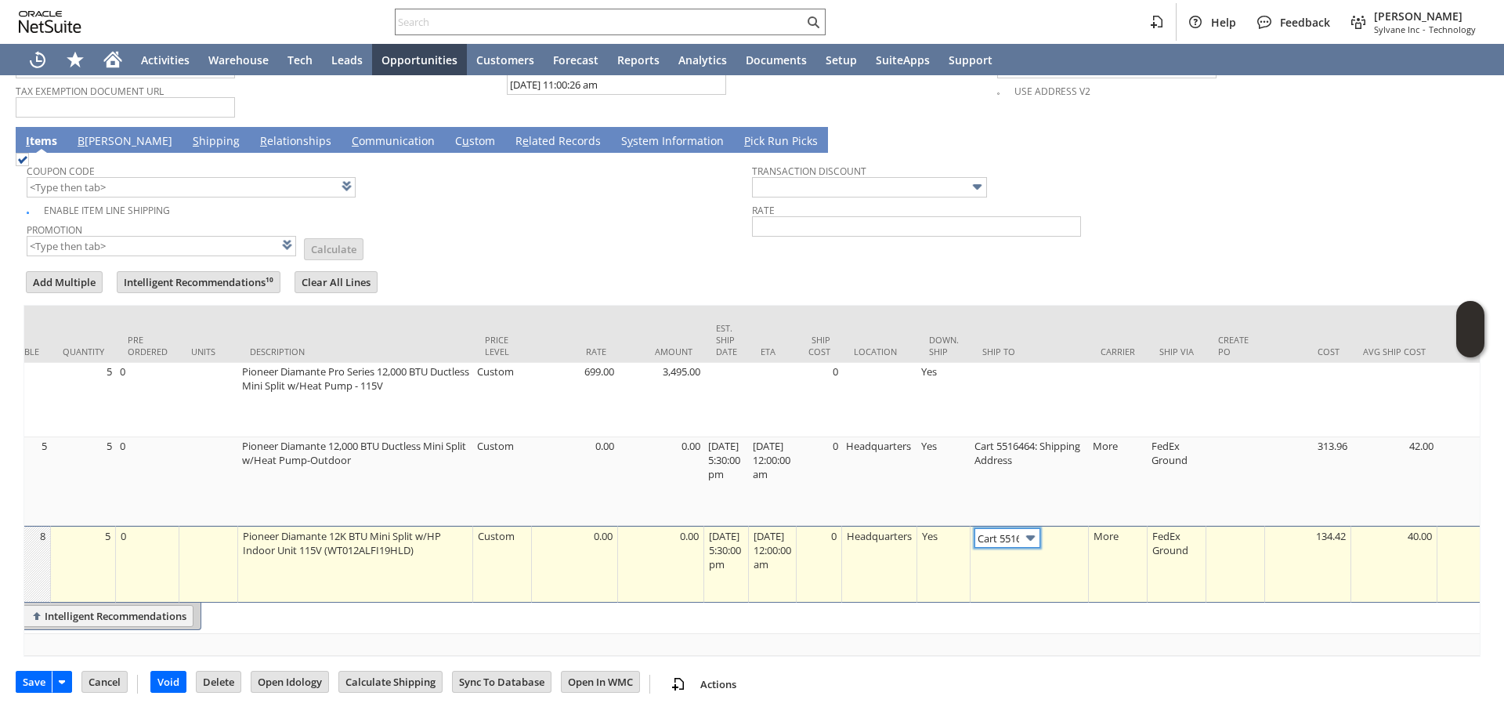
scroll to position [0, 0]
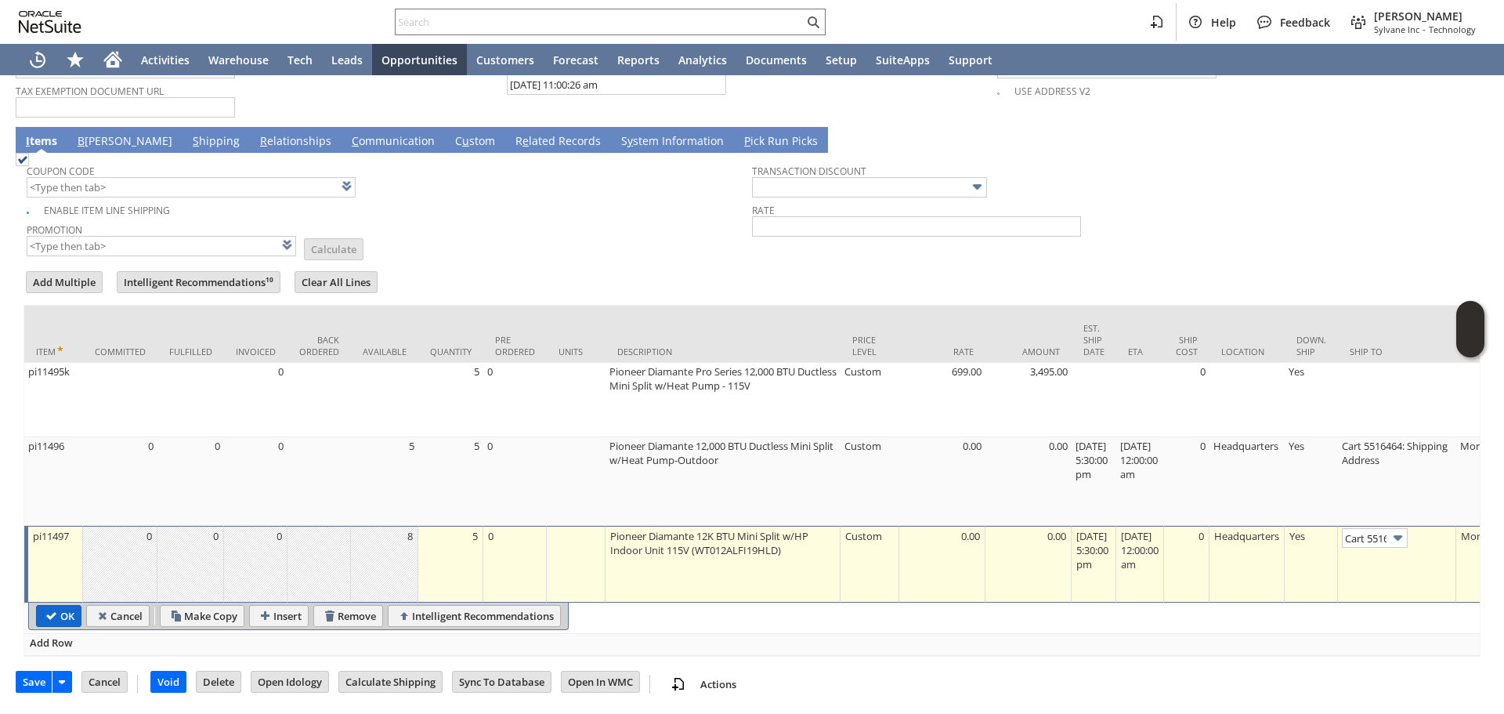
click at [56, 606] on input "OK" at bounding box center [59, 616] width 44 height 20
type input "Add"
type input "Copy Previous"
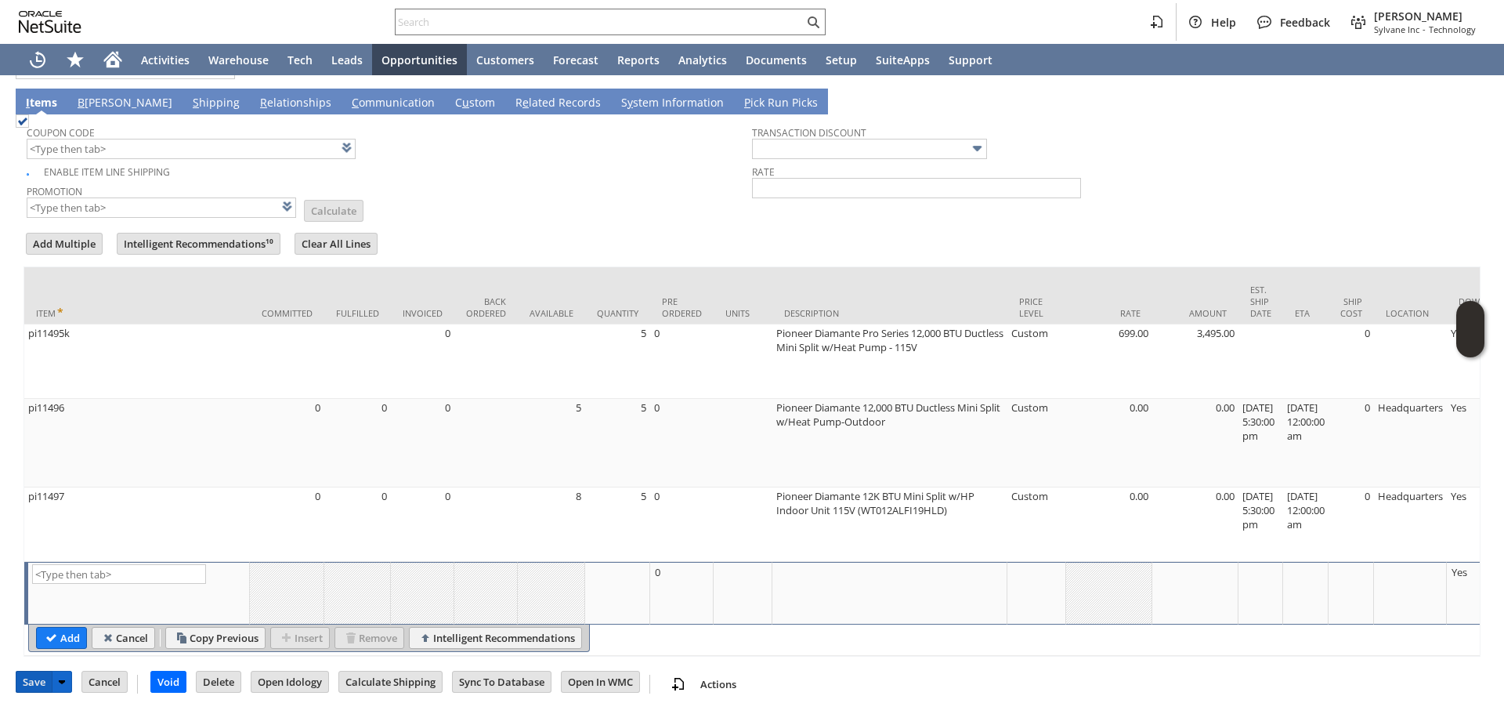
click at [39, 677] on input "Save" at bounding box center [33, 681] width 35 height 20
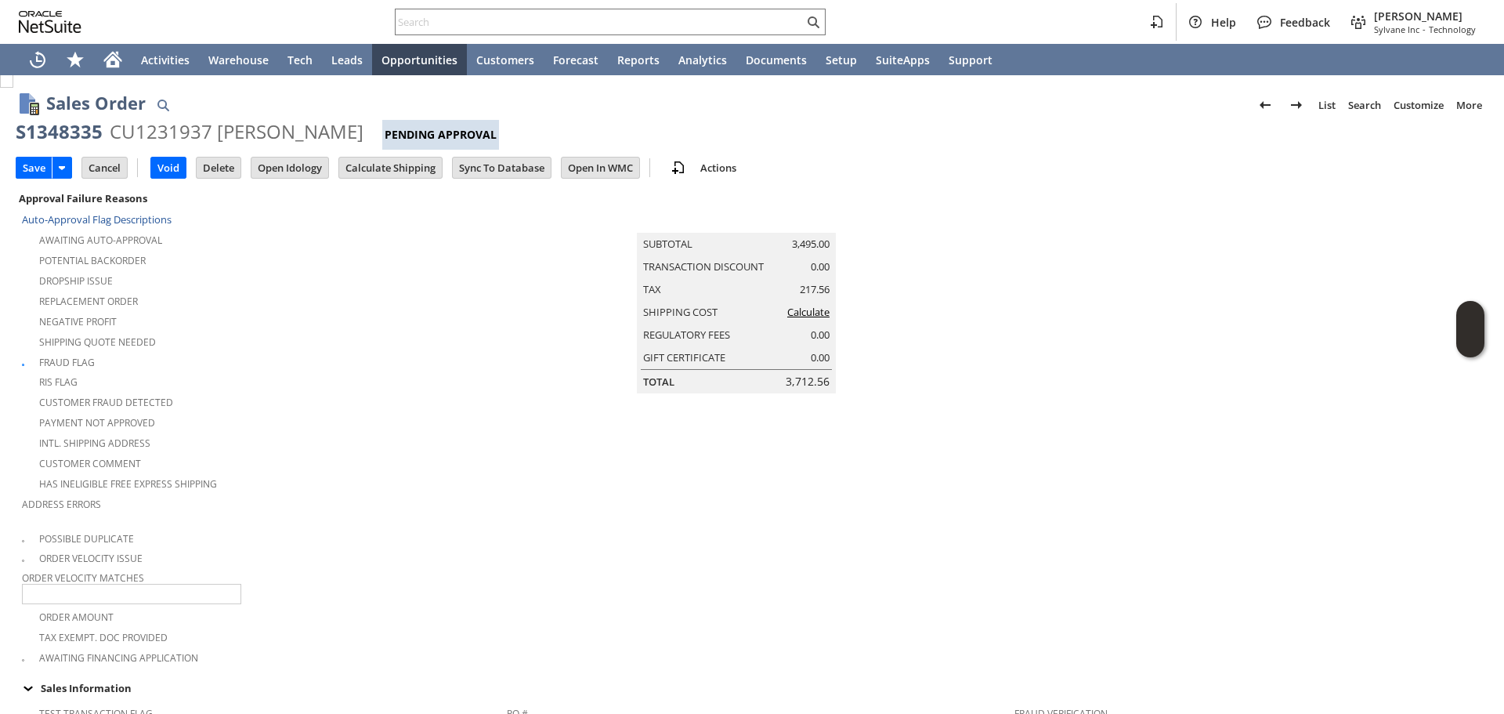
scroll to position [0, 0]
click at [395, 166] on input "Calculate Shipping" at bounding box center [390, 168] width 103 height 20
type input "Add"
type input "Copy Previous"
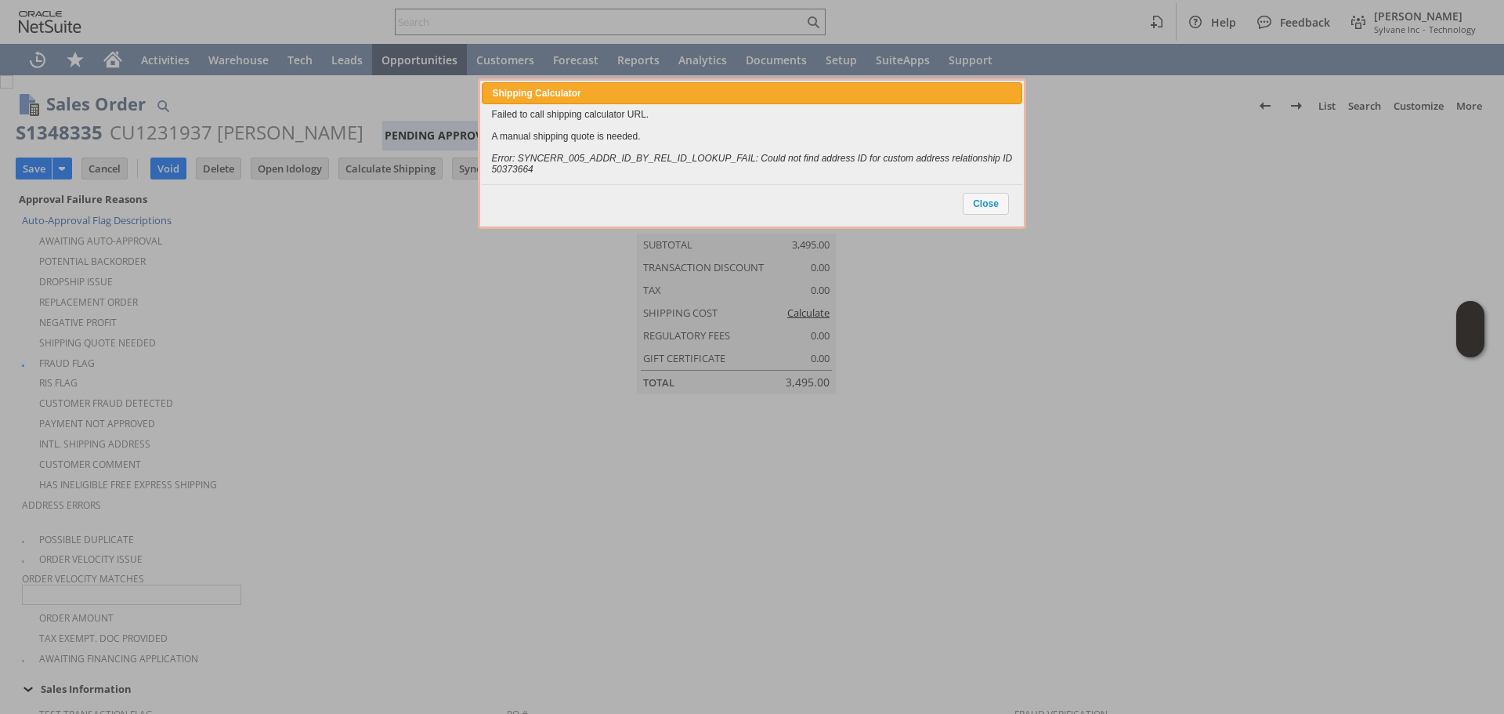
scroll to position [1373, 0]
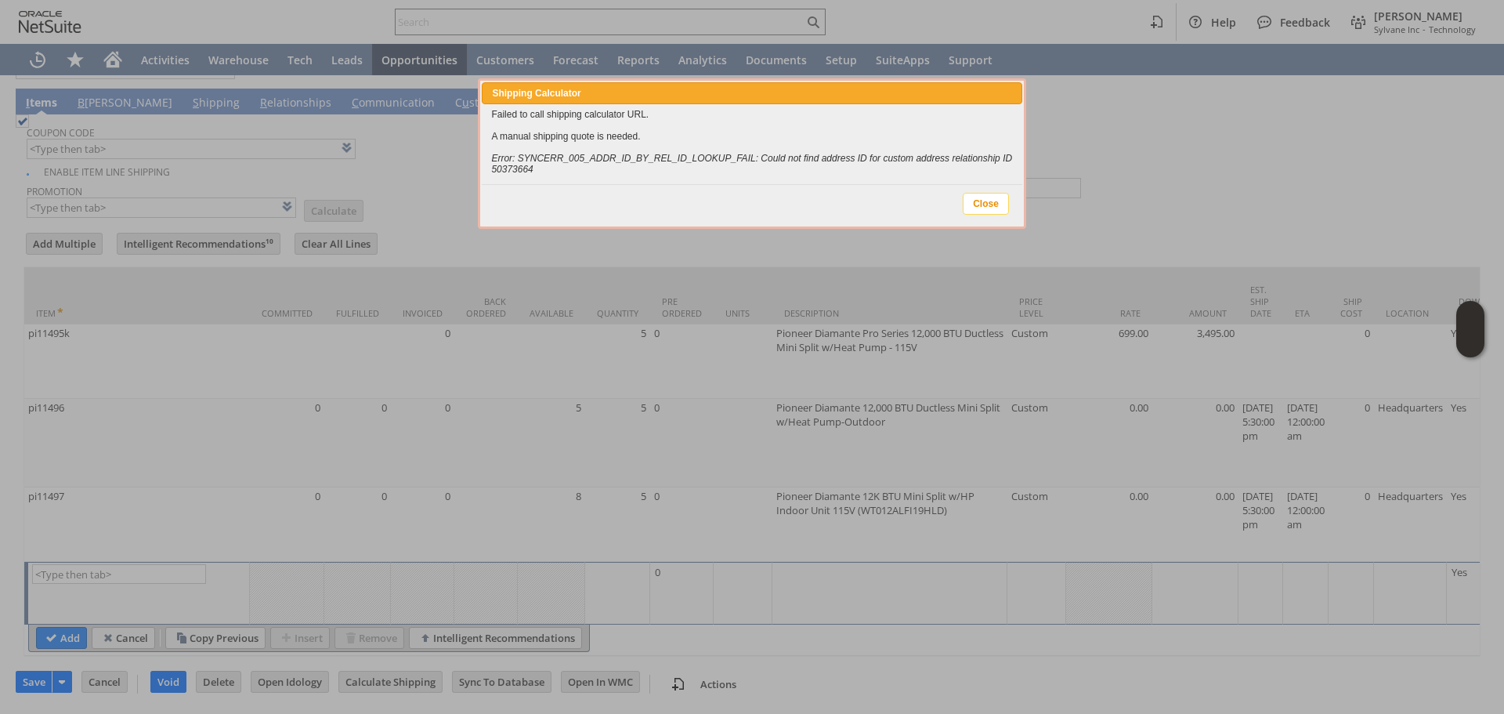
click at [1000, 212] on span "Close" at bounding box center [986, 204] width 45 height 20
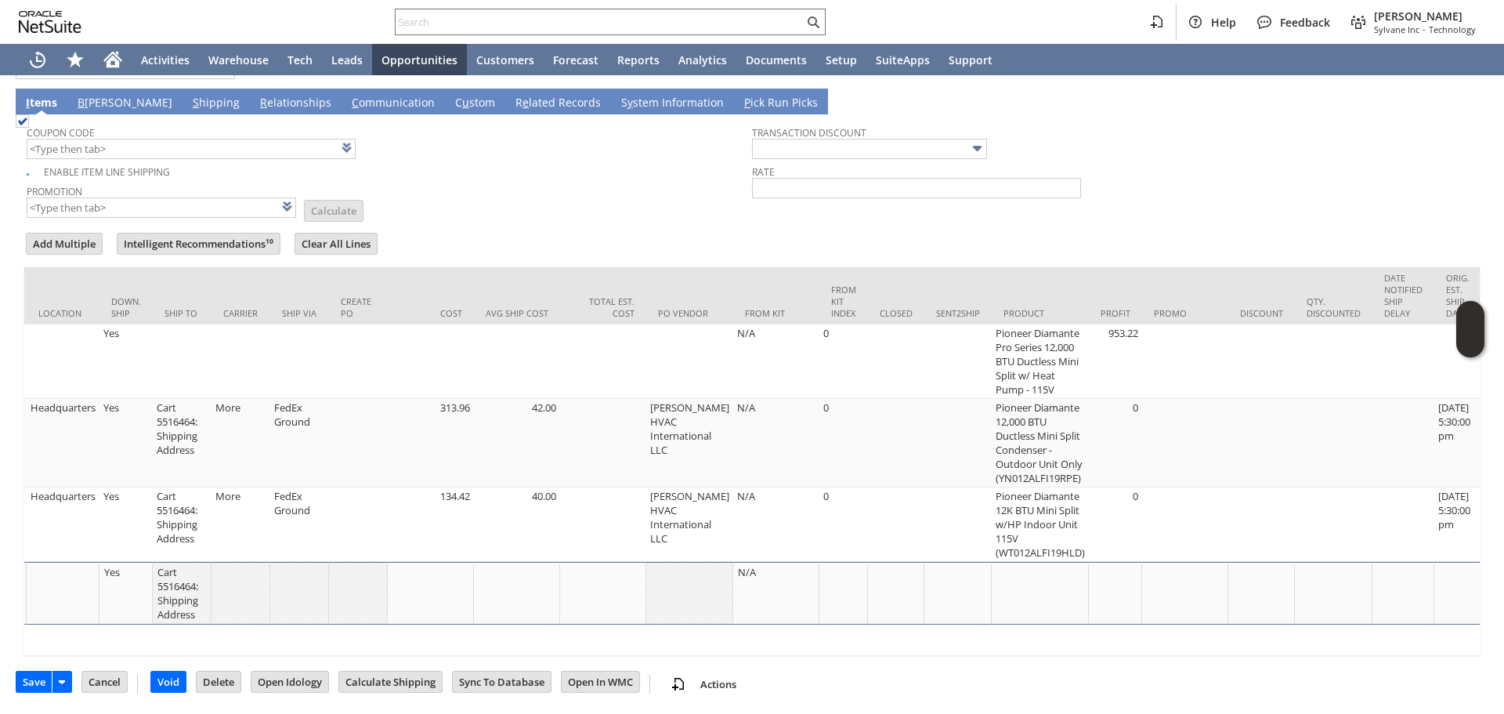
scroll to position [0, 1350]
click at [1308, 185] on div "Rate" at bounding box center [1111, 180] width 718 height 38
click at [1250, 184] on div "Rate" at bounding box center [1111, 180] width 718 height 38
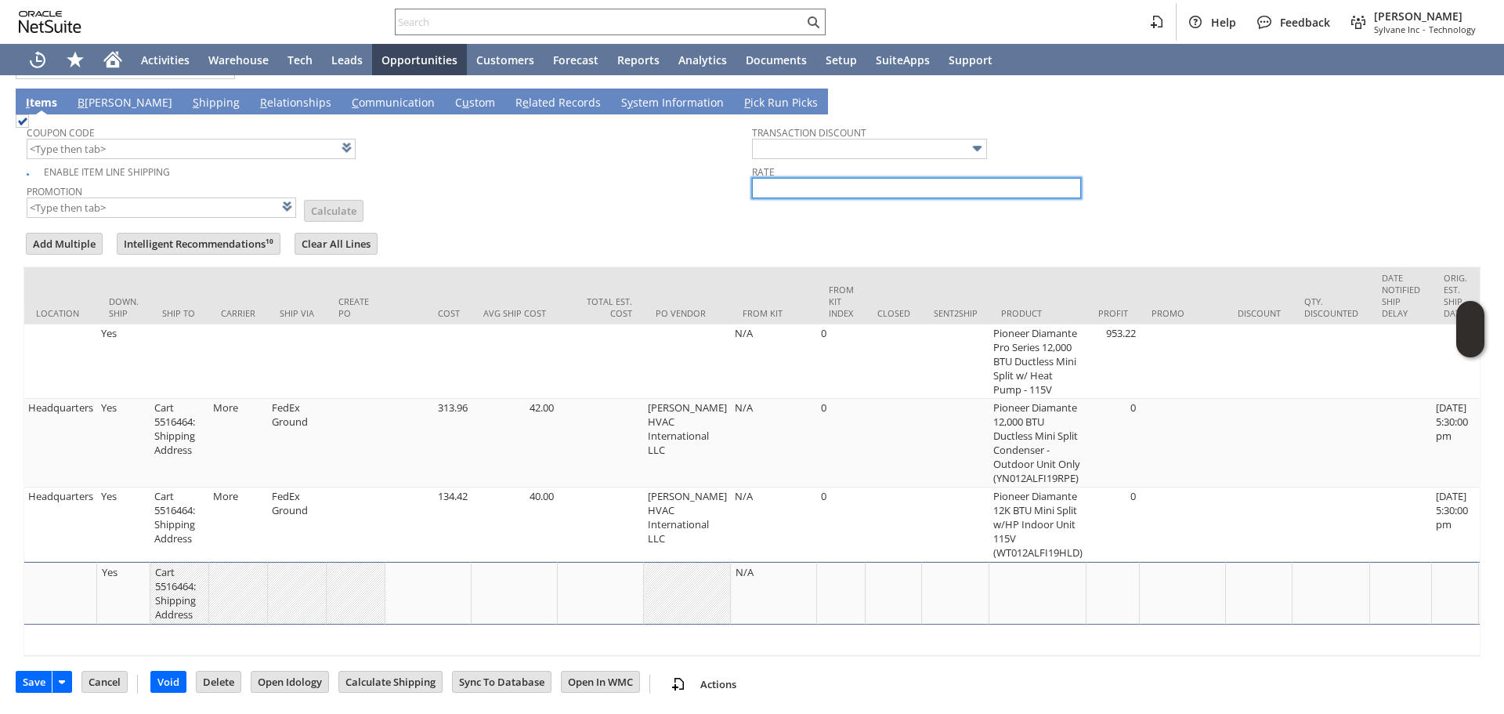
click at [1004, 186] on input "text" at bounding box center [916, 188] width 329 height 20
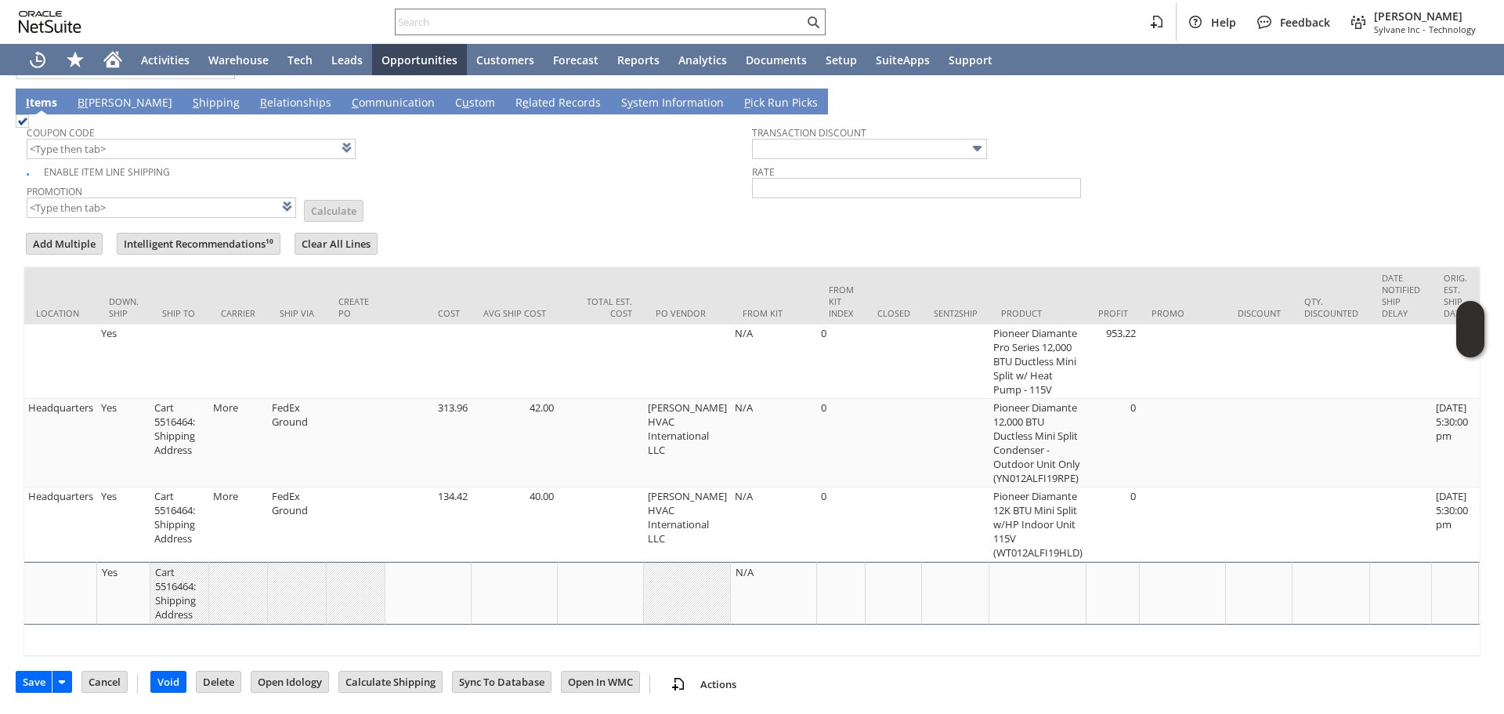
click at [1086, 223] on div at bounding box center [752, 227] width 1457 height 8
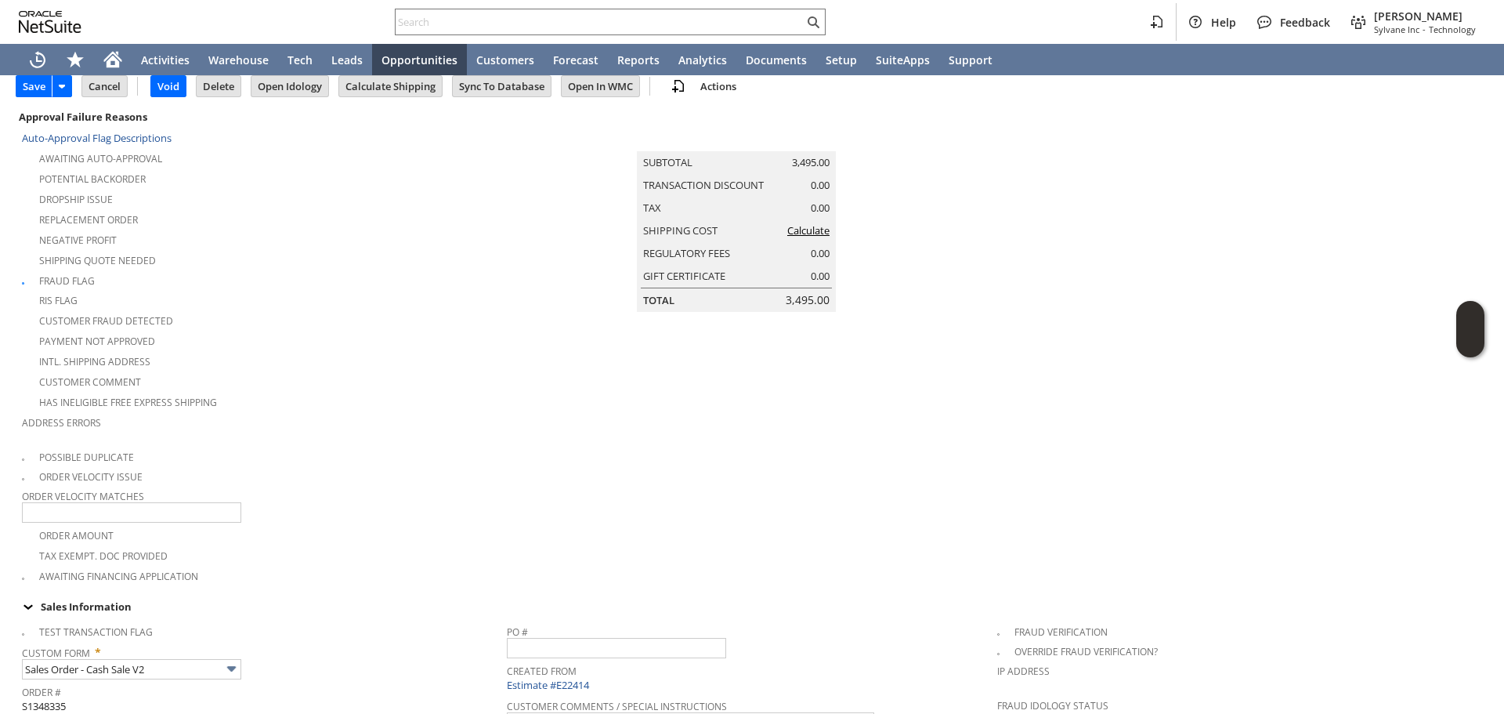
scroll to position [0, 0]
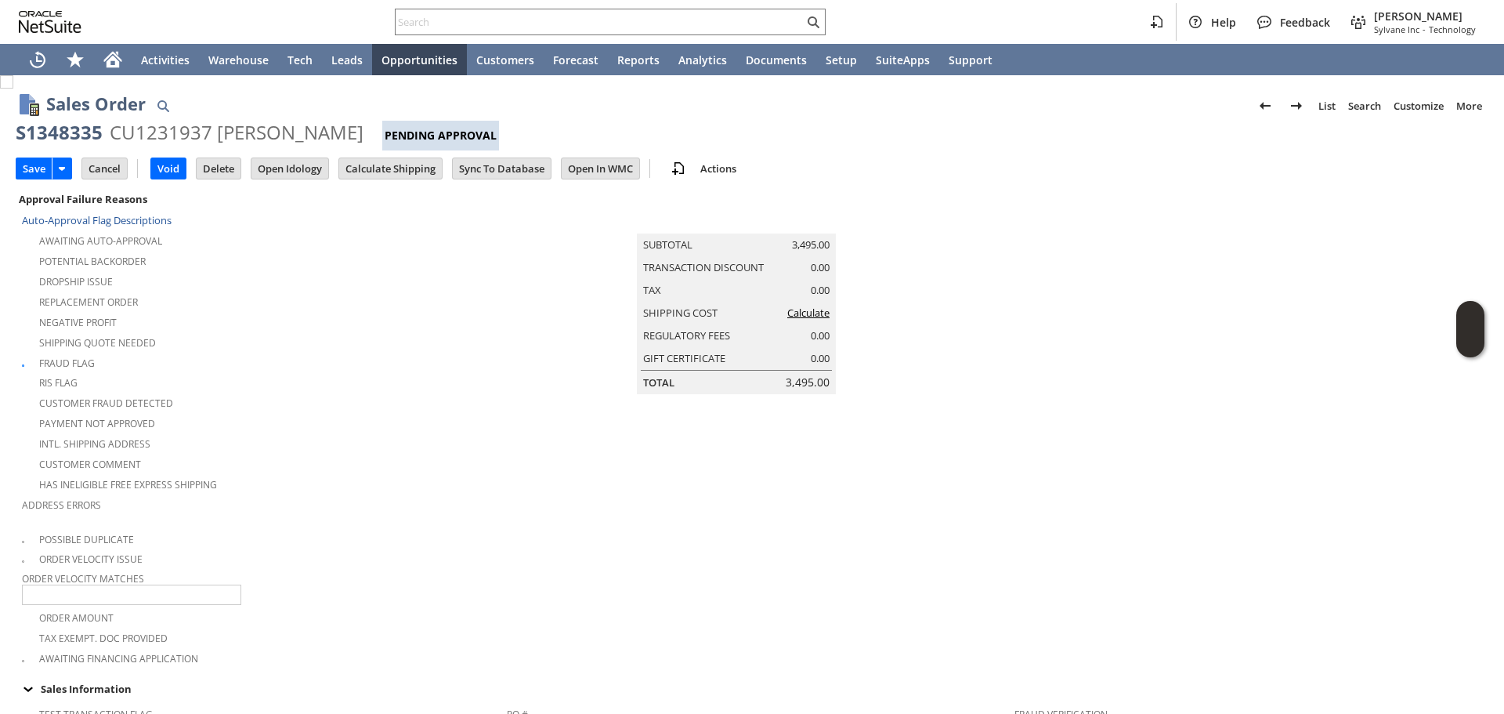
click at [1091, 356] on td at bounding box center [1242, 428] width 491 height 478
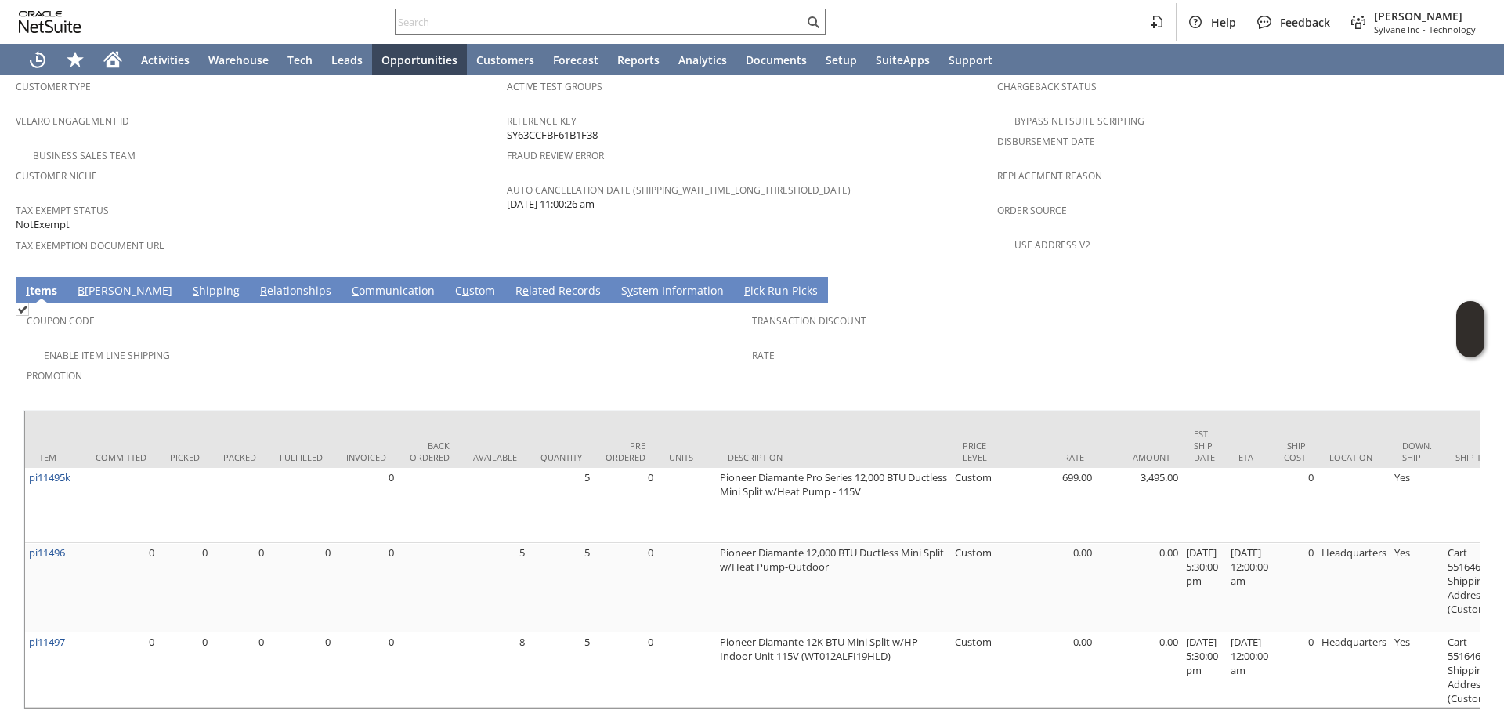
scroll to position [1060, 0]
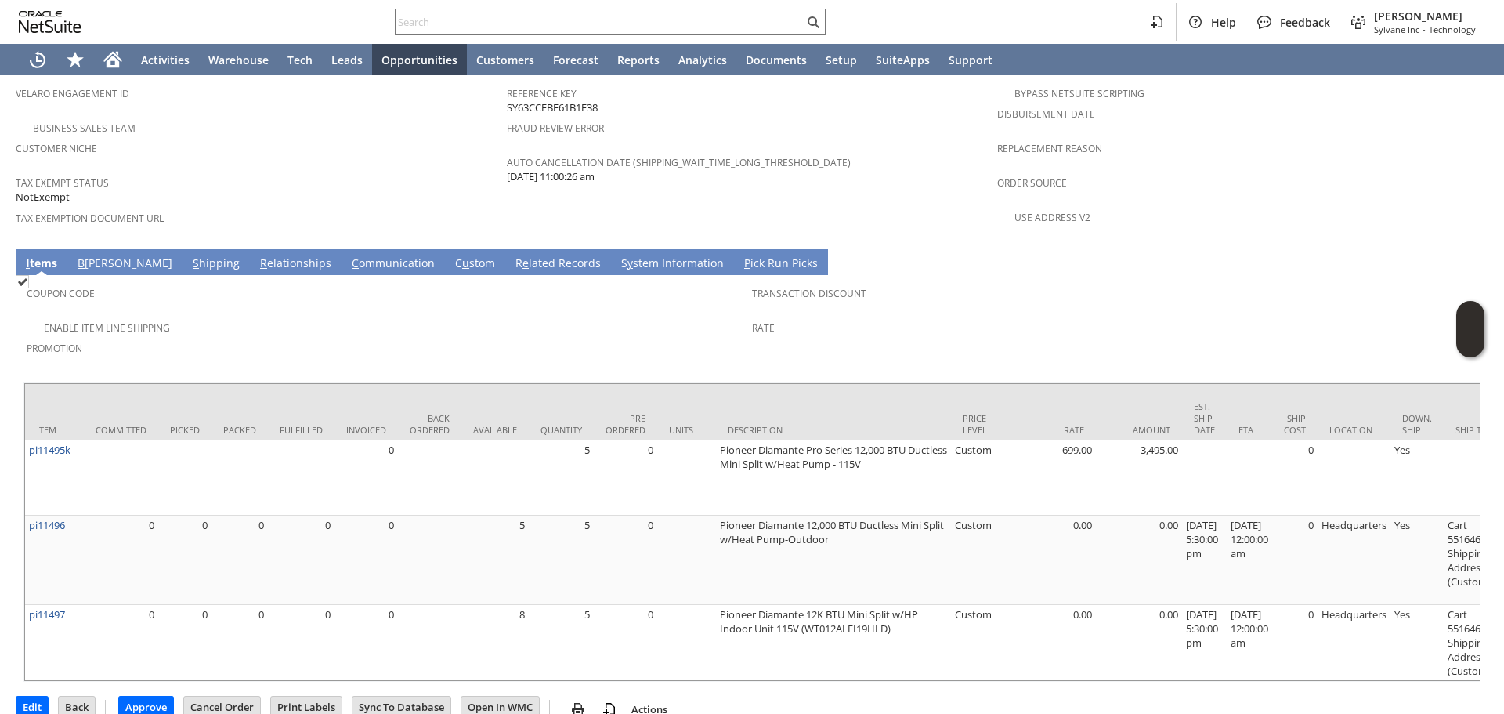
click at [605, 337] on span "Promotion" at bounding box center [386, 346] width 718 height 18
